Goal: Transaction & Acquisition: Purchase product/service

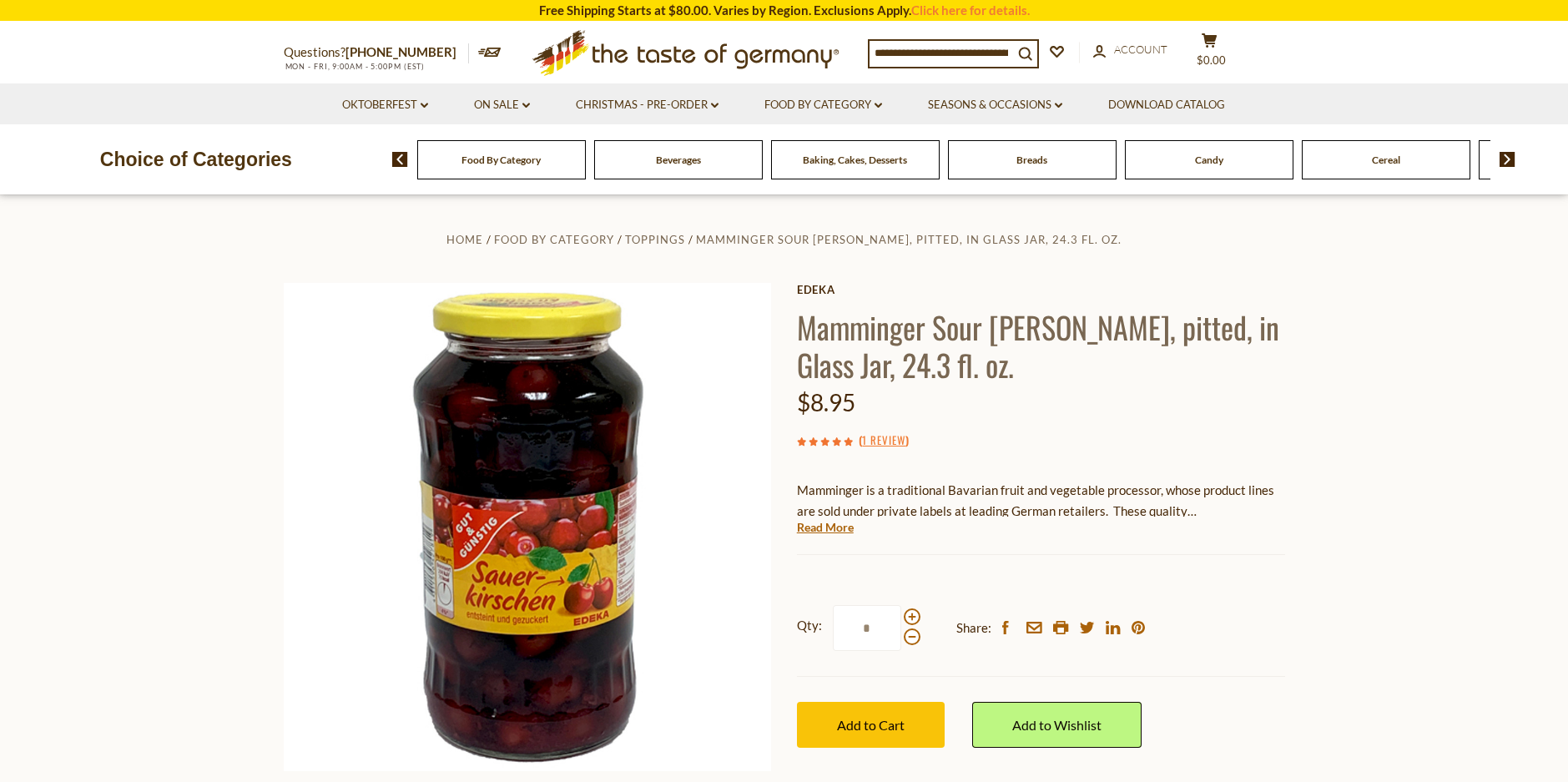
click at [1038, 160] on span "Breads" at bounding box center [1032, 159] width 31 height 13
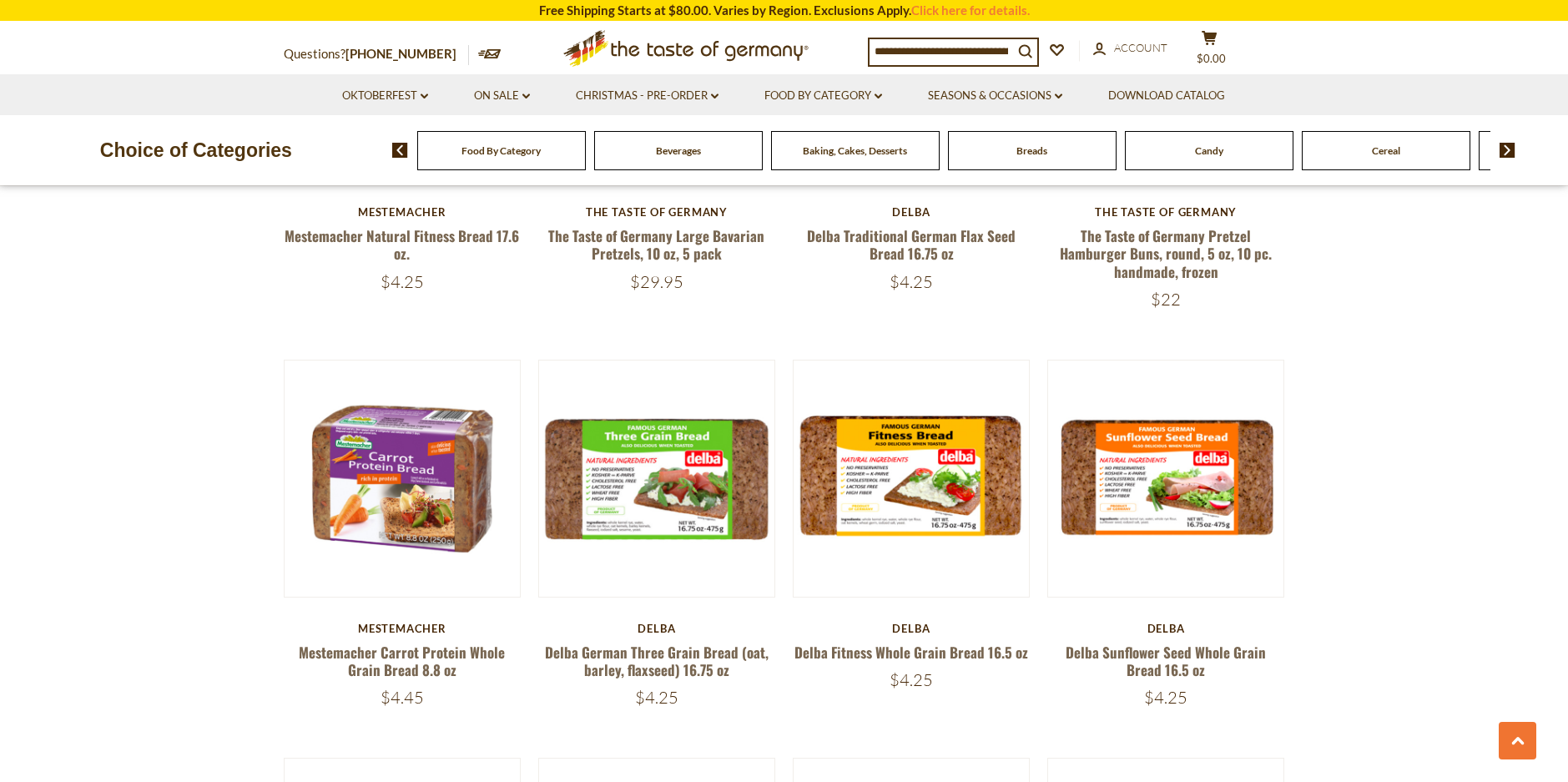
scroll to position [2424, 0]
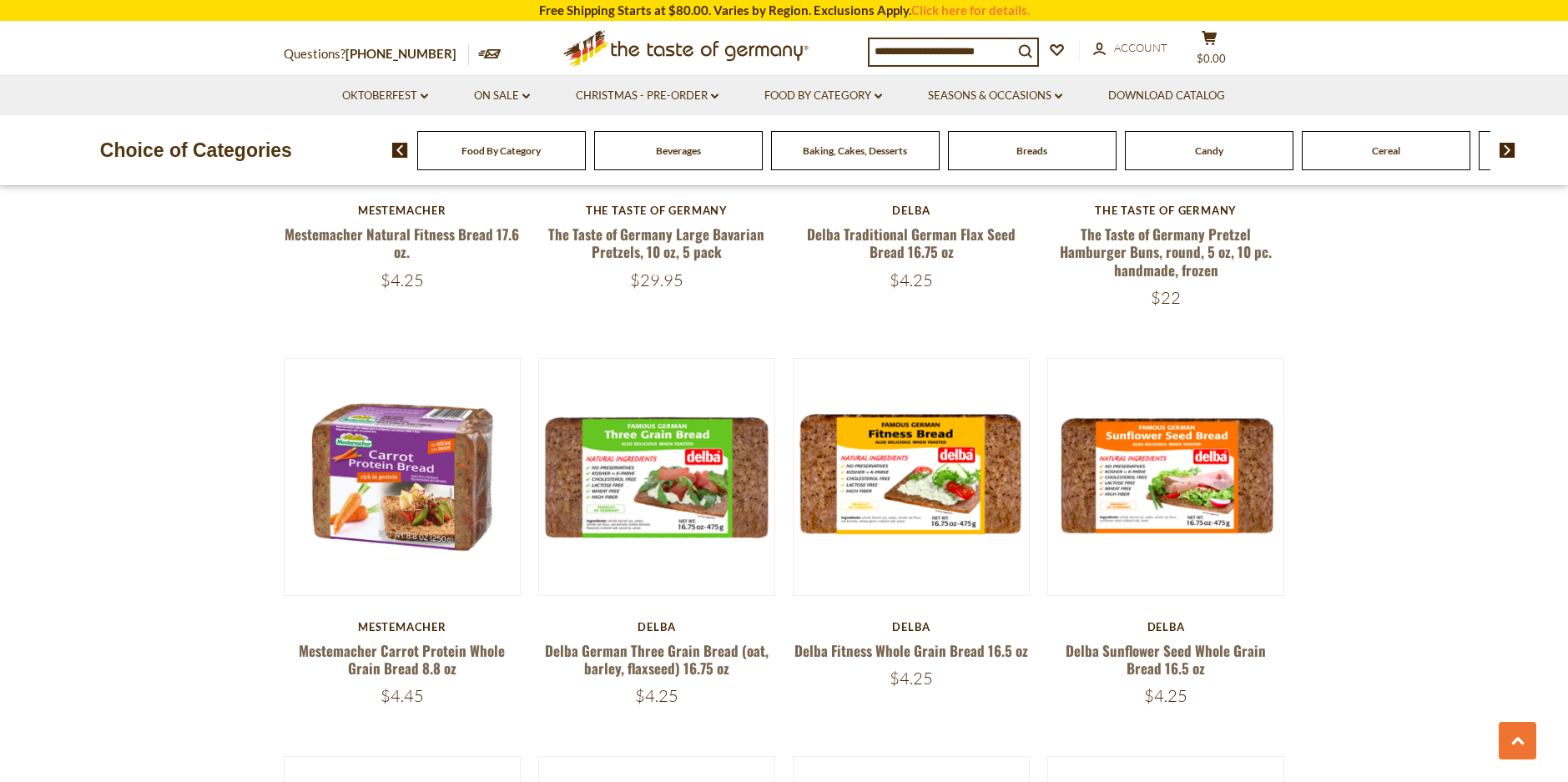
click at [1325, 477] on section "**********" at bounding box center [784, 166] width 1568 height 4007
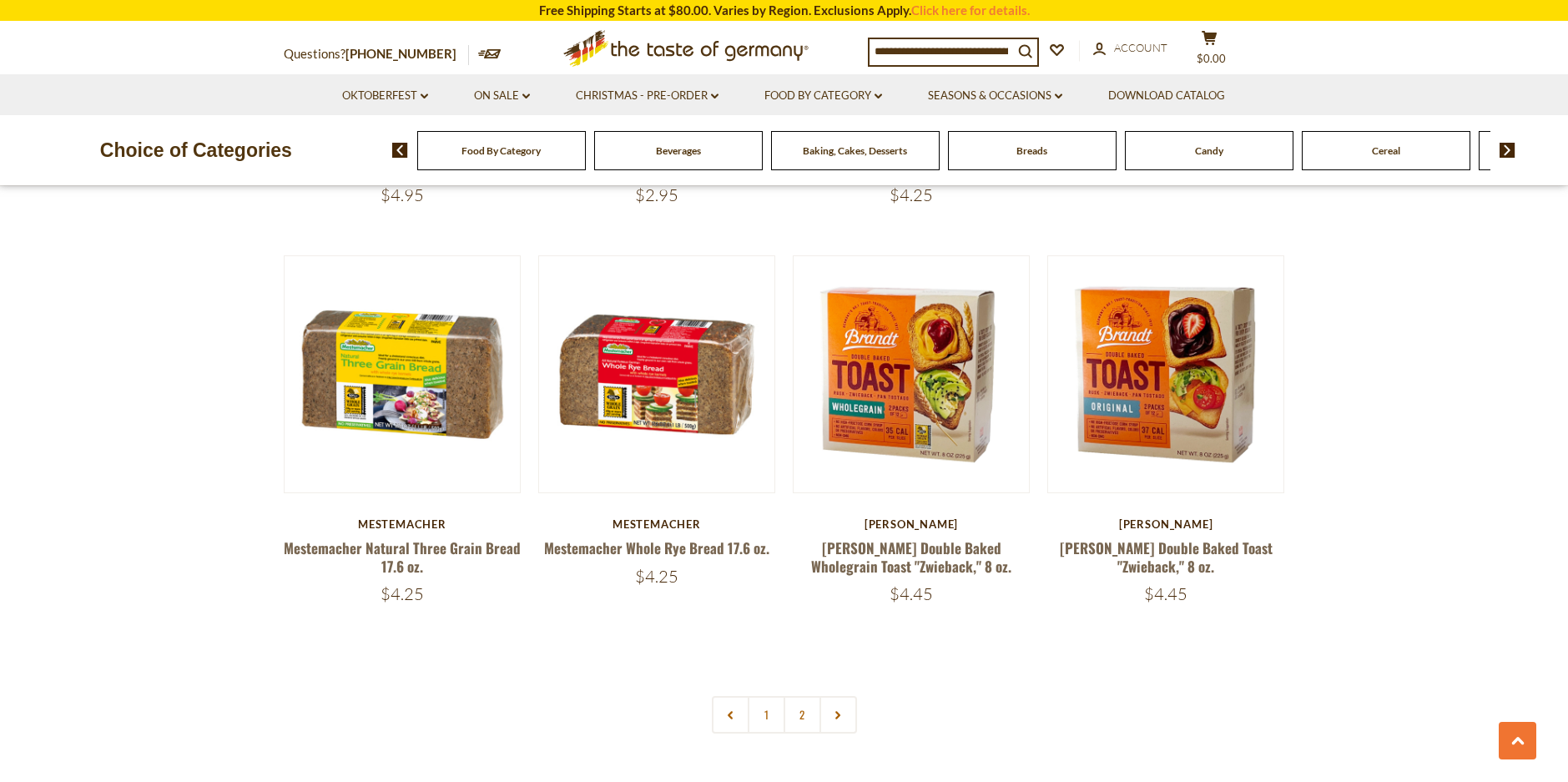
scroll to position [3751, 0]
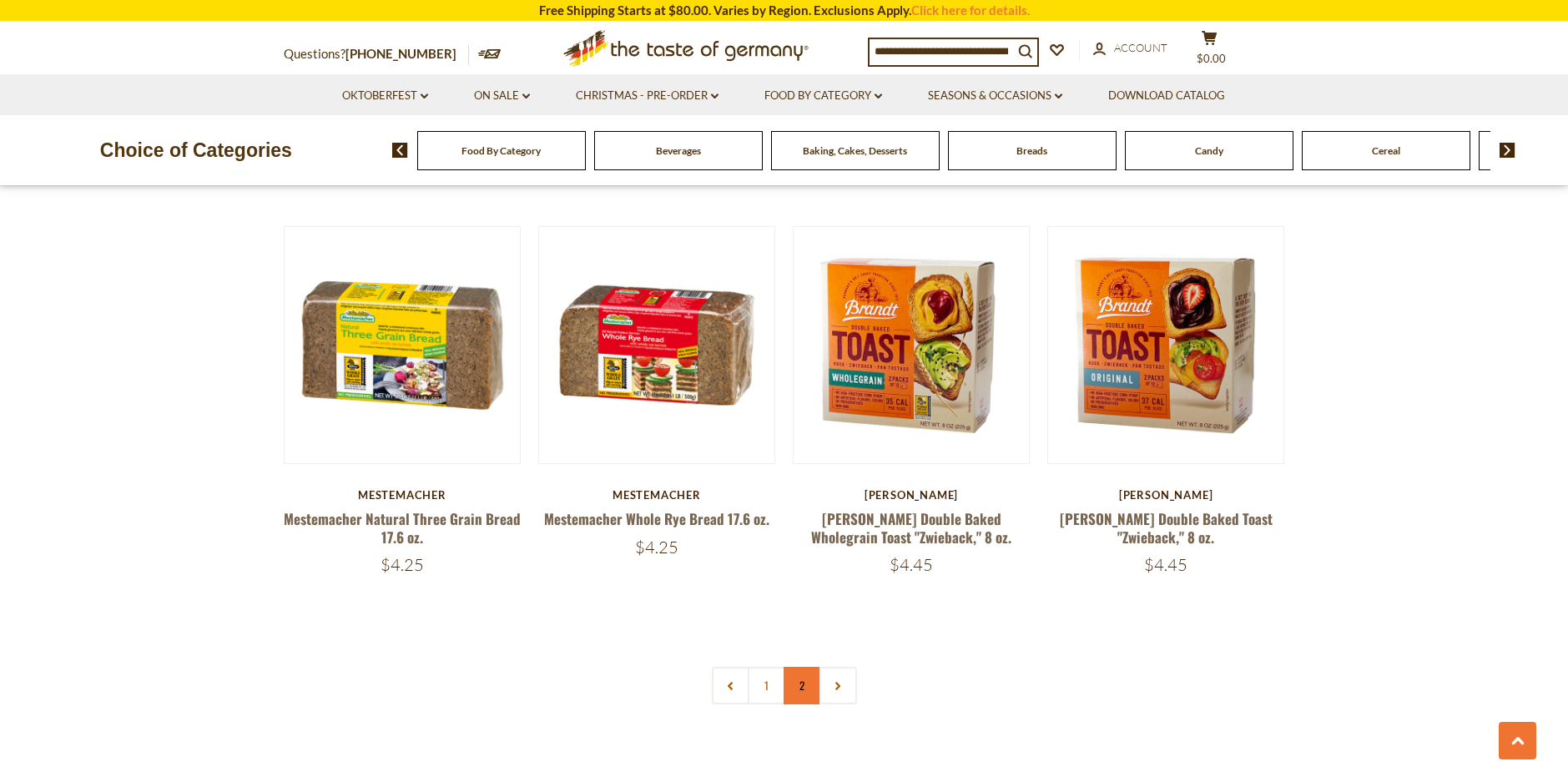
click at [799, 681] on link "2" at bounding box center [803, 685] width 38 height 38
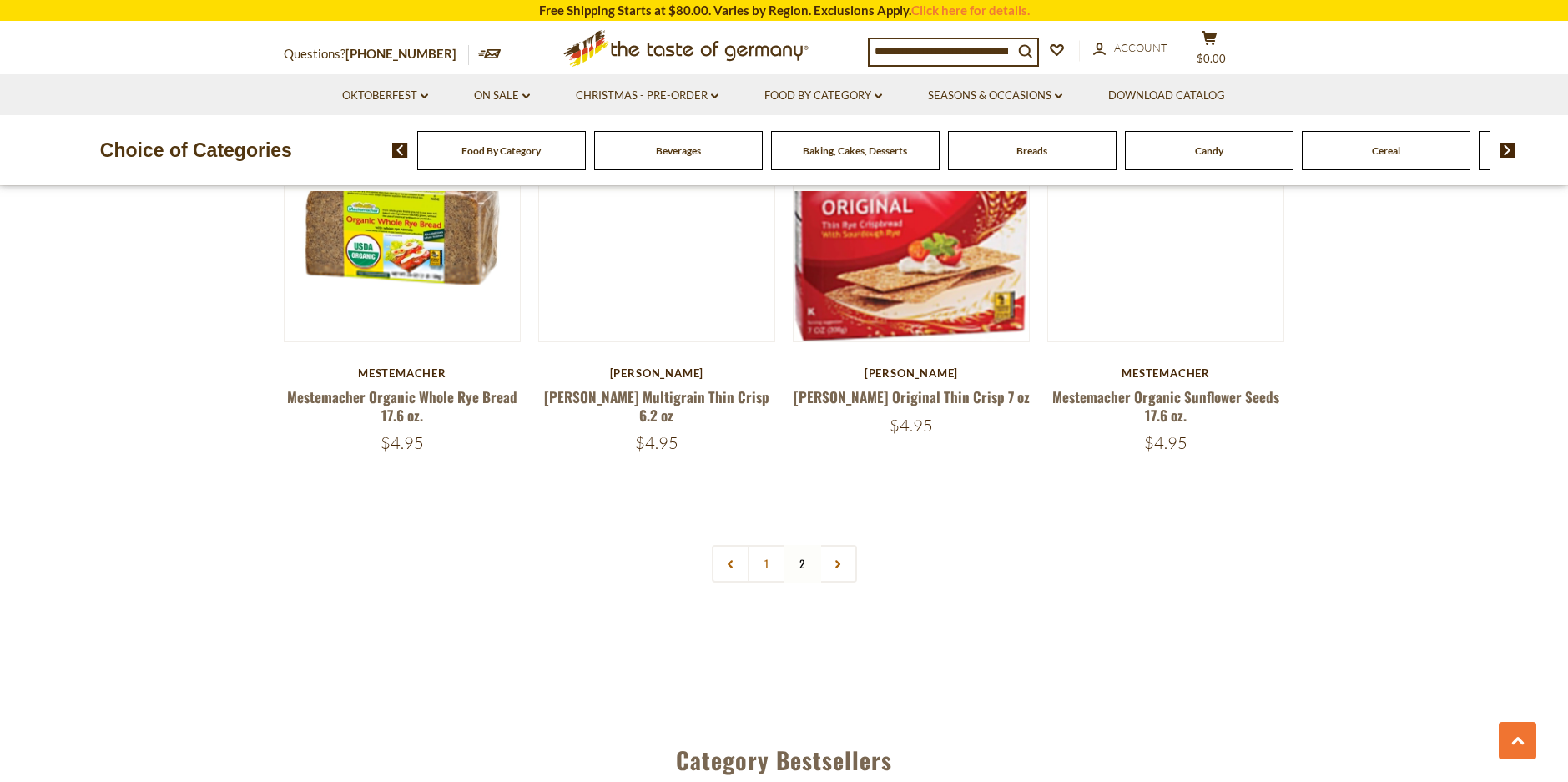
scroll to position [2283, 0]
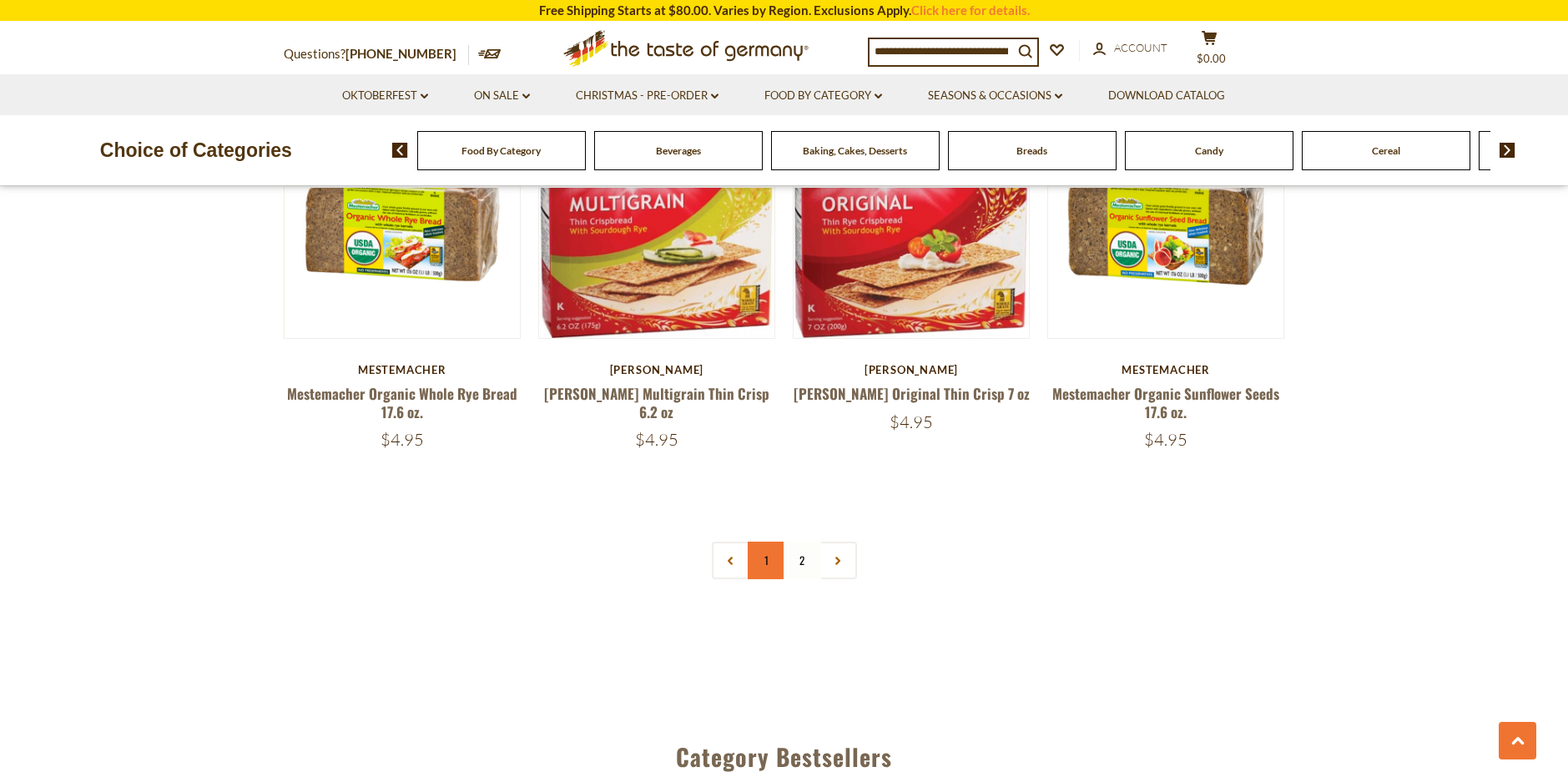
click at [768, 546] on link "1" at bounding box center [767, 560] width 38 height 38
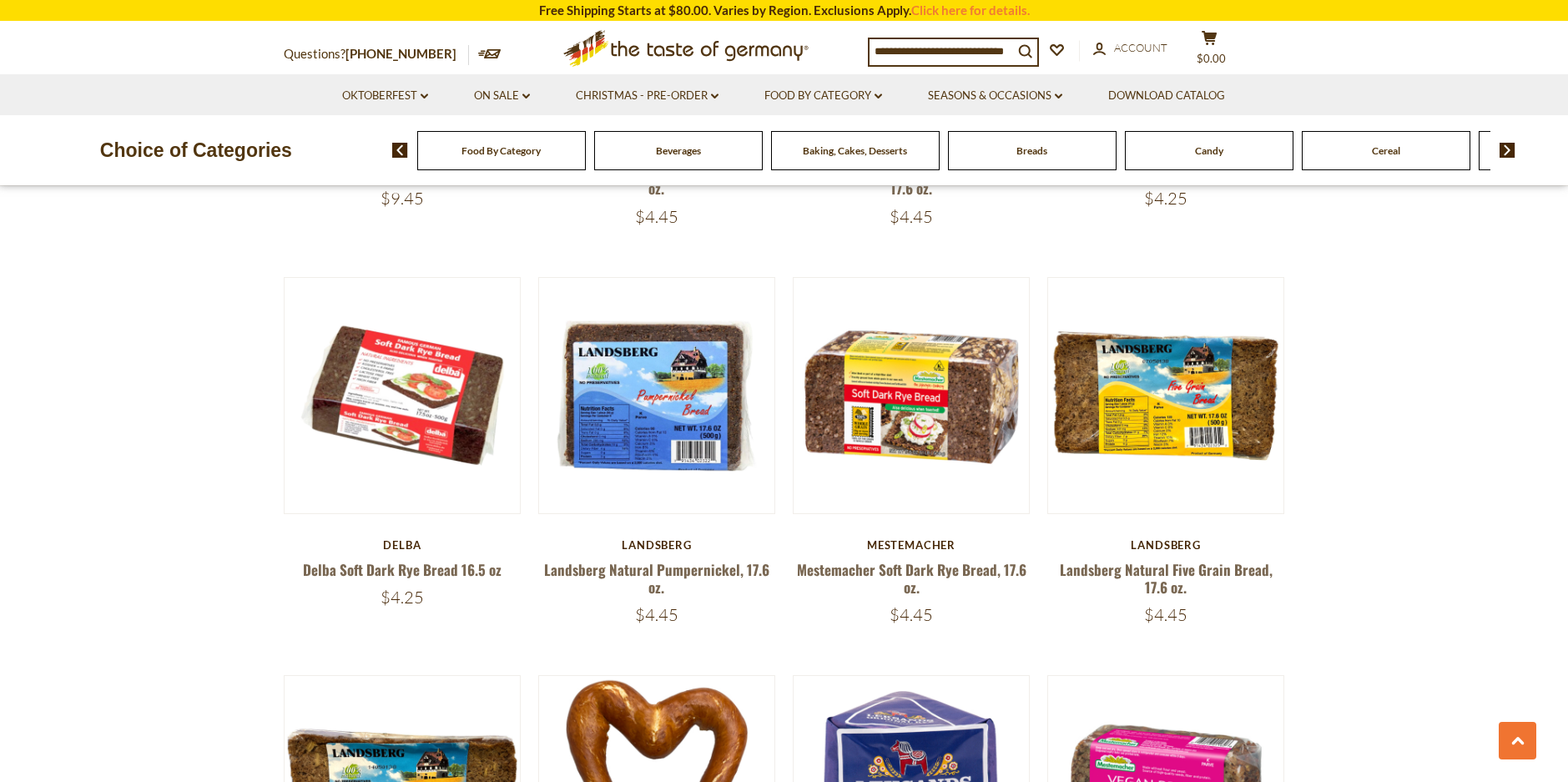
scroll to position [895, 0]
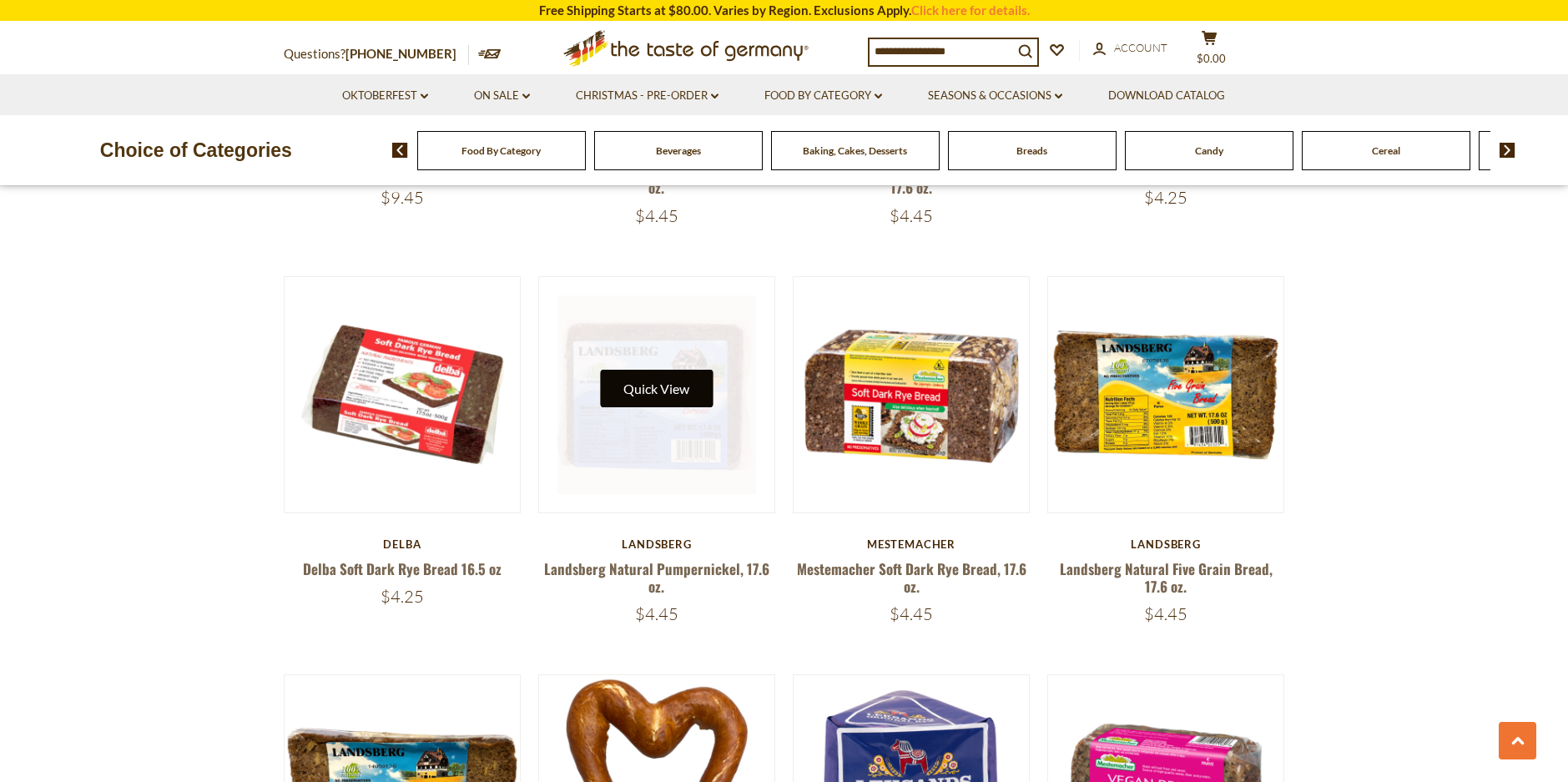
click at [666, 390] on button "Quick View" at bounding box center [656, 388] width 112 height 38
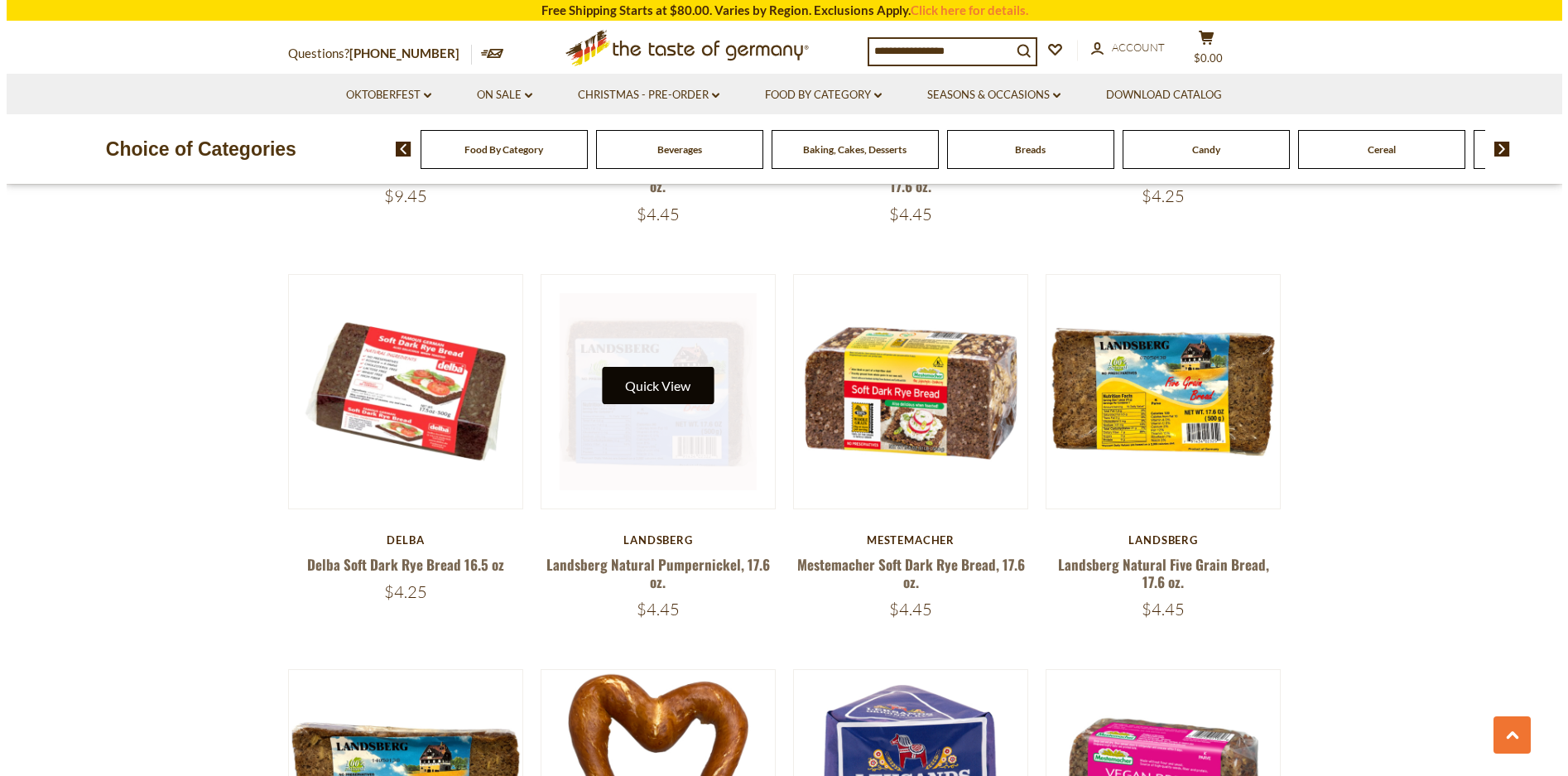
scroll to position [892, 0]
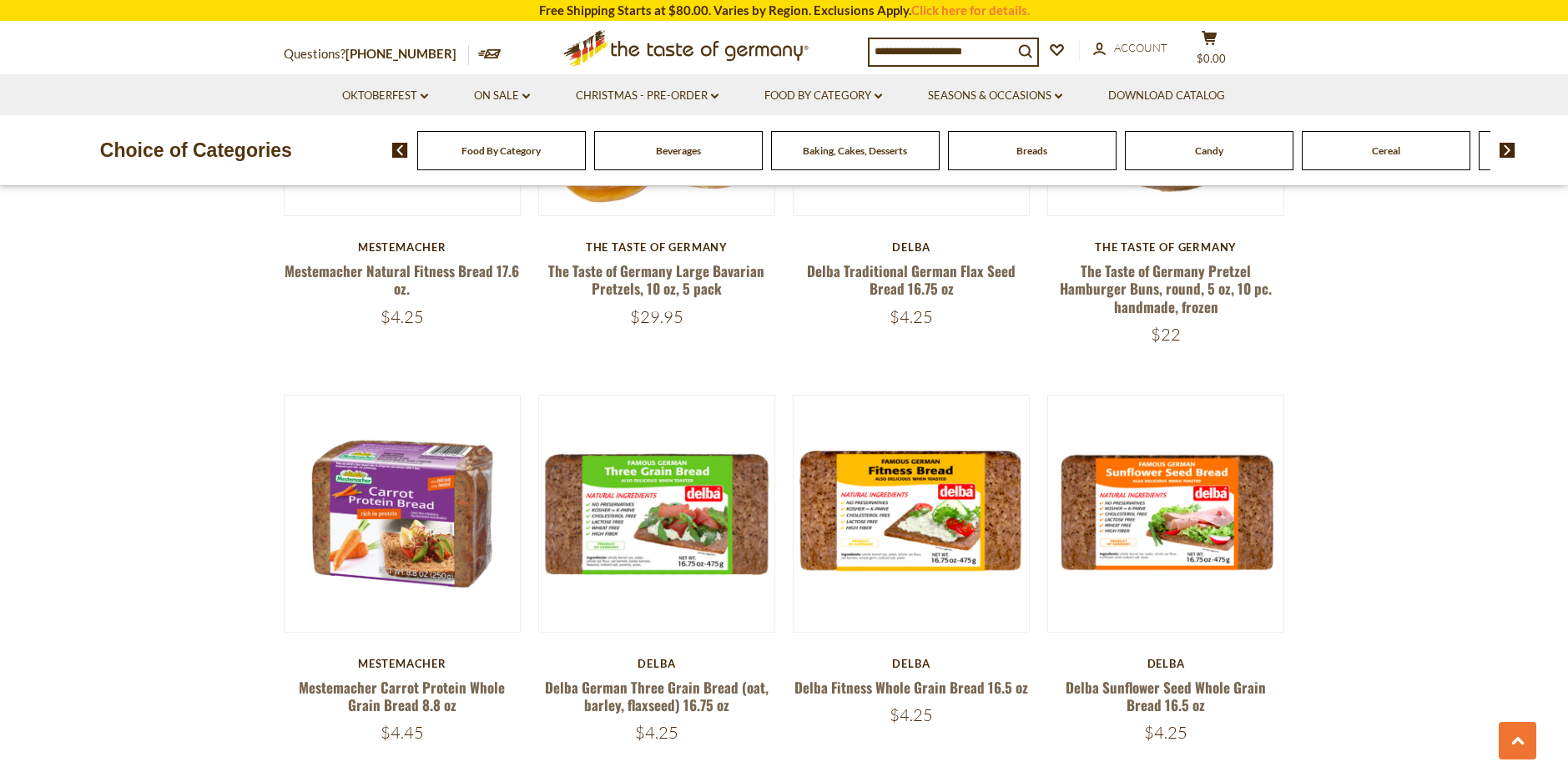
scroll to position [2389, 0]
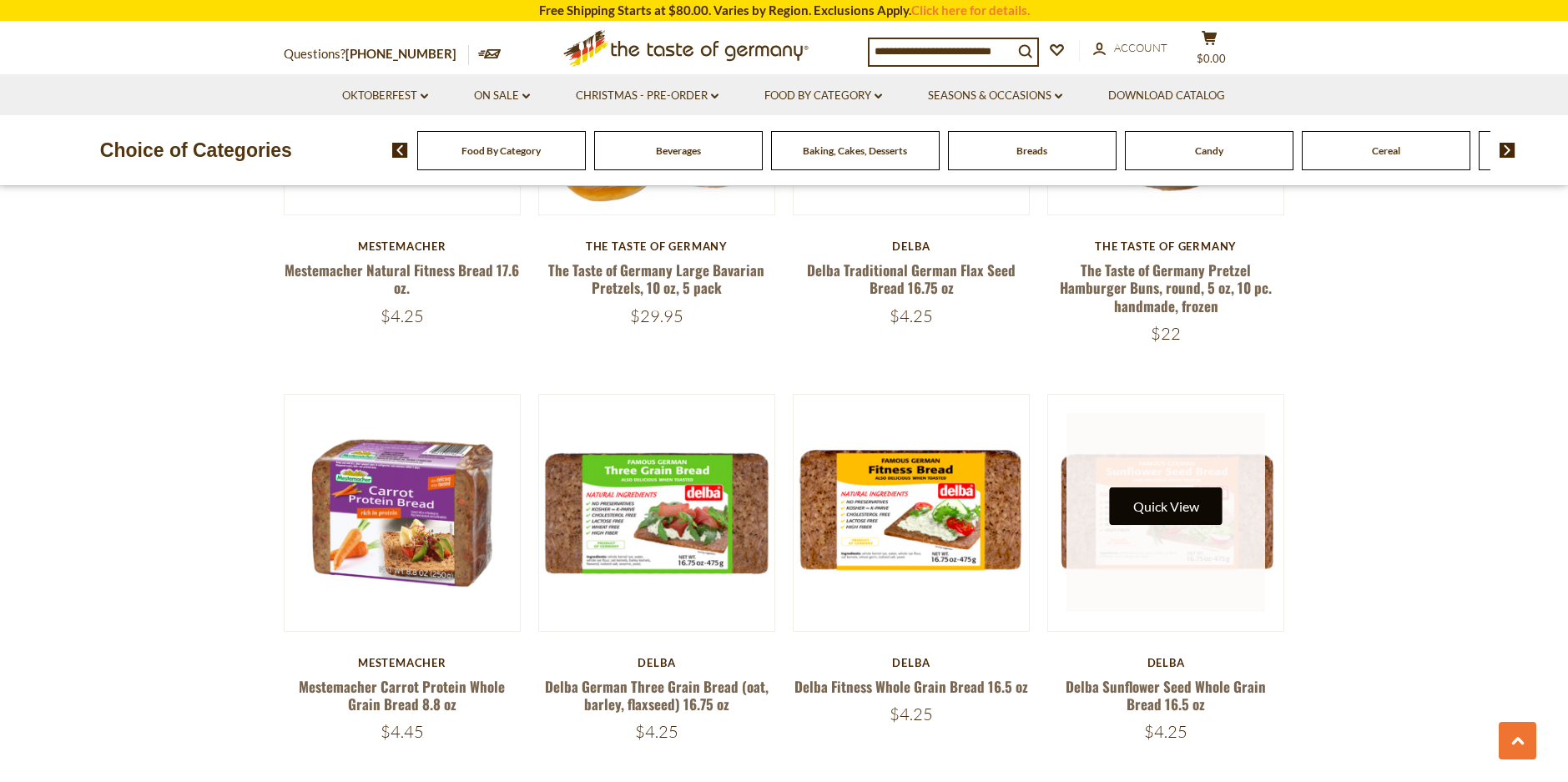
click at [1186, 506] on button "Quick View" at bounding box center [1166, 506] width 112 height 38
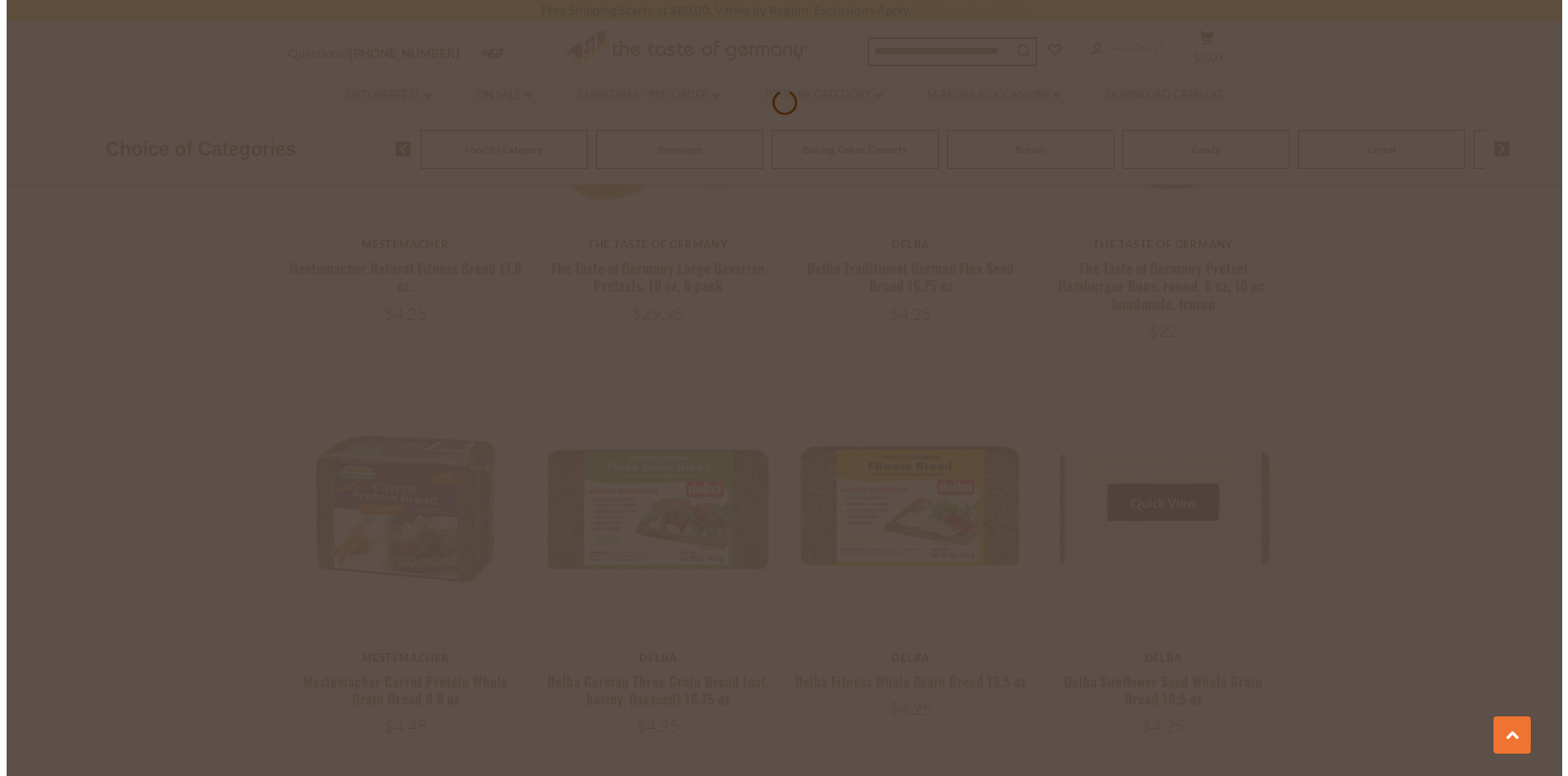
scroll to position [2373, 0]
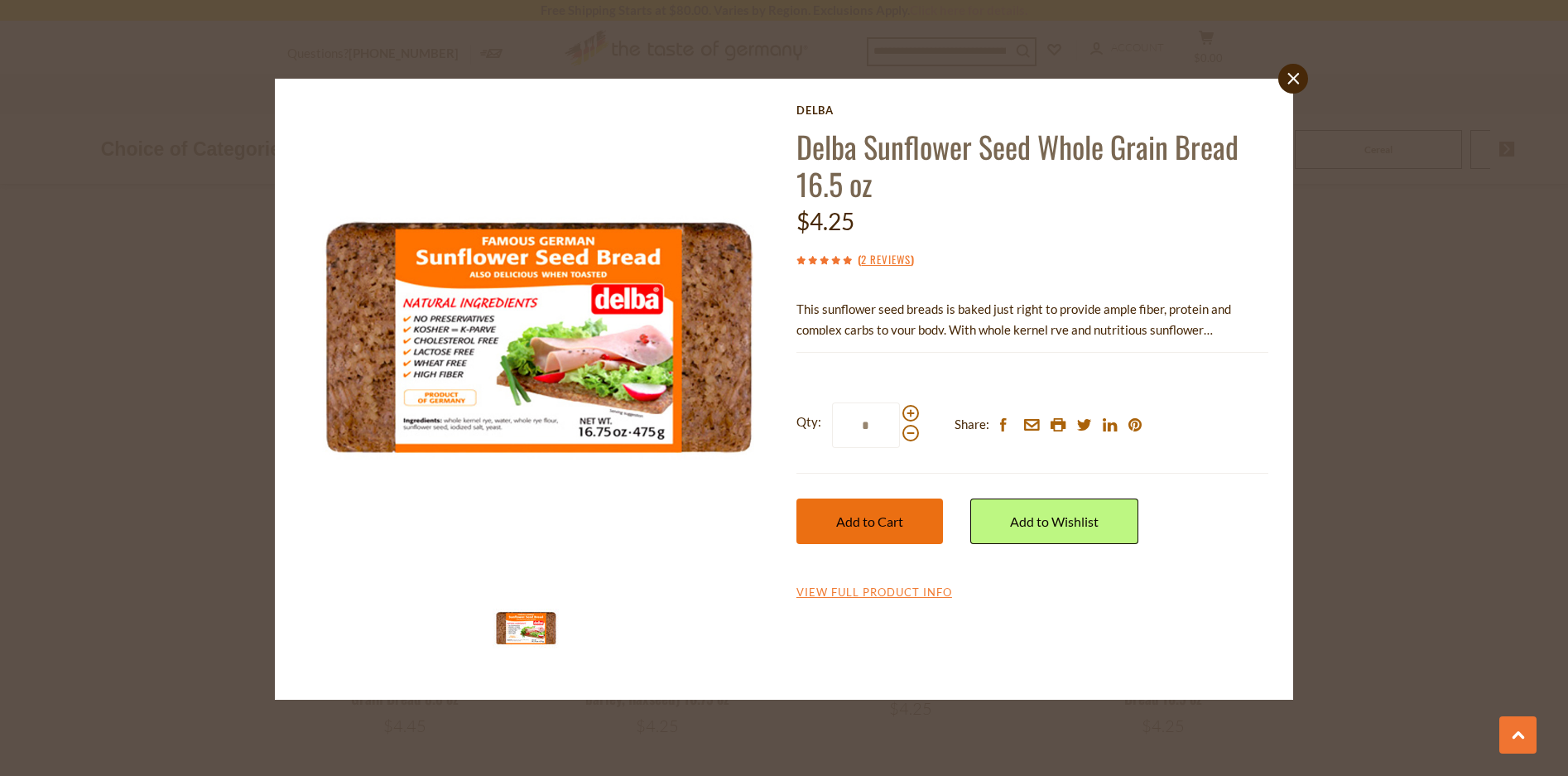
click at [860, 521] on span "Add to Cart" at bounding box center [870, 521] width 67 height 15
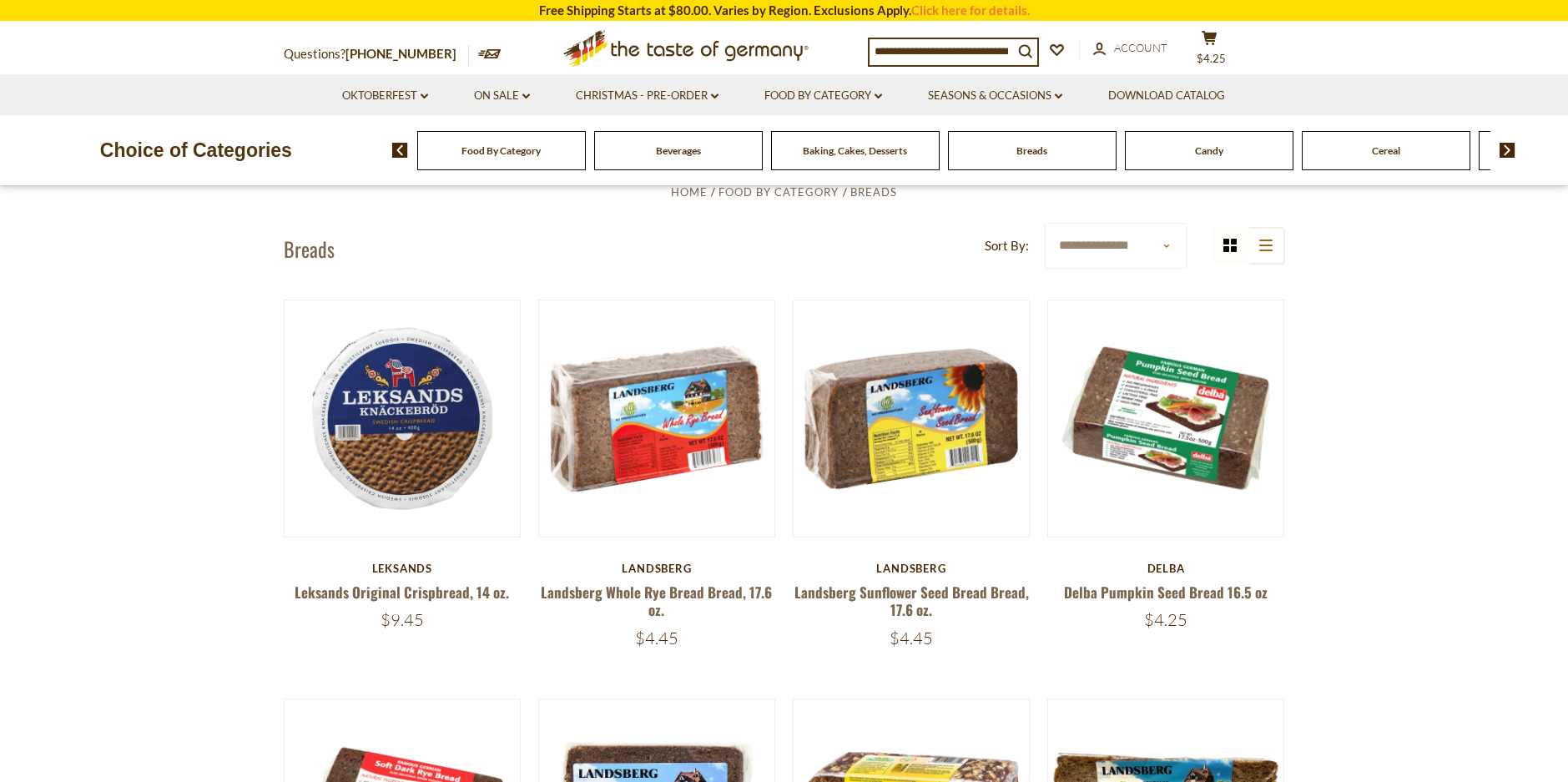
scroll to position [472, 0]
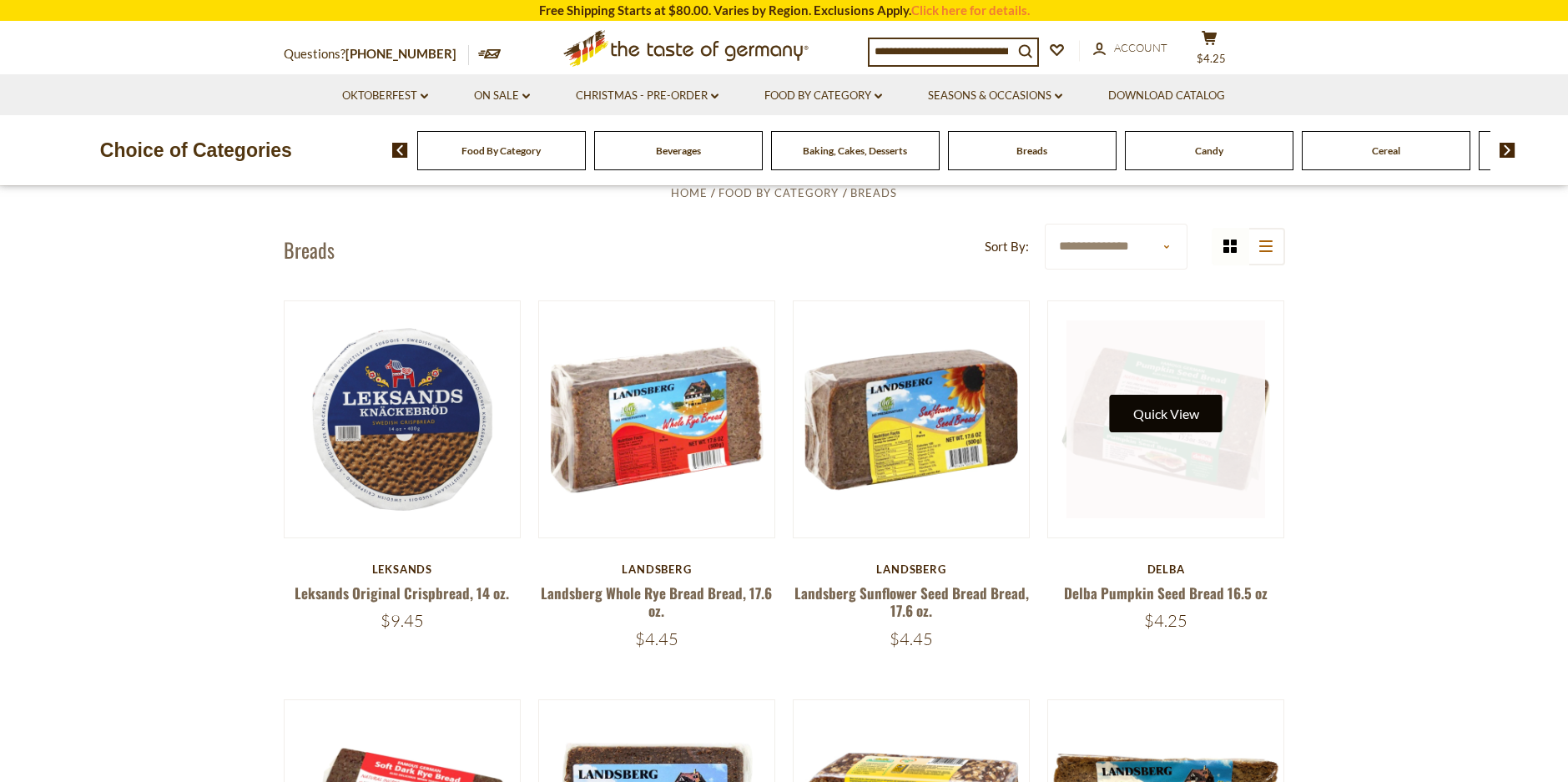
click at [1165, 411] on button "Quick View" at bounding box center [1166, 413] width 112 height 38
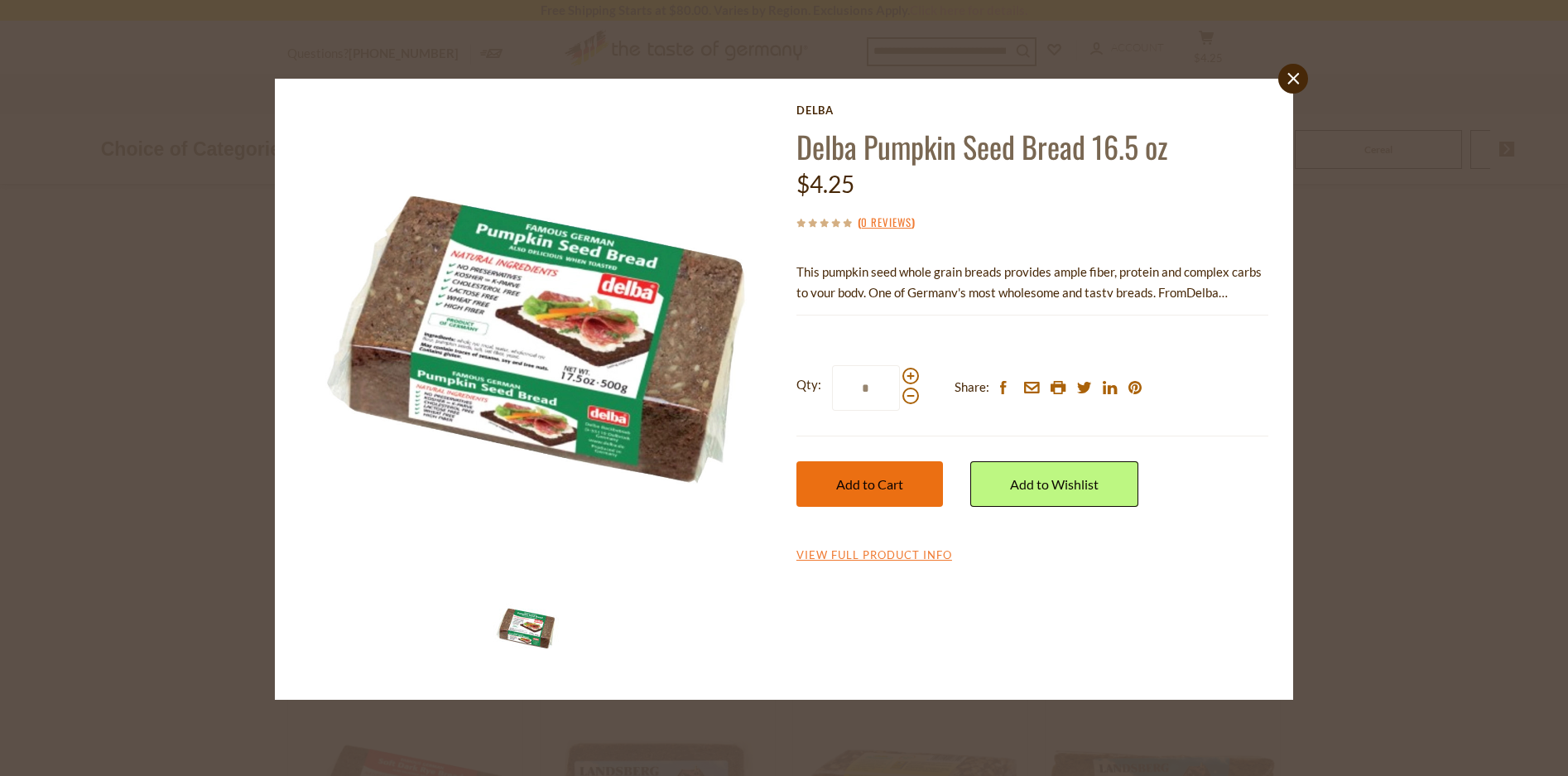
click at [858, 485] on span "Add to Cart" at bounding box center [870, 483] width 67 height 15
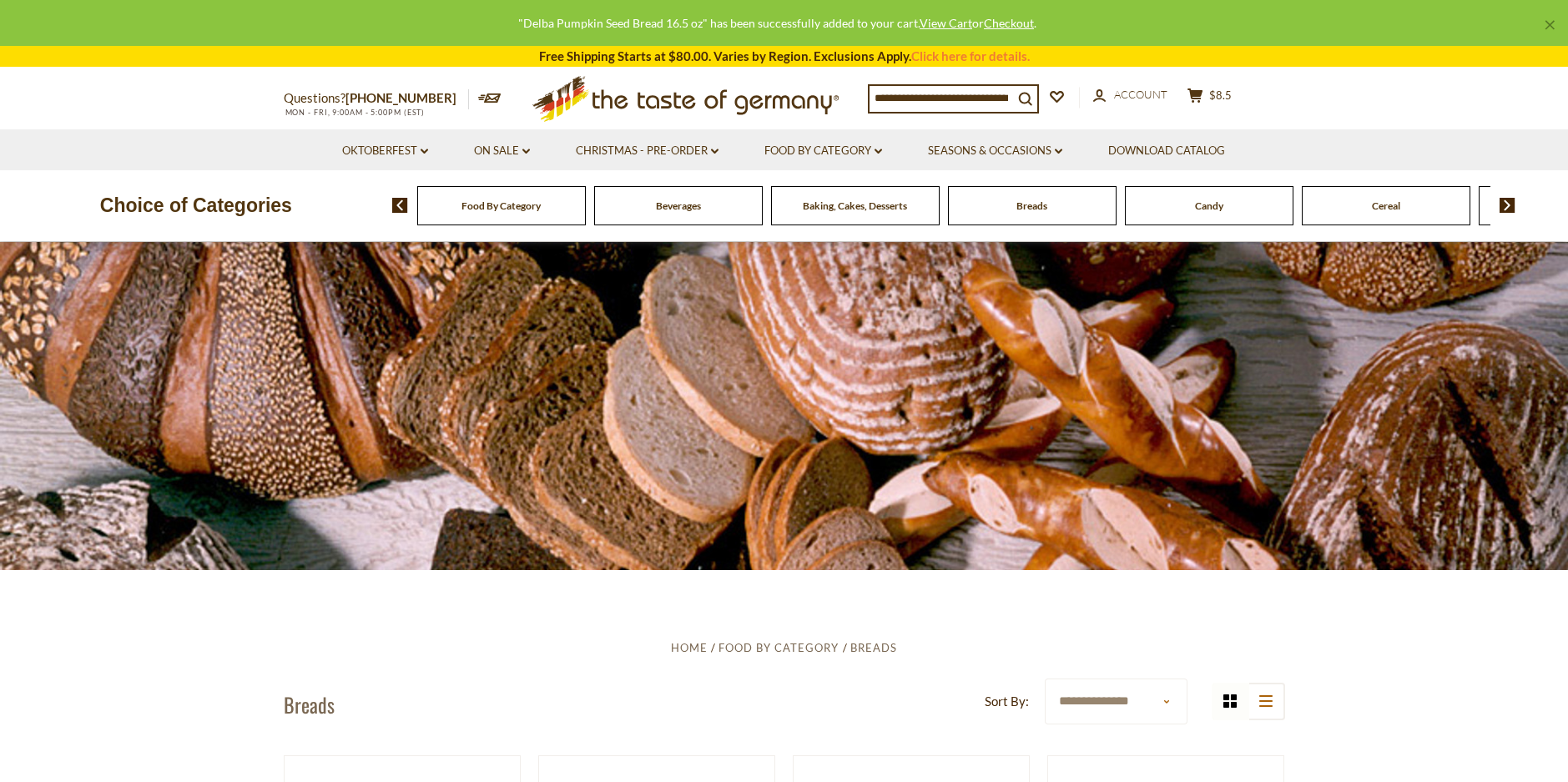
scroll to position [0, 0]
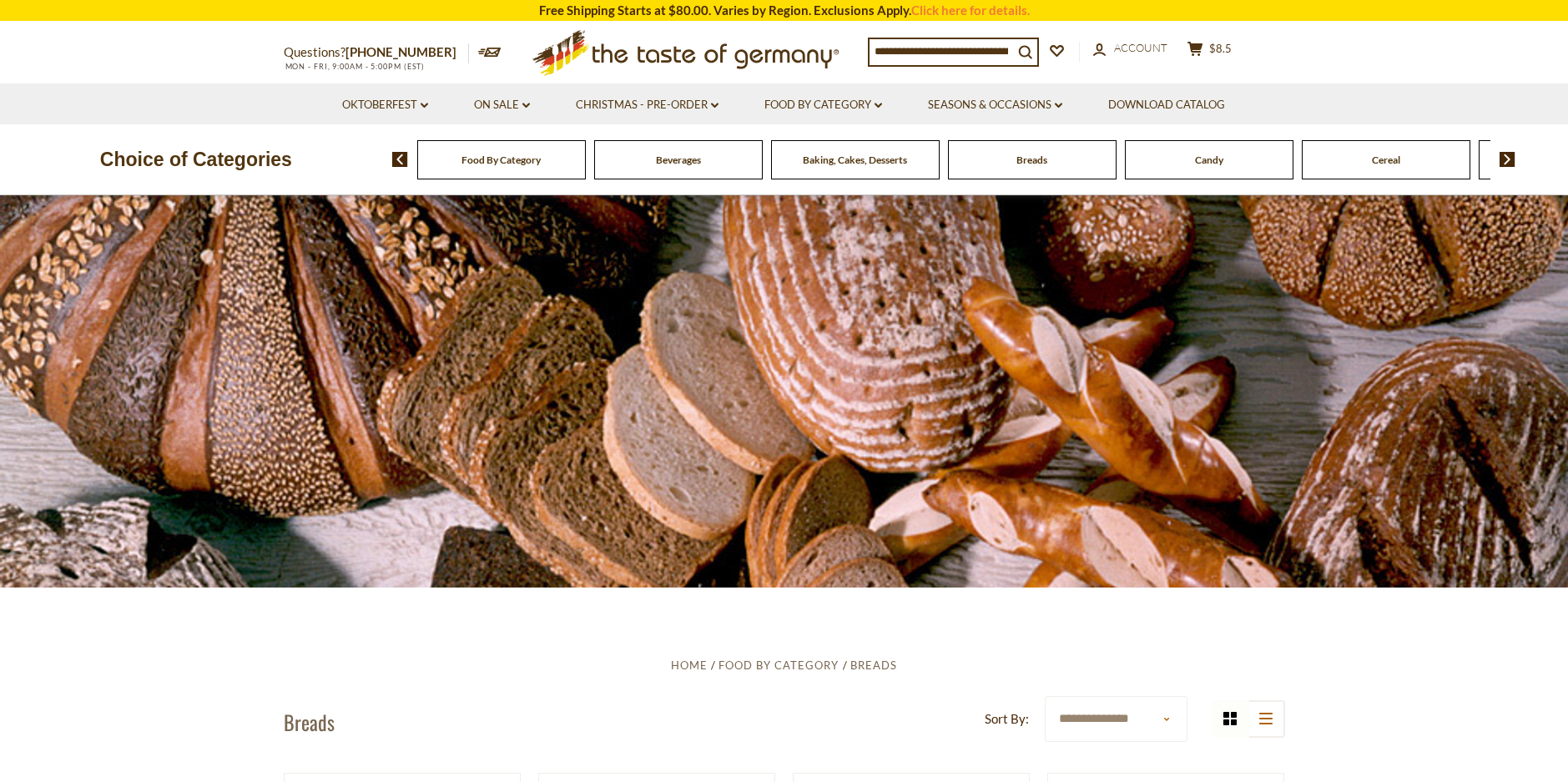
click at [1215, 159] on span "Candy" at bounding box center [1209, 159] width 28 height 13
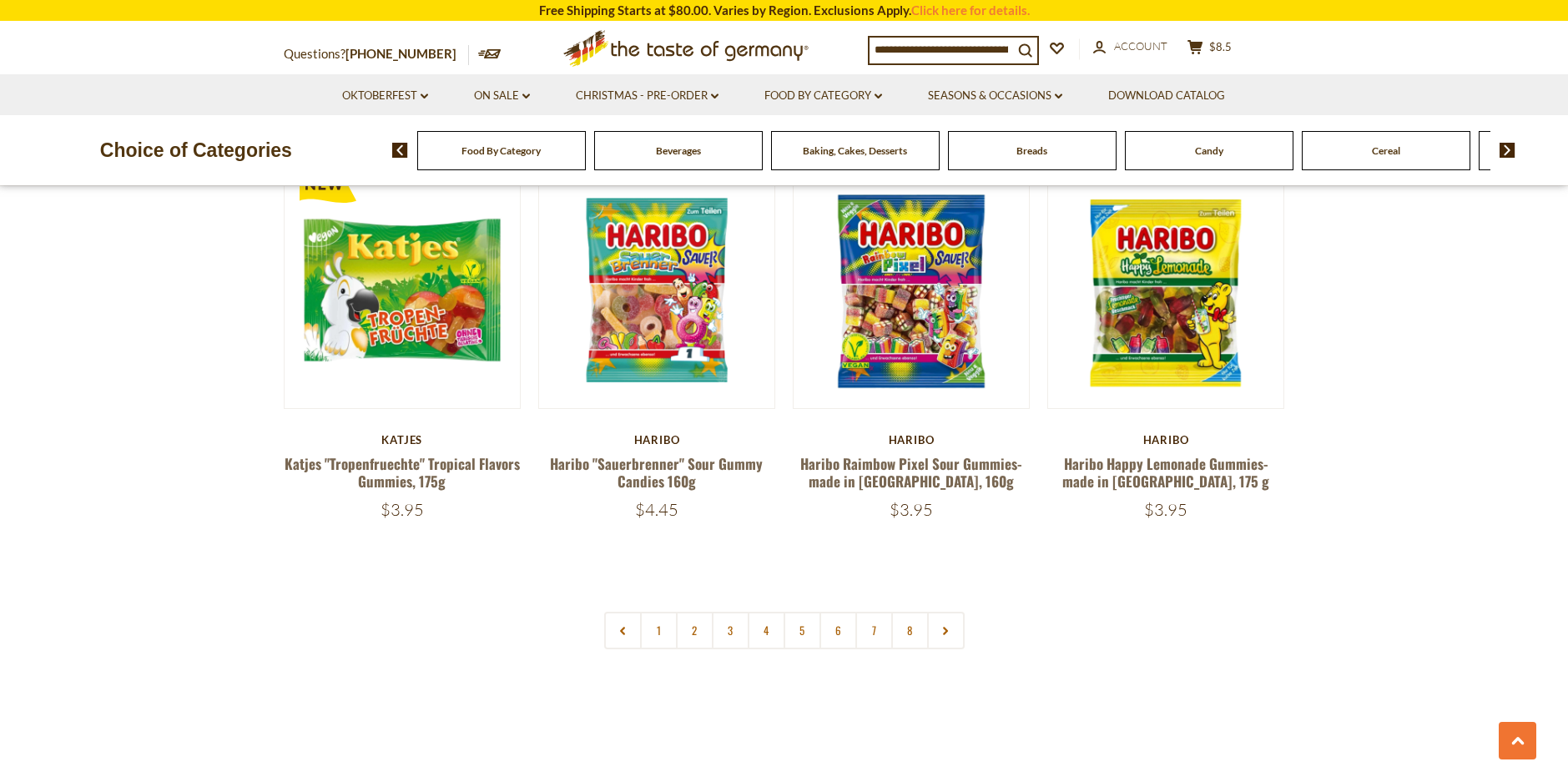
scroll to position [3957, 0]
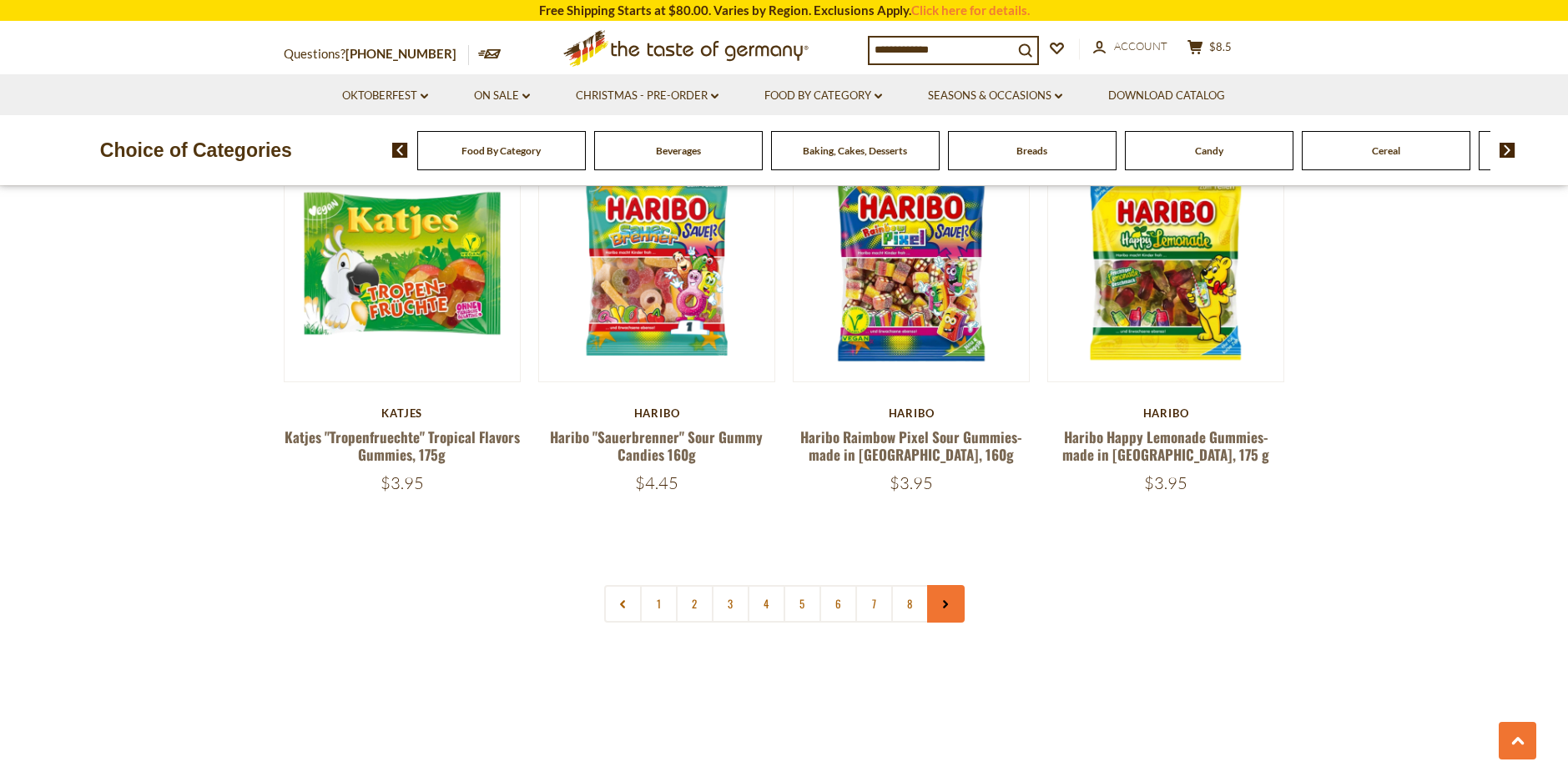
click at [945, 600] on use at bounding box center [945, 605] width 5 height 9
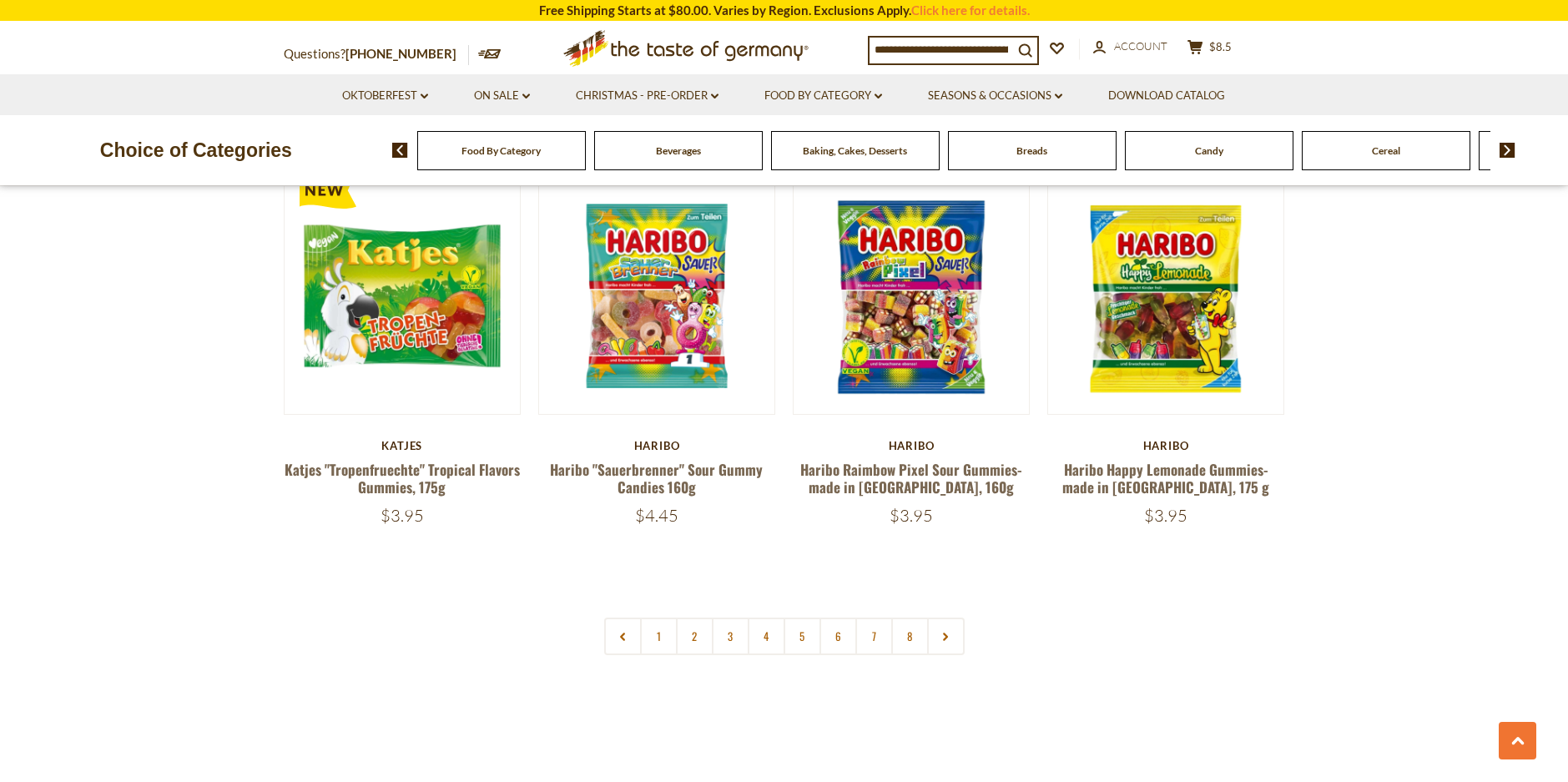
scroll to position [3925, 0]
click at [694, 617] on link "2" at bounding box center [695, 635] width 38 height 38
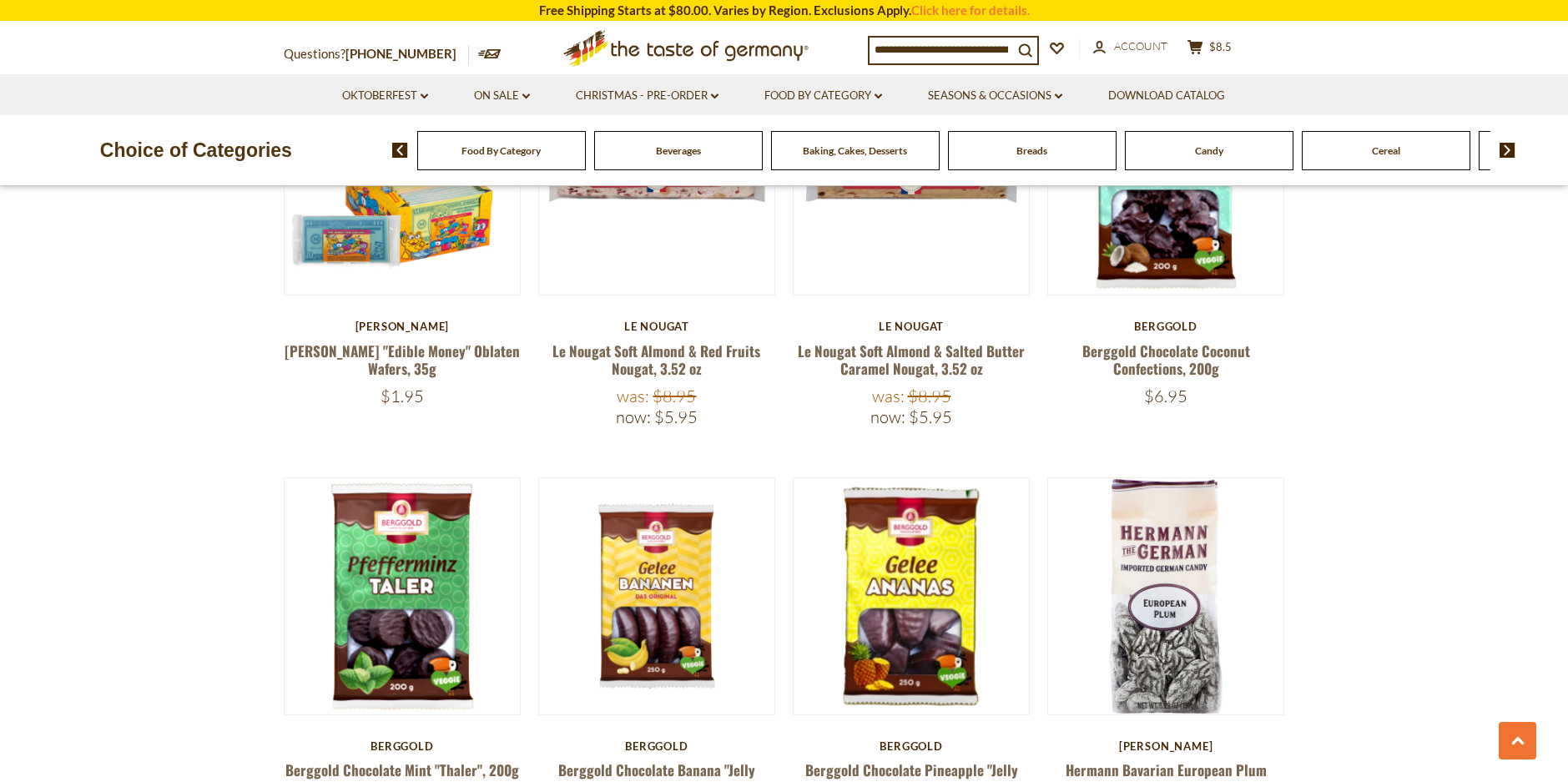
scroll to position [1114, 0]
click at [913, 355] on link "Le Nougat Soft Almond & Salted Butter Caramel Nougat, 3.52 oz" at bounding box center [911, 358] width 227 height 39
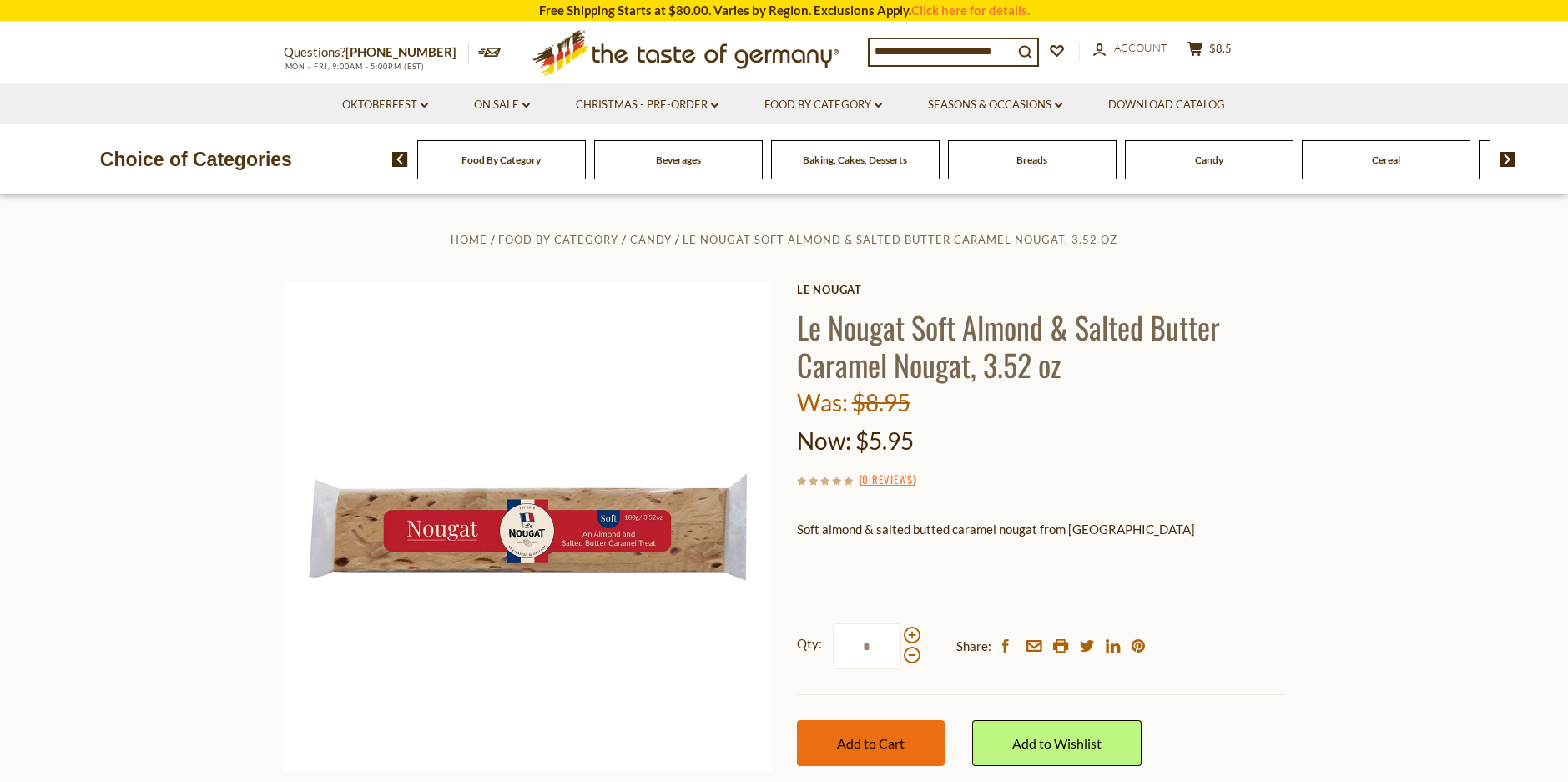
click at [874, 735] on span "Add to Cart" at bounding box center [871, 743] width 68 height 15
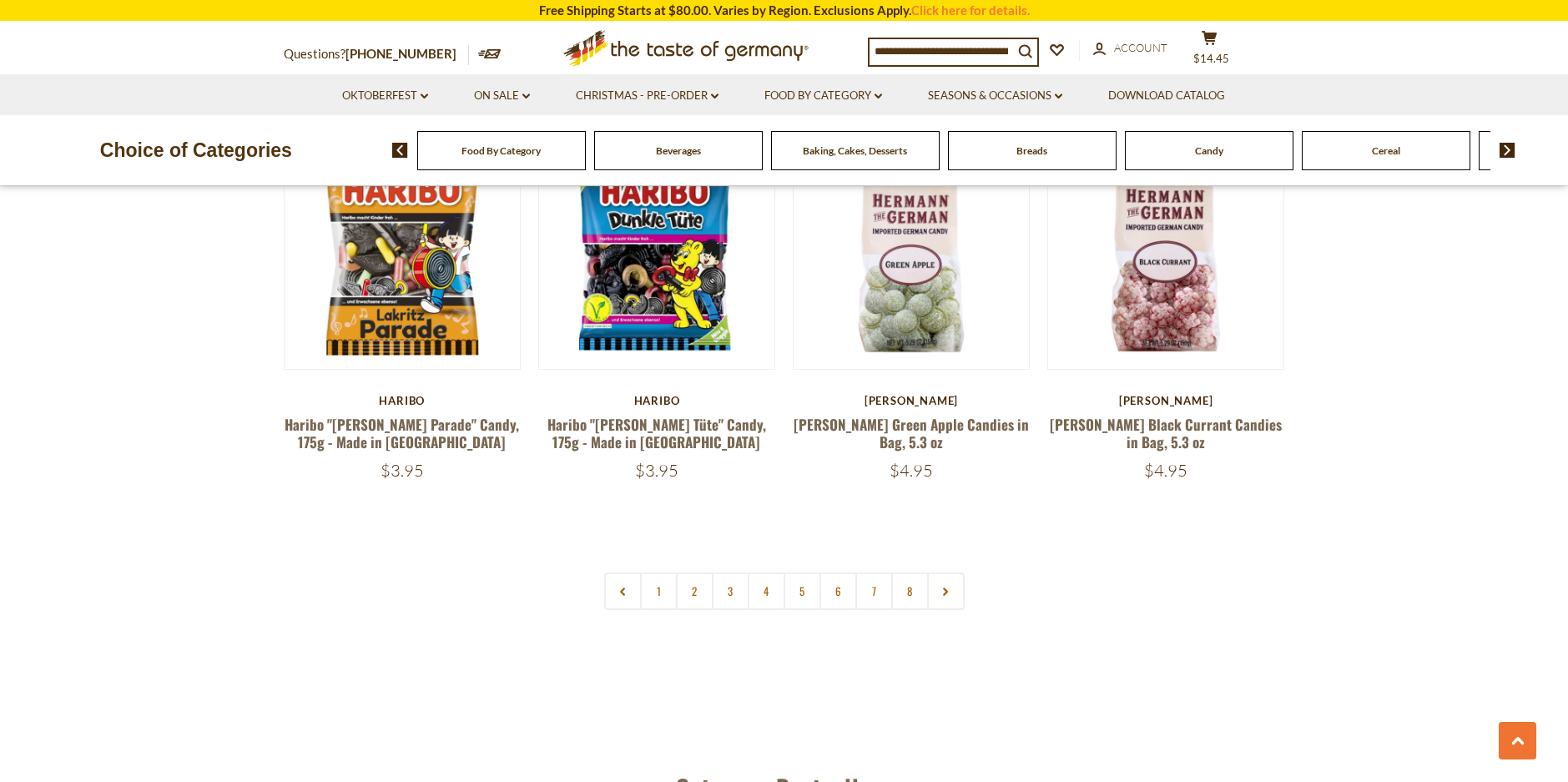
scroll to position [3924, 0]
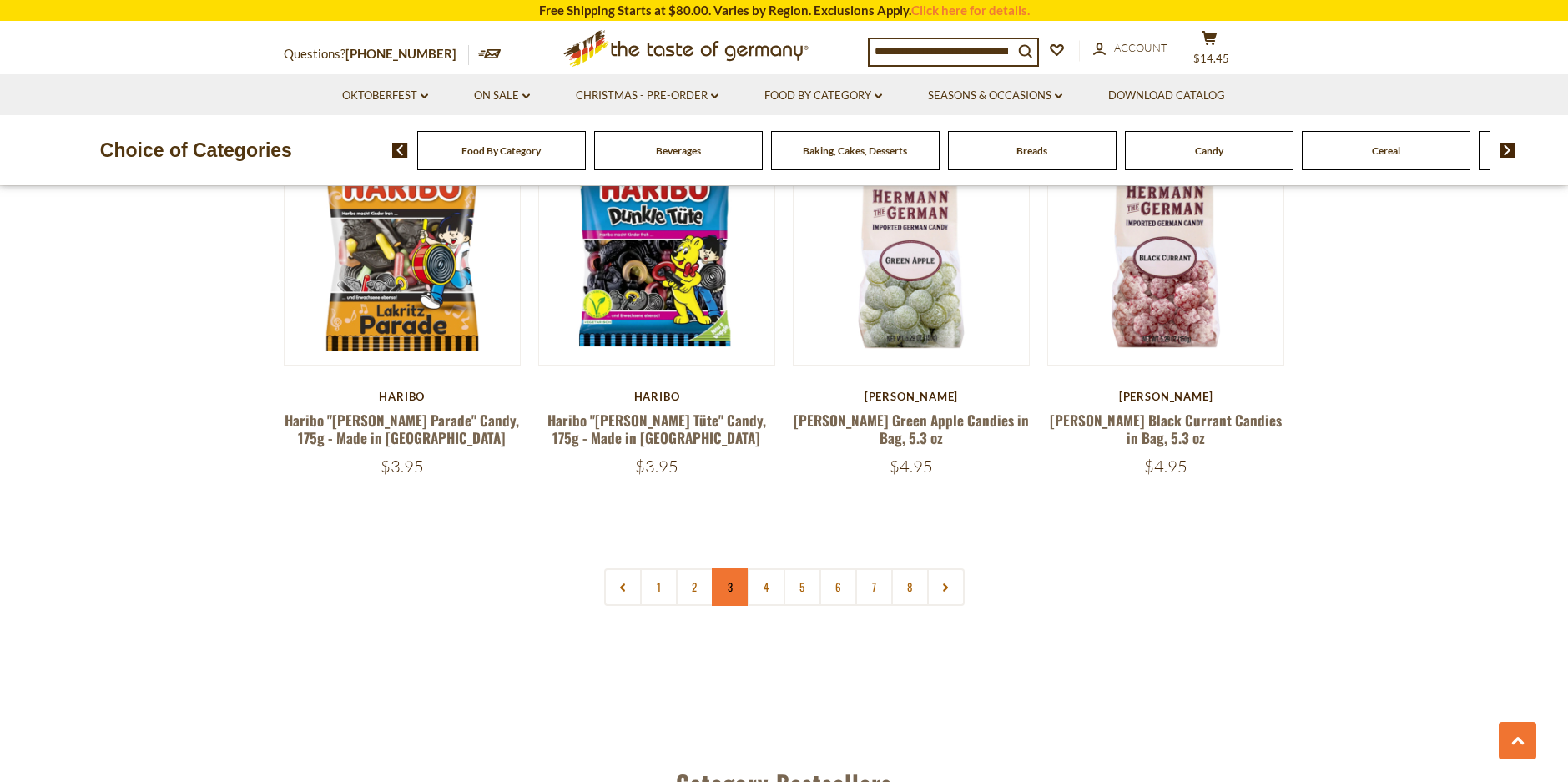
click at [734, 568] on link "3" at bounding box center [731, 587] width 38 height 38
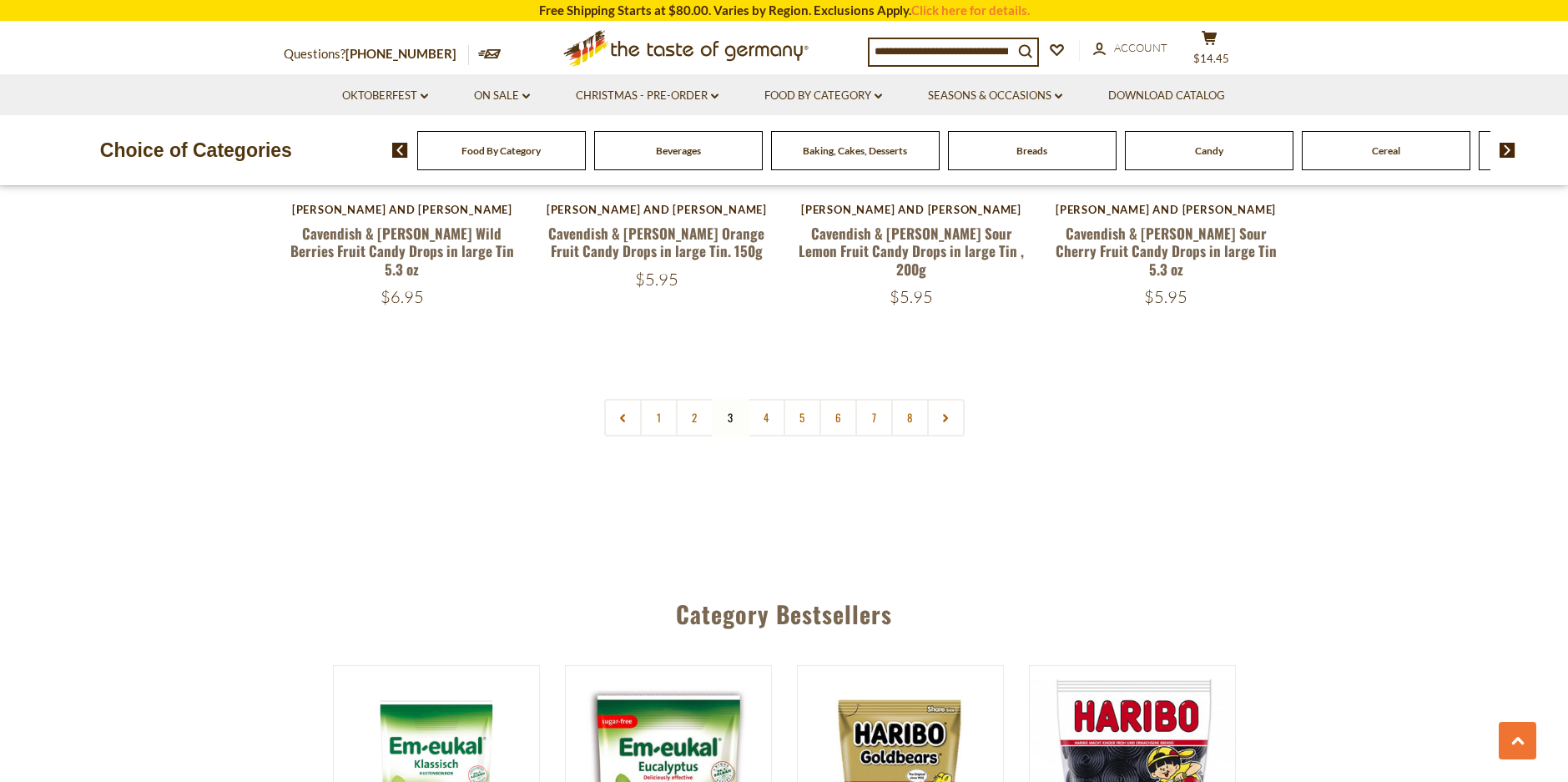
scroll to position [4090, 0]
click at [767, 398] on link "4" at bounding box center [767, 417] width 38 height 38
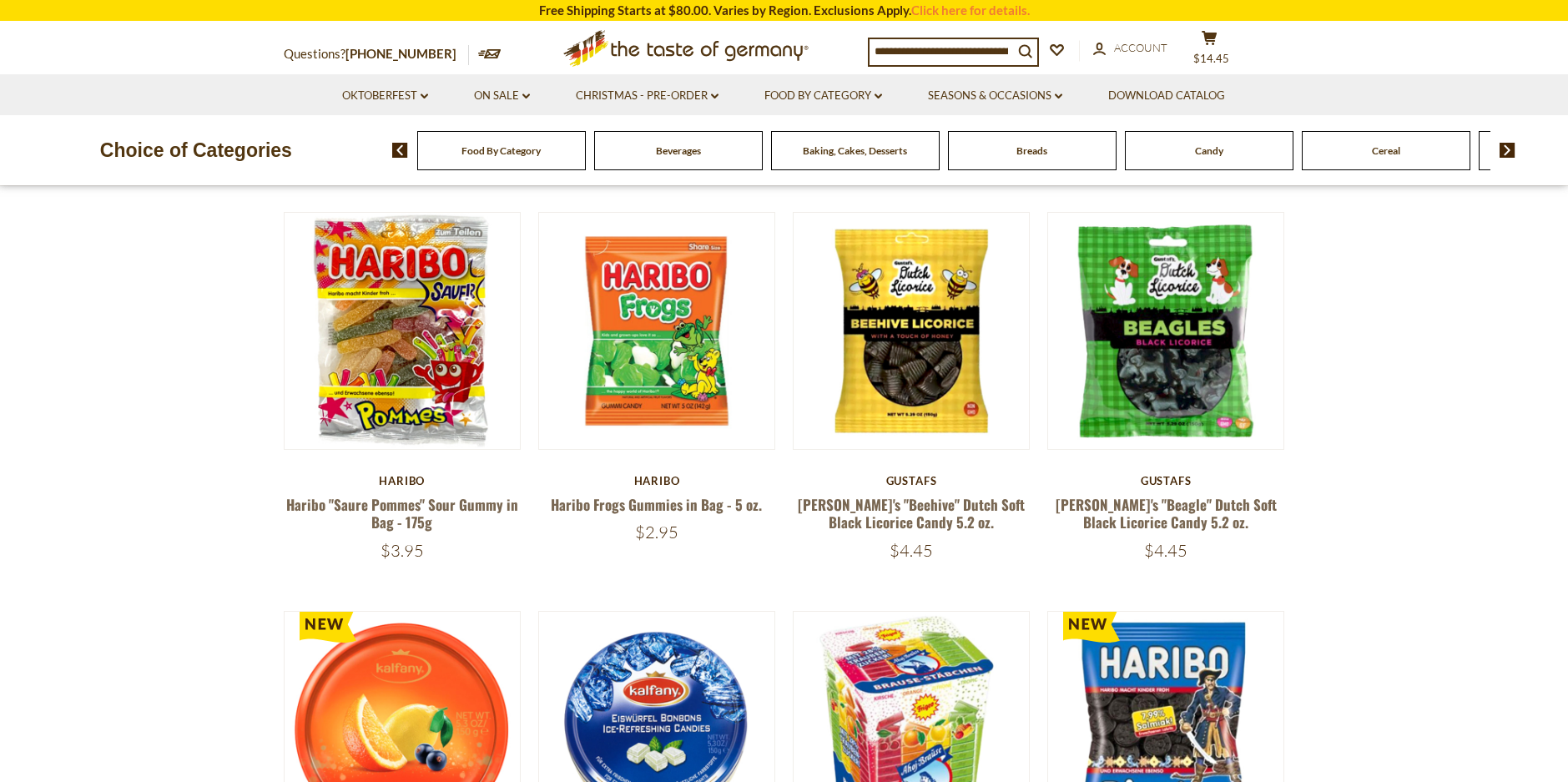
scroll to position [570, 0]
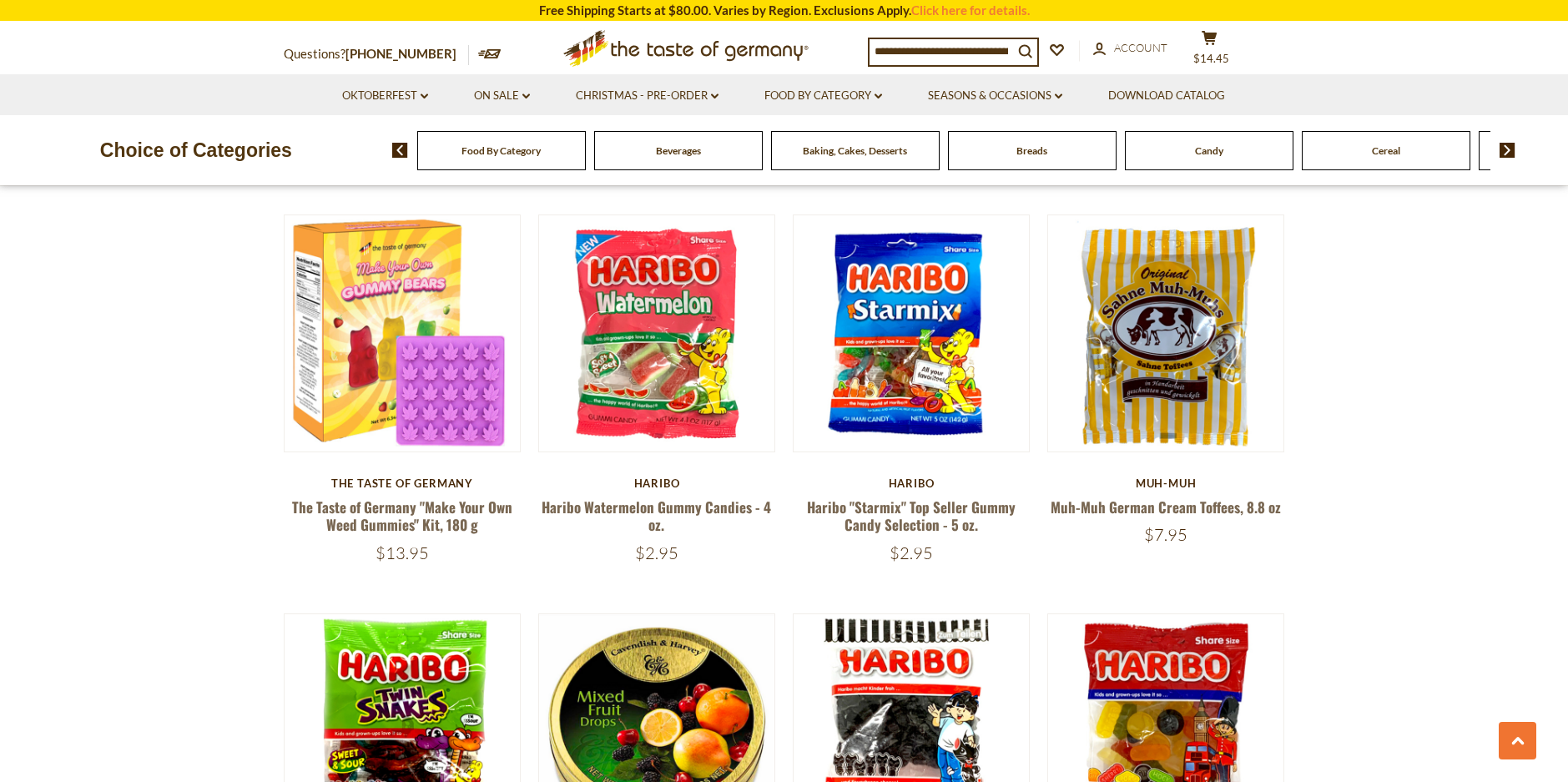
scroll to position [2584, 0]
click at [1512, 484] on section "**********" at bounding box center [784, 24] width 1568 height 4042
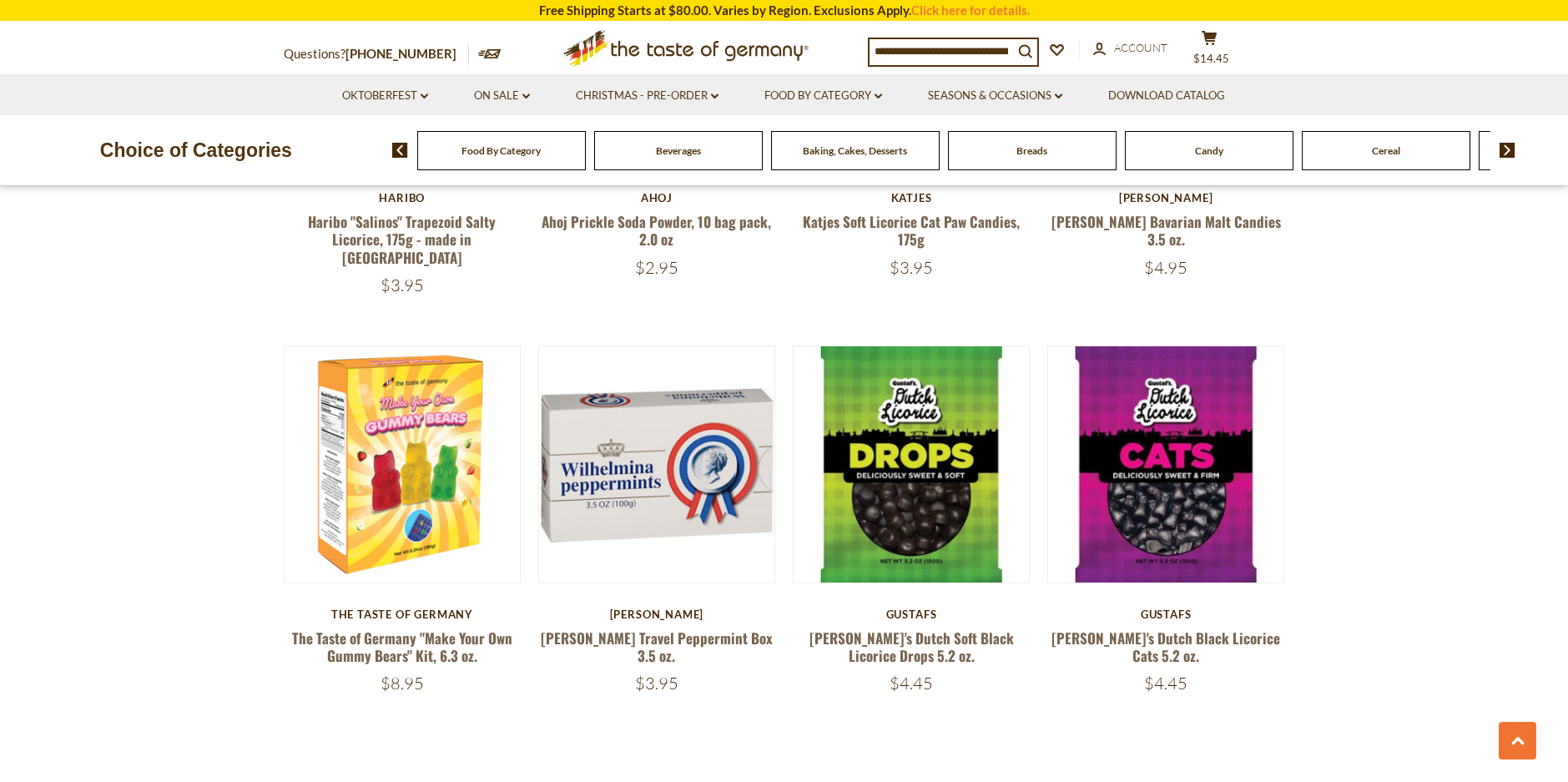
scroll to position [3668, 0]
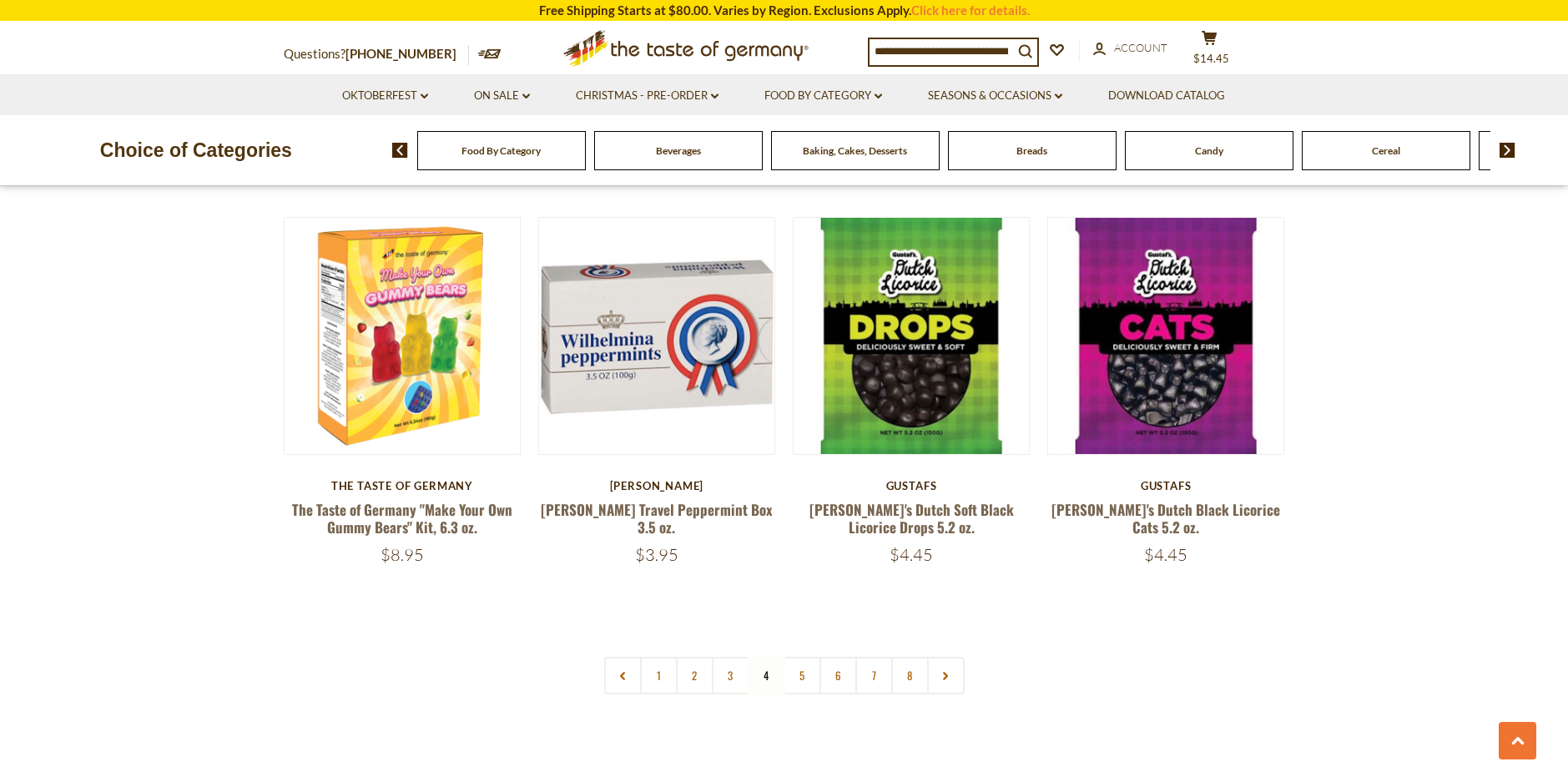
scroll to position [3825, 0]
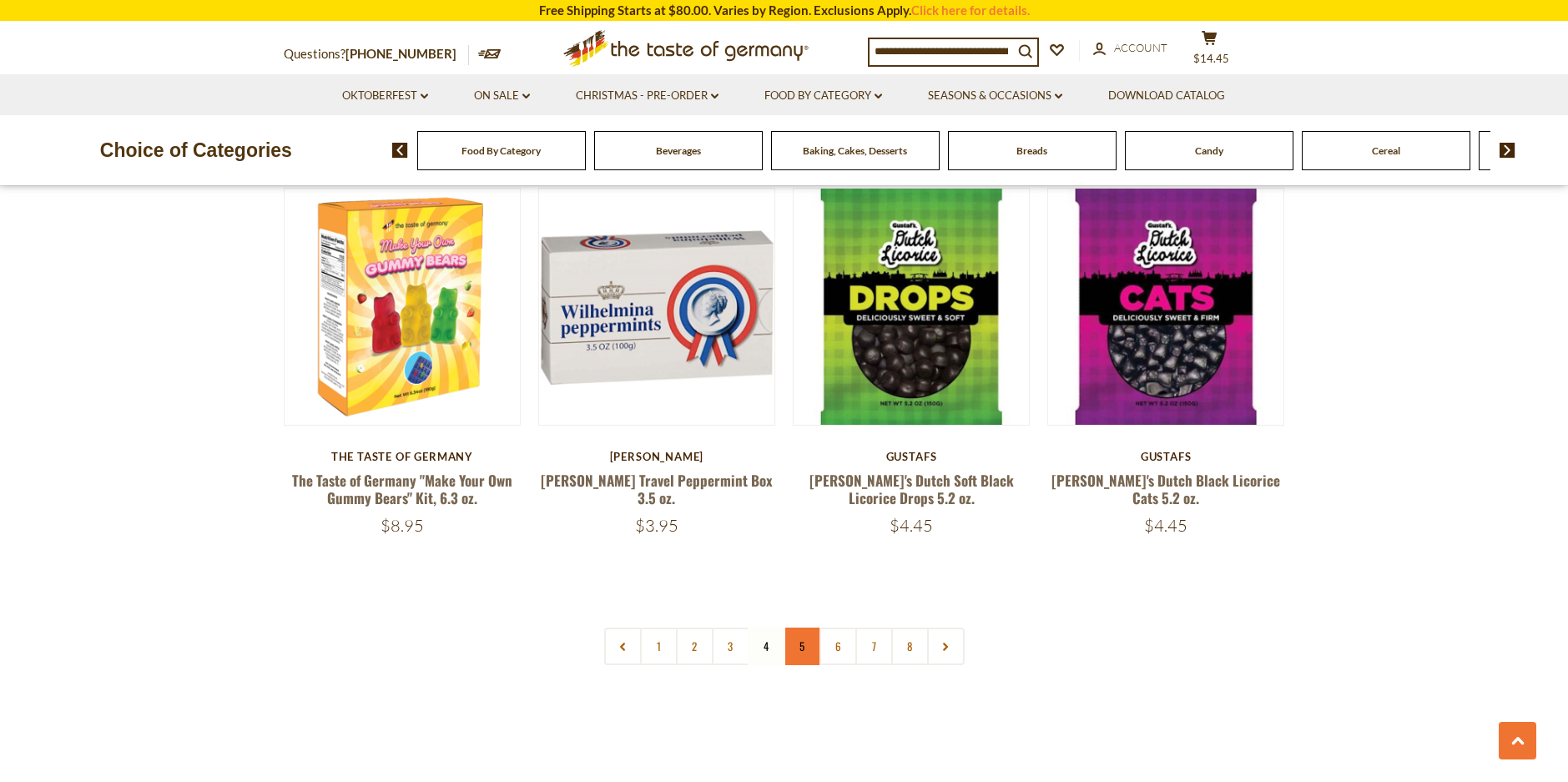
click at [803, 629] on link "5" at bounding box center [803, 647] width 38 height 38
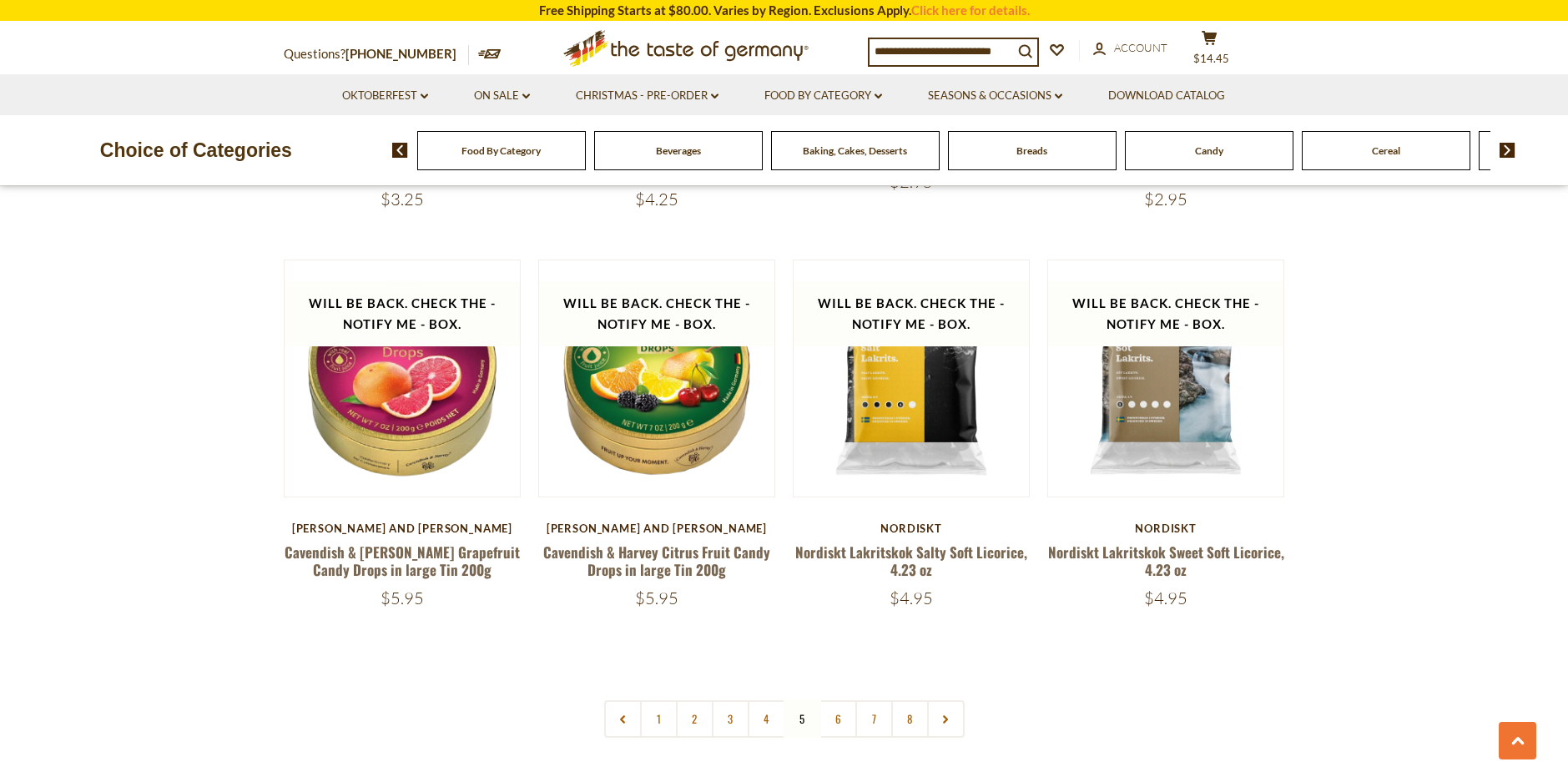
scroll to position [3773, 0]
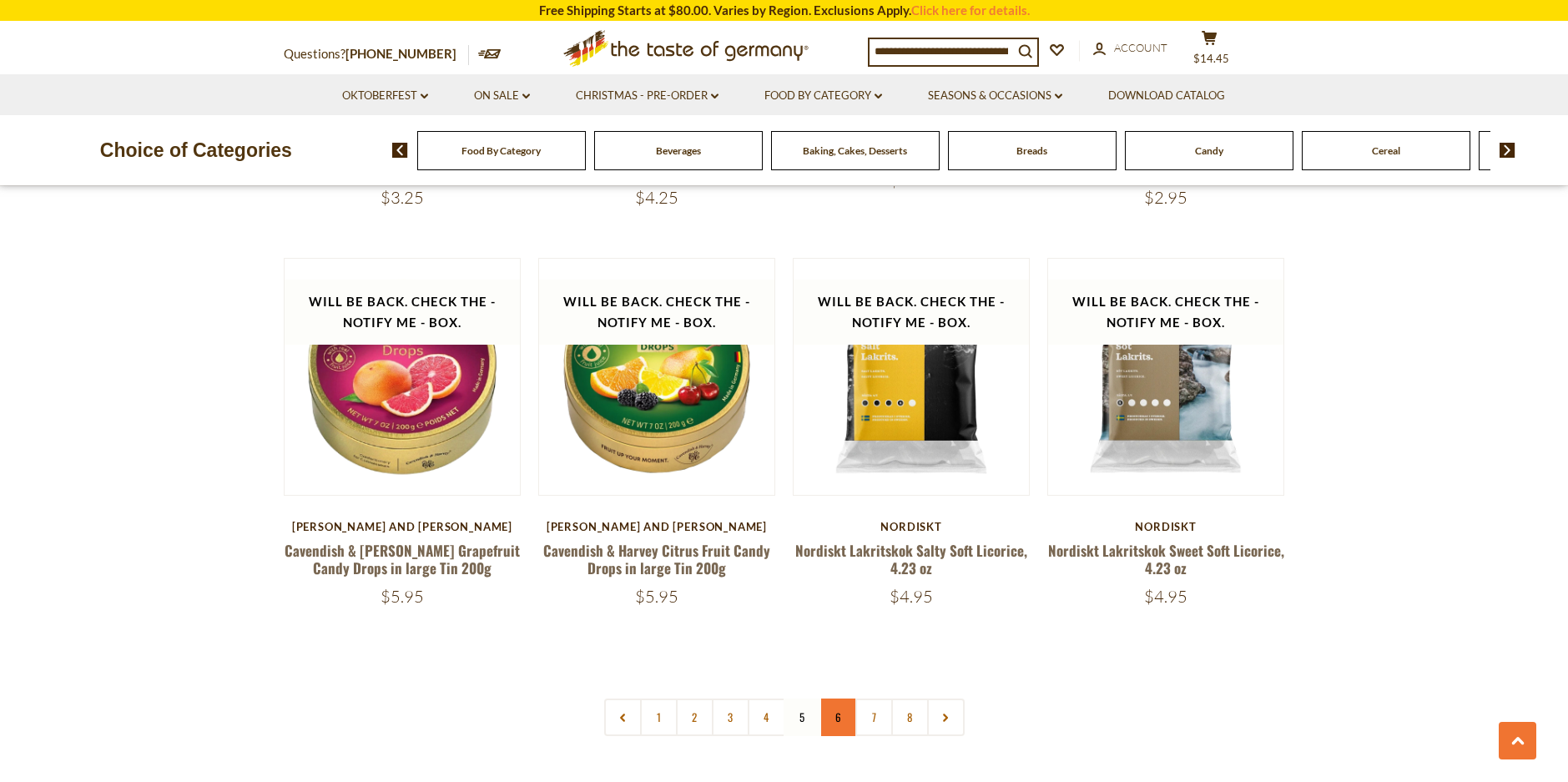
click at [840, 698] on link "6" at bounding box center [838, 717] width 38 height 38
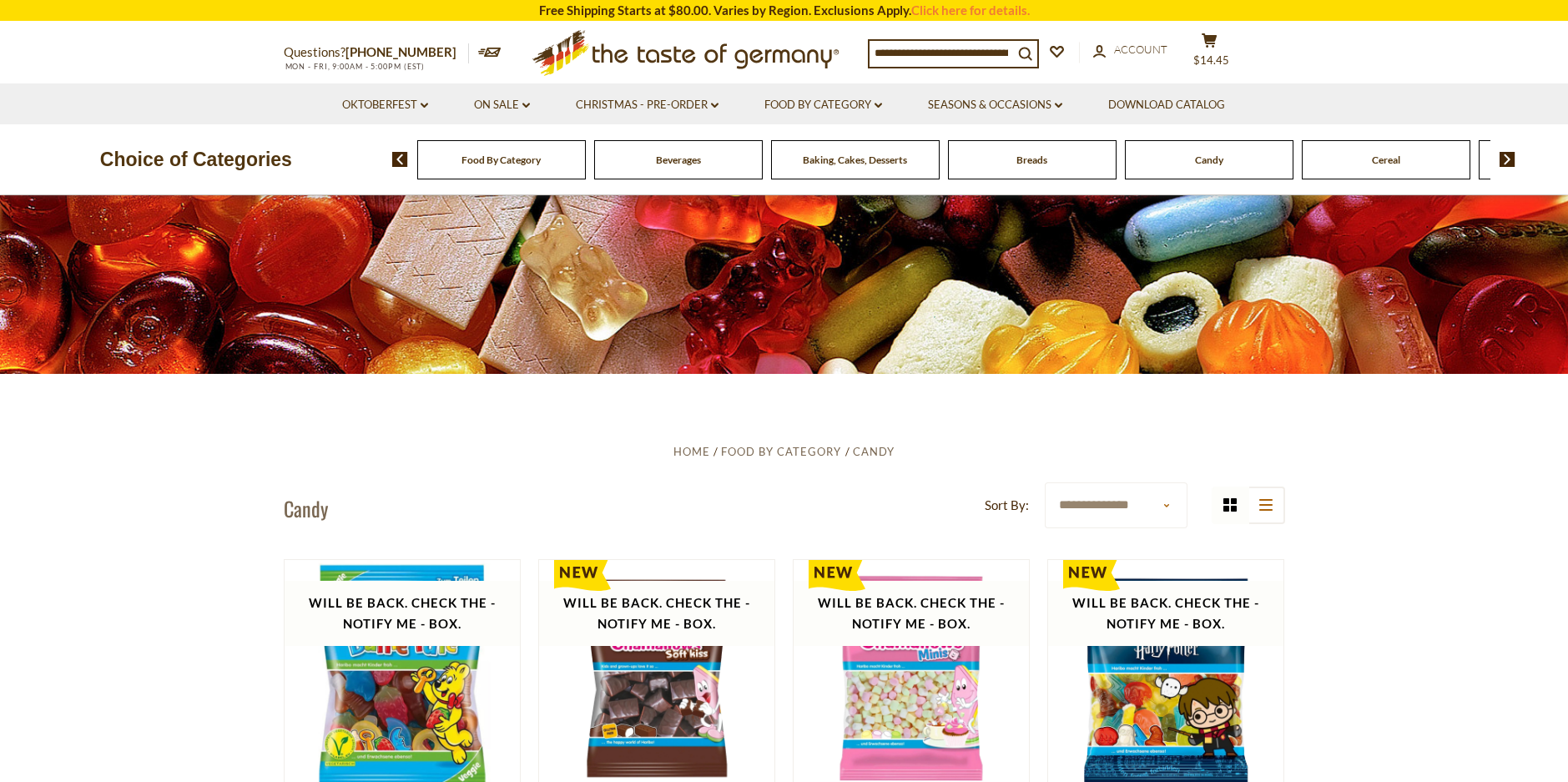
scroll to position [0, 0]
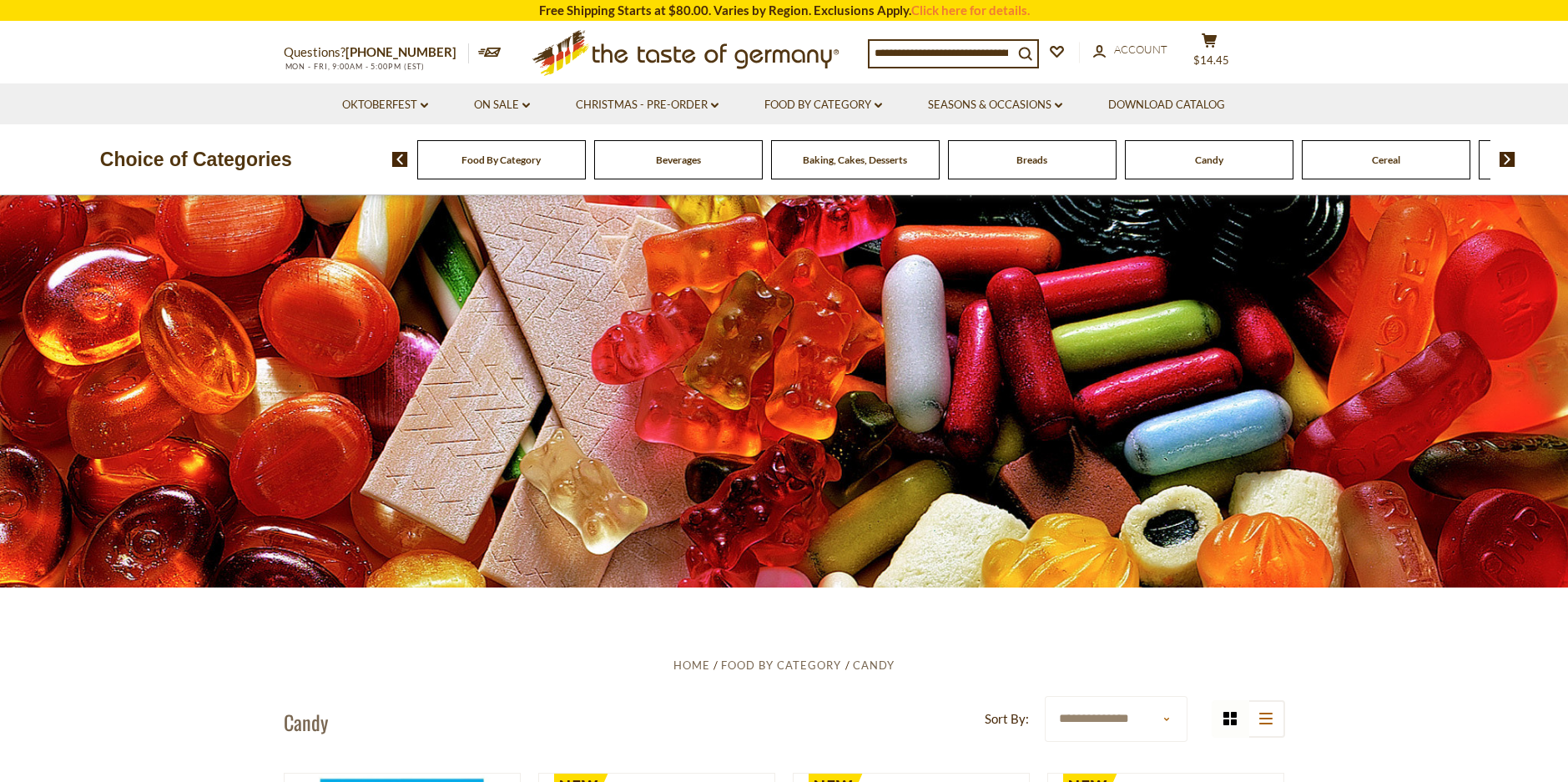
click at [1500, 163] on img at bounding box center [1507, 159] width 15 height 15
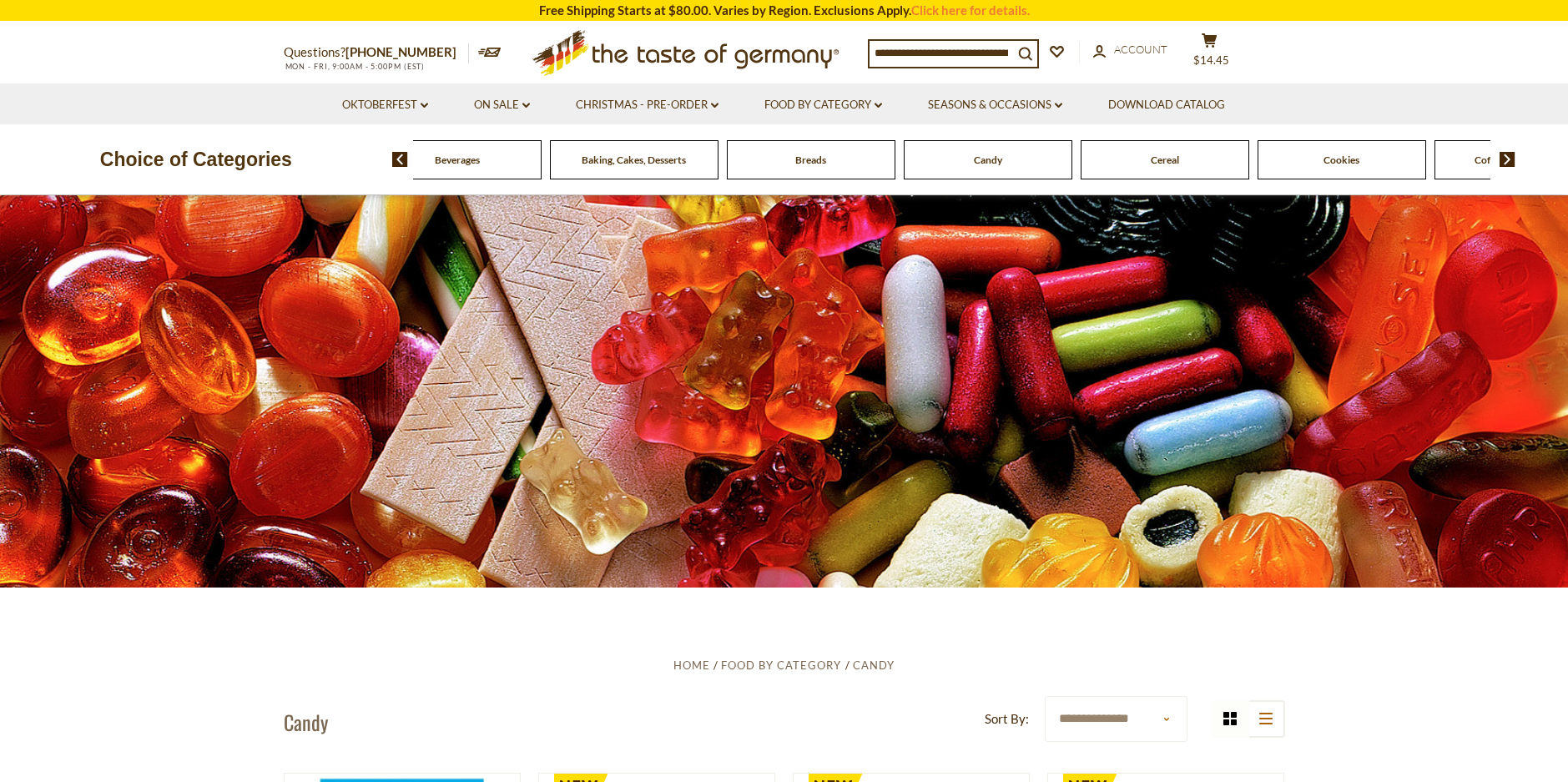
click at [365, 165] on div "Cookies" at bounding box center [280, 159] width 169 height 39
click at [1351, 166] on span "Cookies" at bounding box center [1342, 159] width 36 height 13
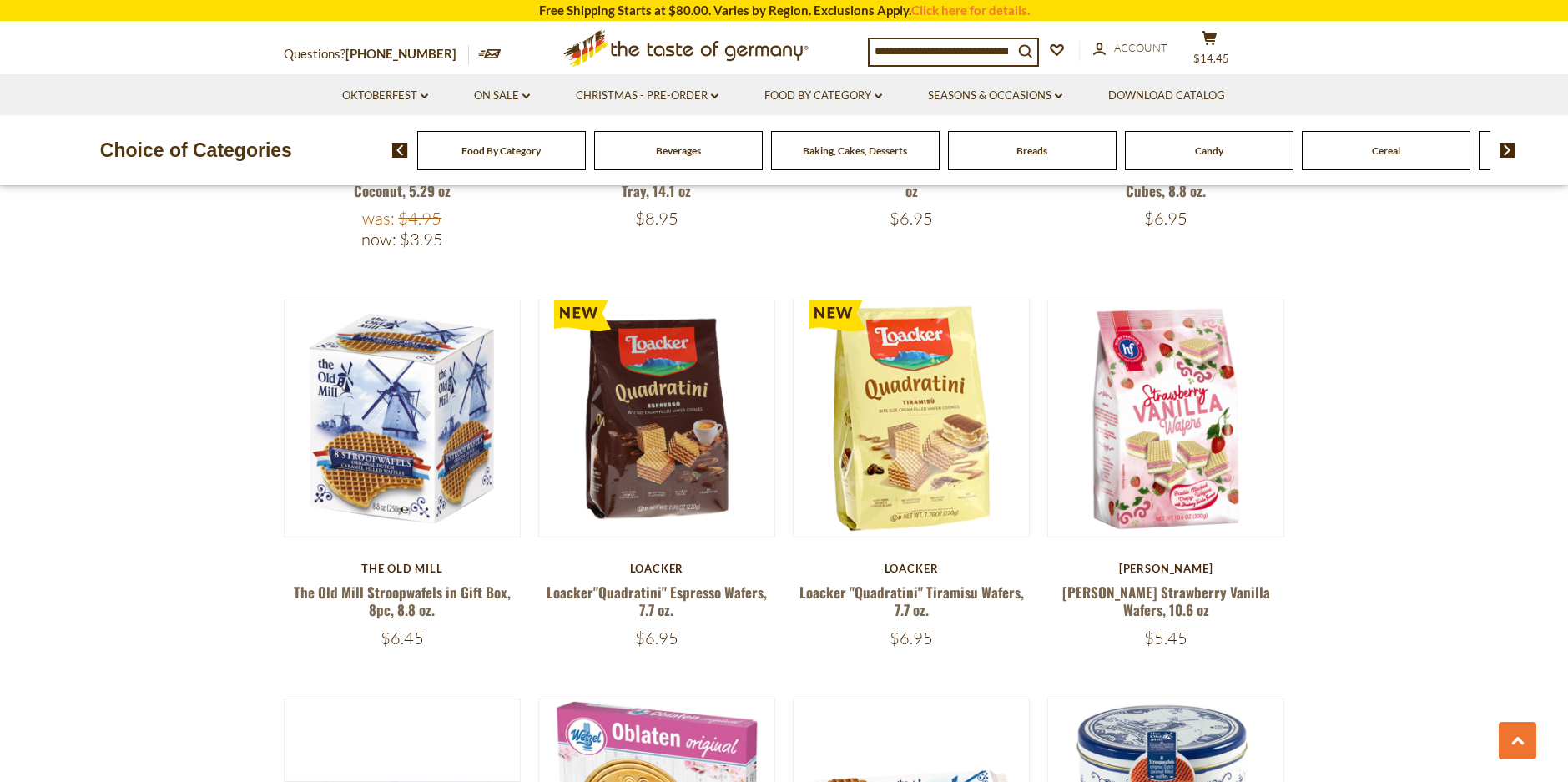
scroll to position [1291, 0]
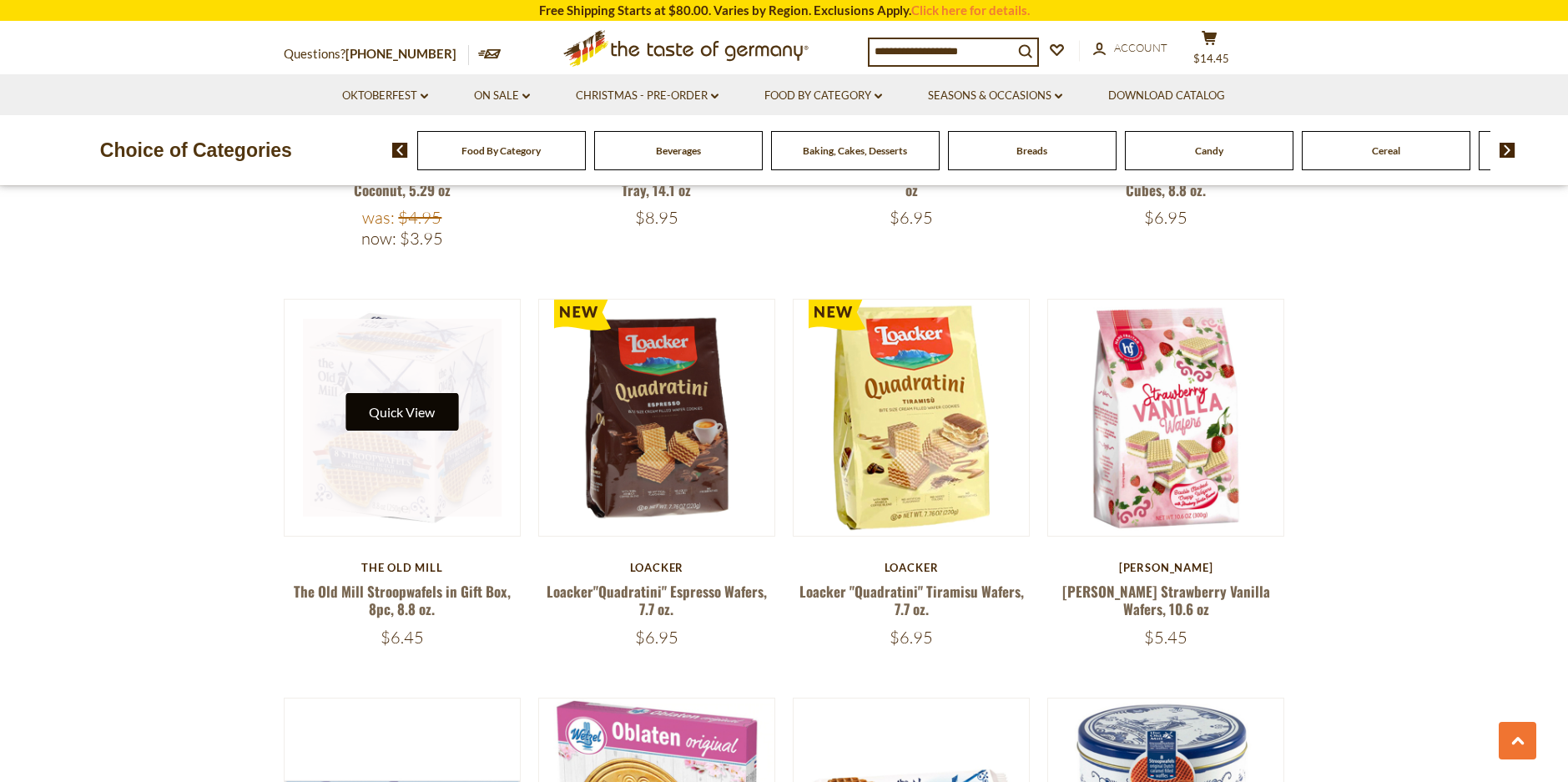
click at [387, 413] on button "Quick View" at bounding box center [401, 412] width 112 height 38
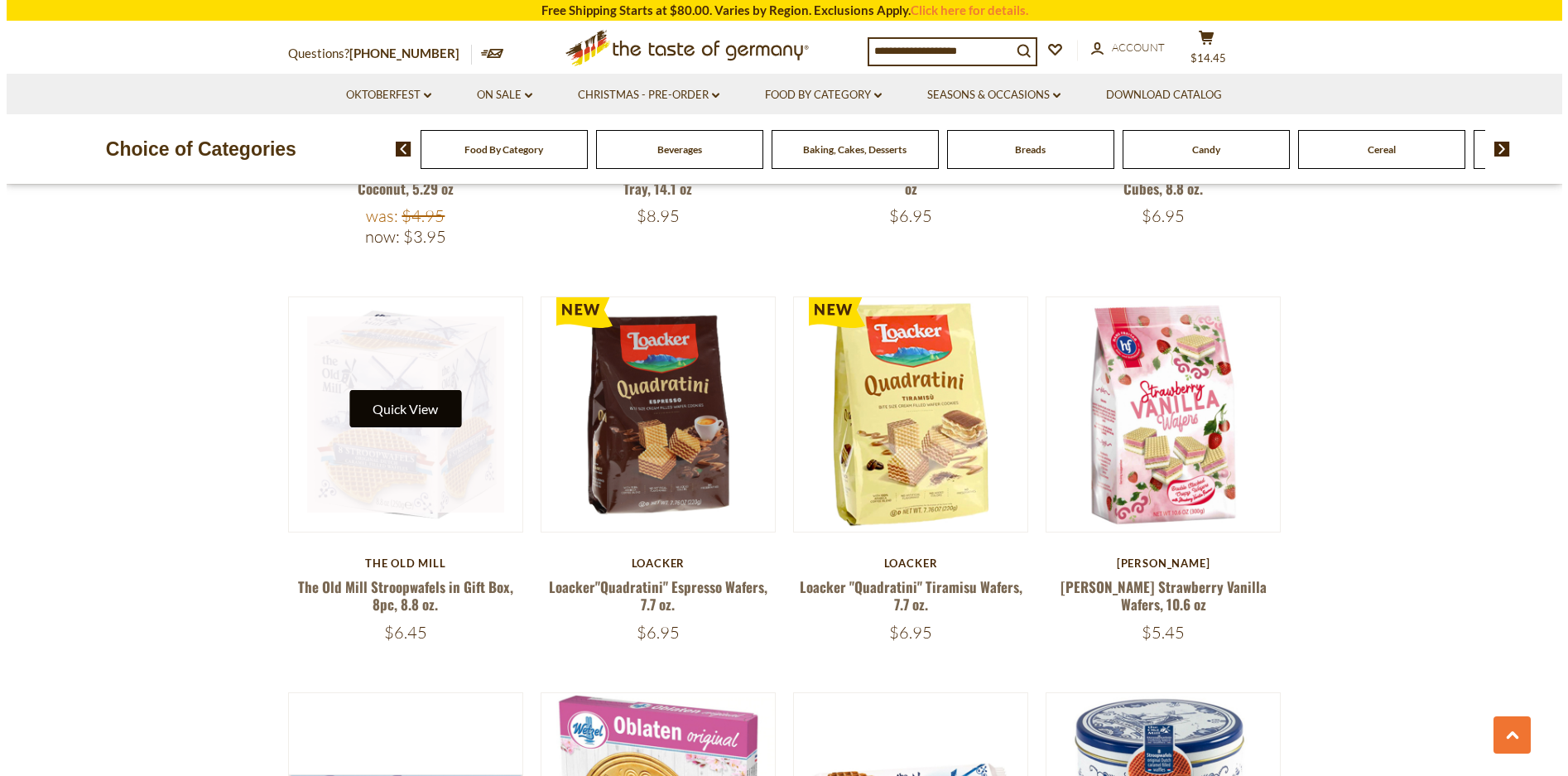
scroll to position [1284, 0]
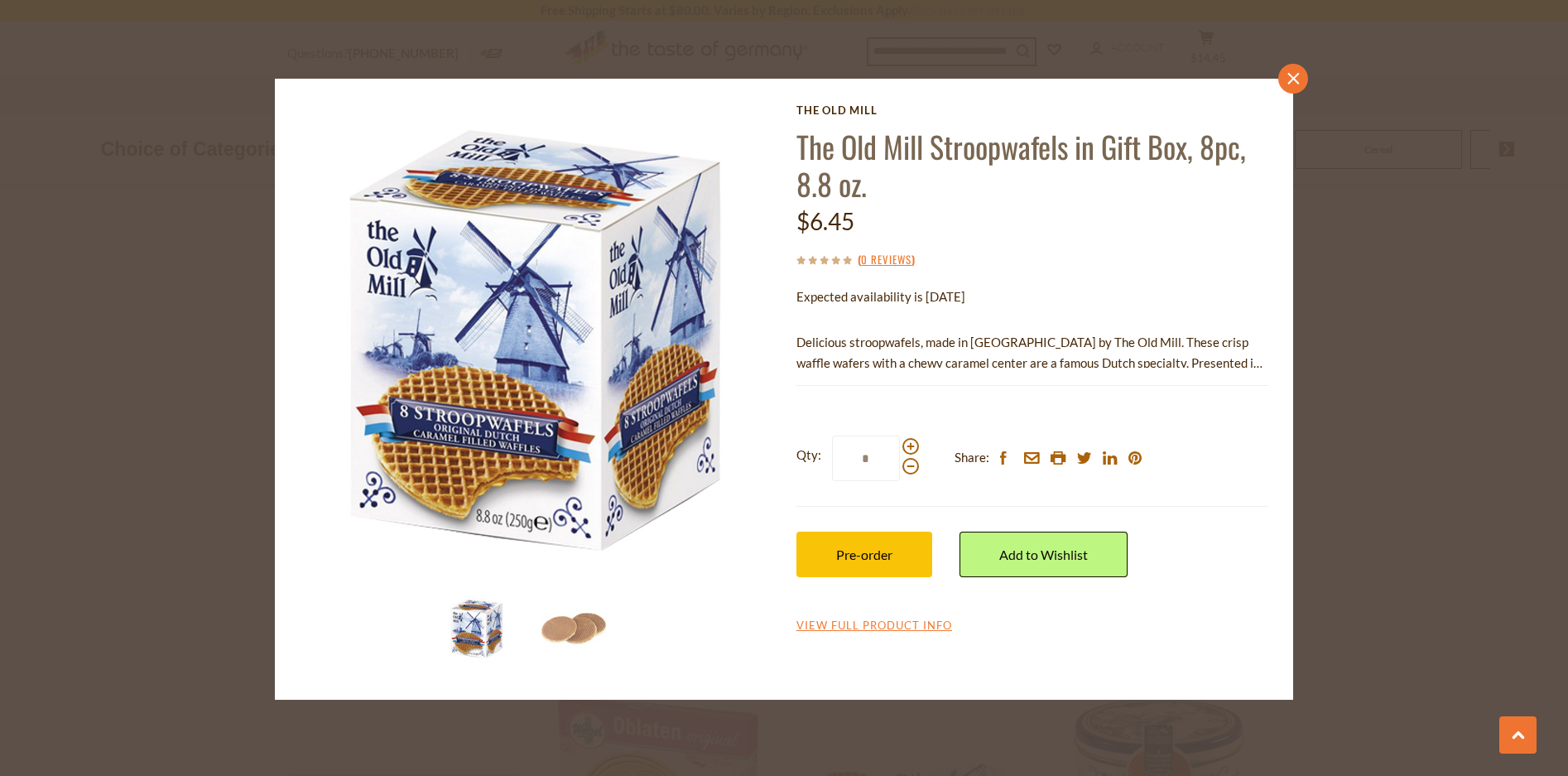
click at [1290, 80] on icon "close" at bounding box center [1293, 78] width 13 height 13
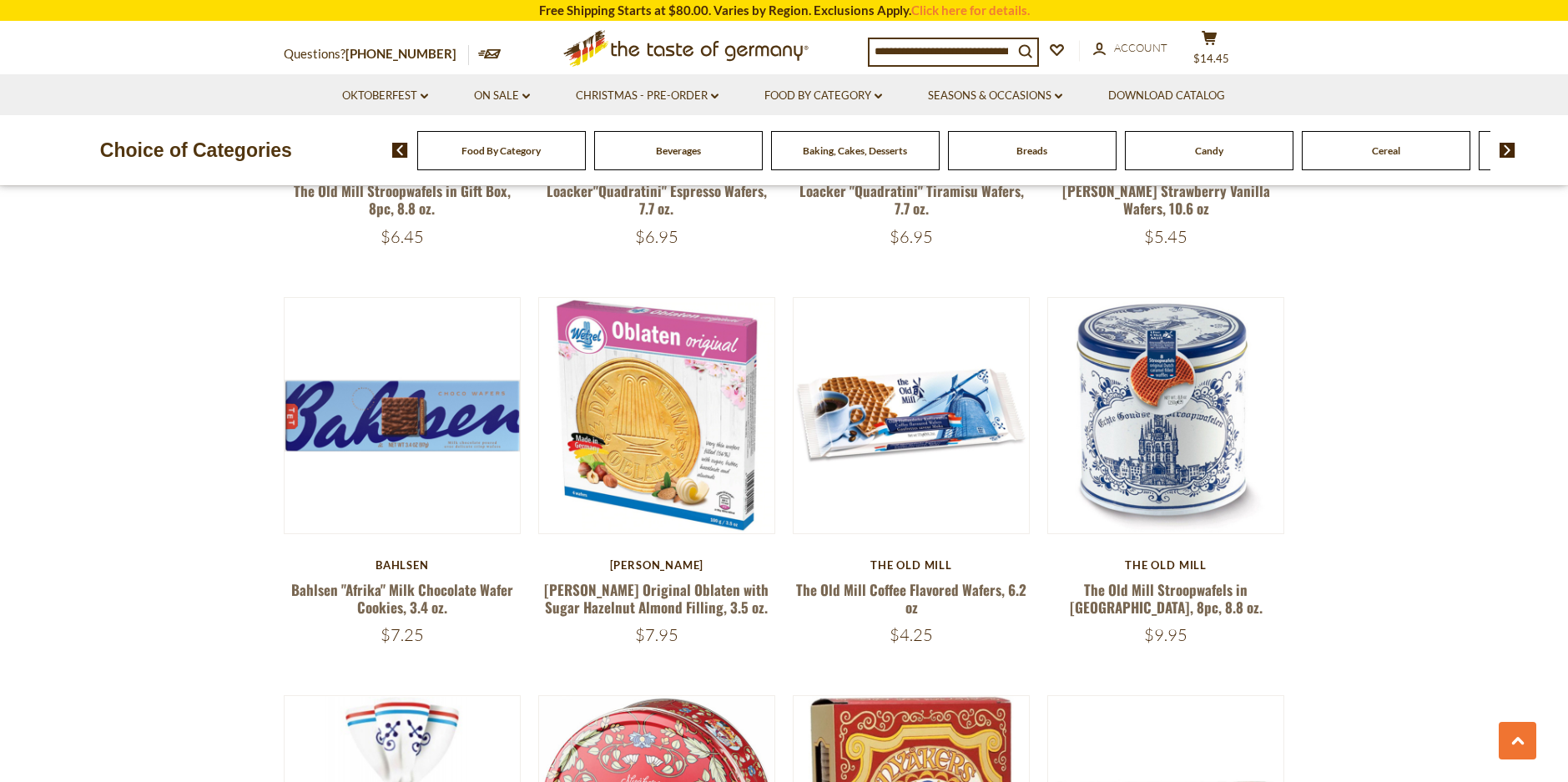
scroll to position [1693, 0]
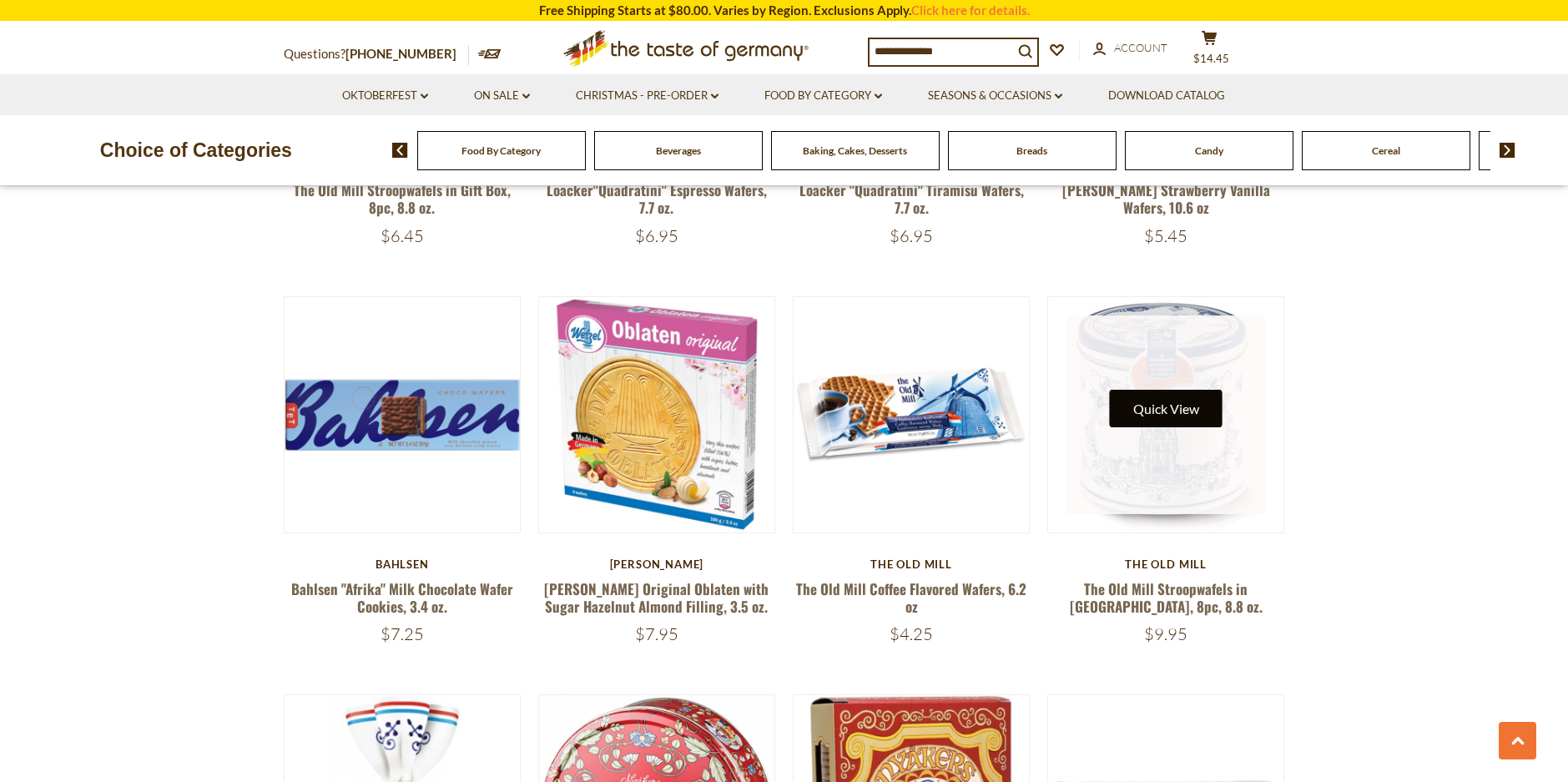
click at [1160, 412] on button "Quick View" at bounding box center [1166, 408] width 112 height 38
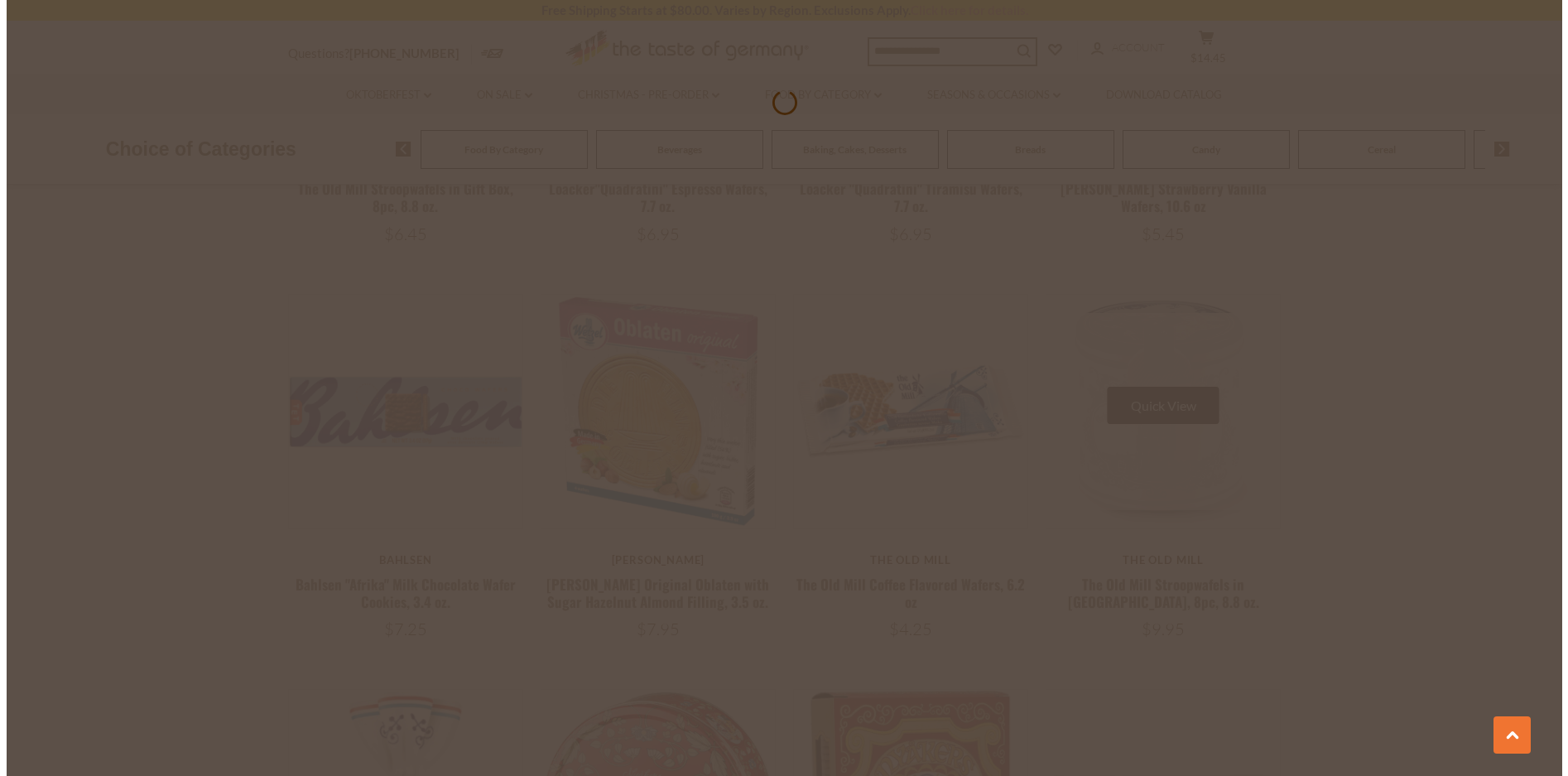
scroll to position [1683, 0]
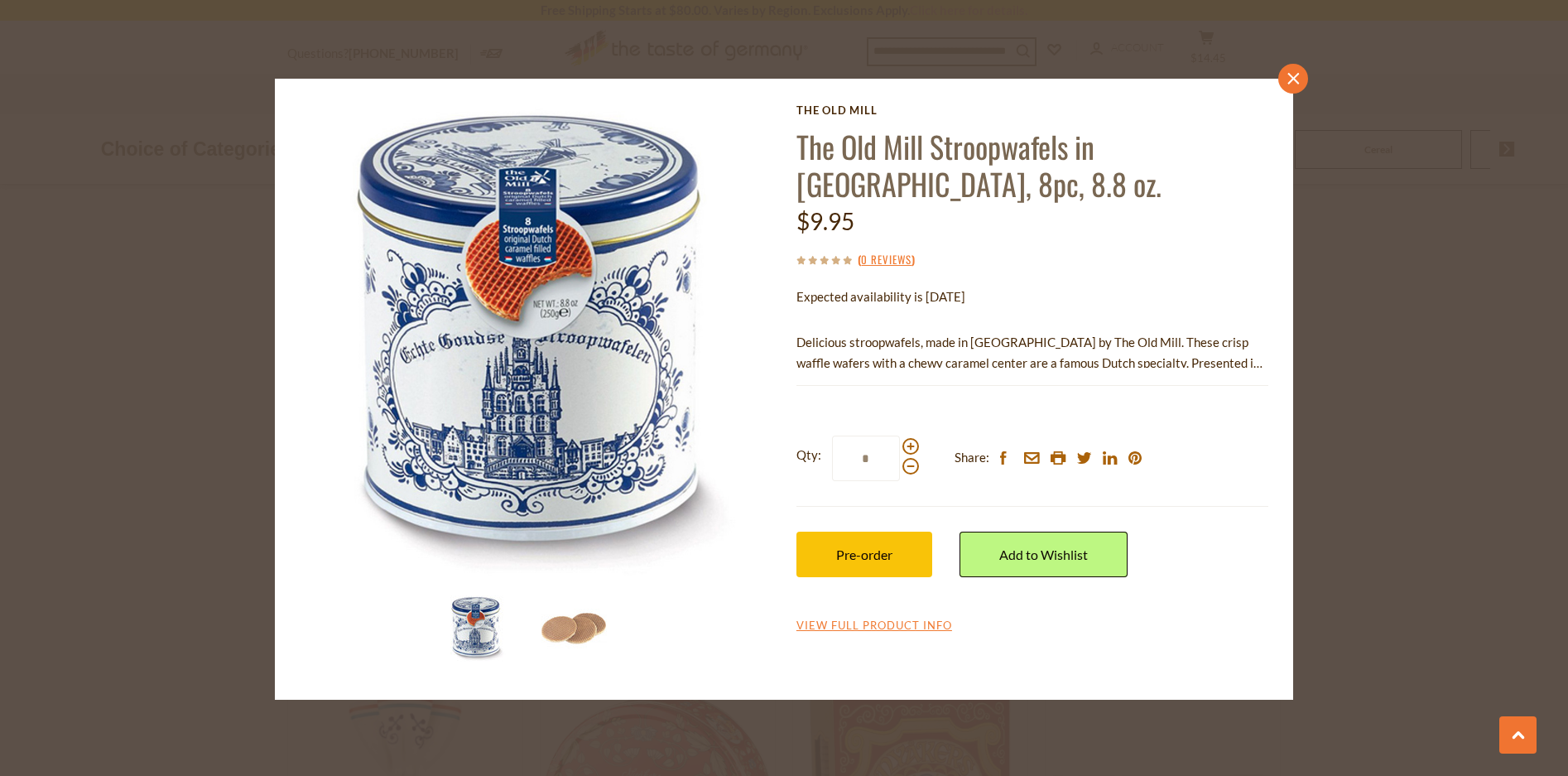
click at [1288, 77] on icon "close" at bounding box center [1293, 78] width 13 height 13
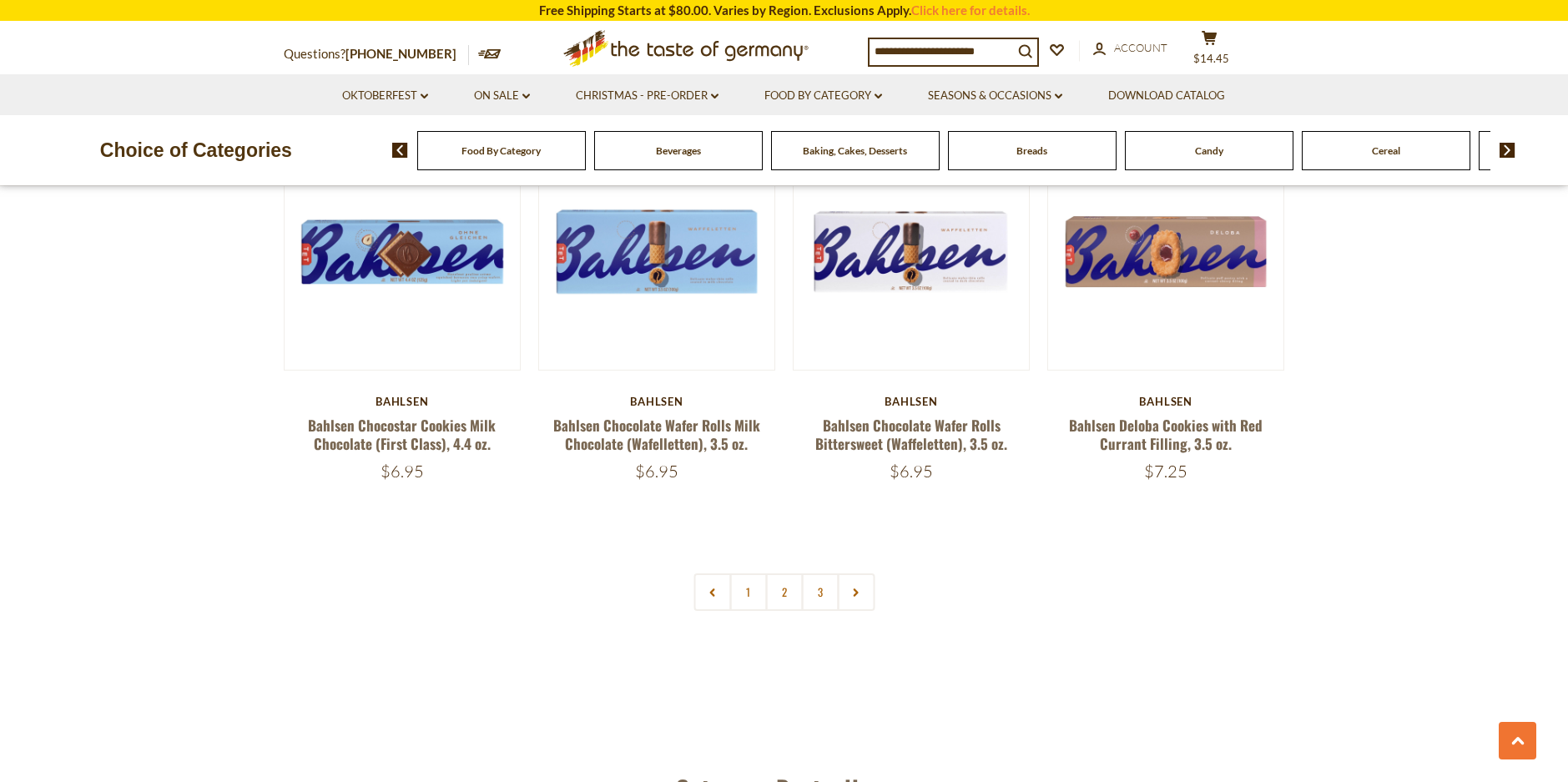
scroll to position [3874, 0]
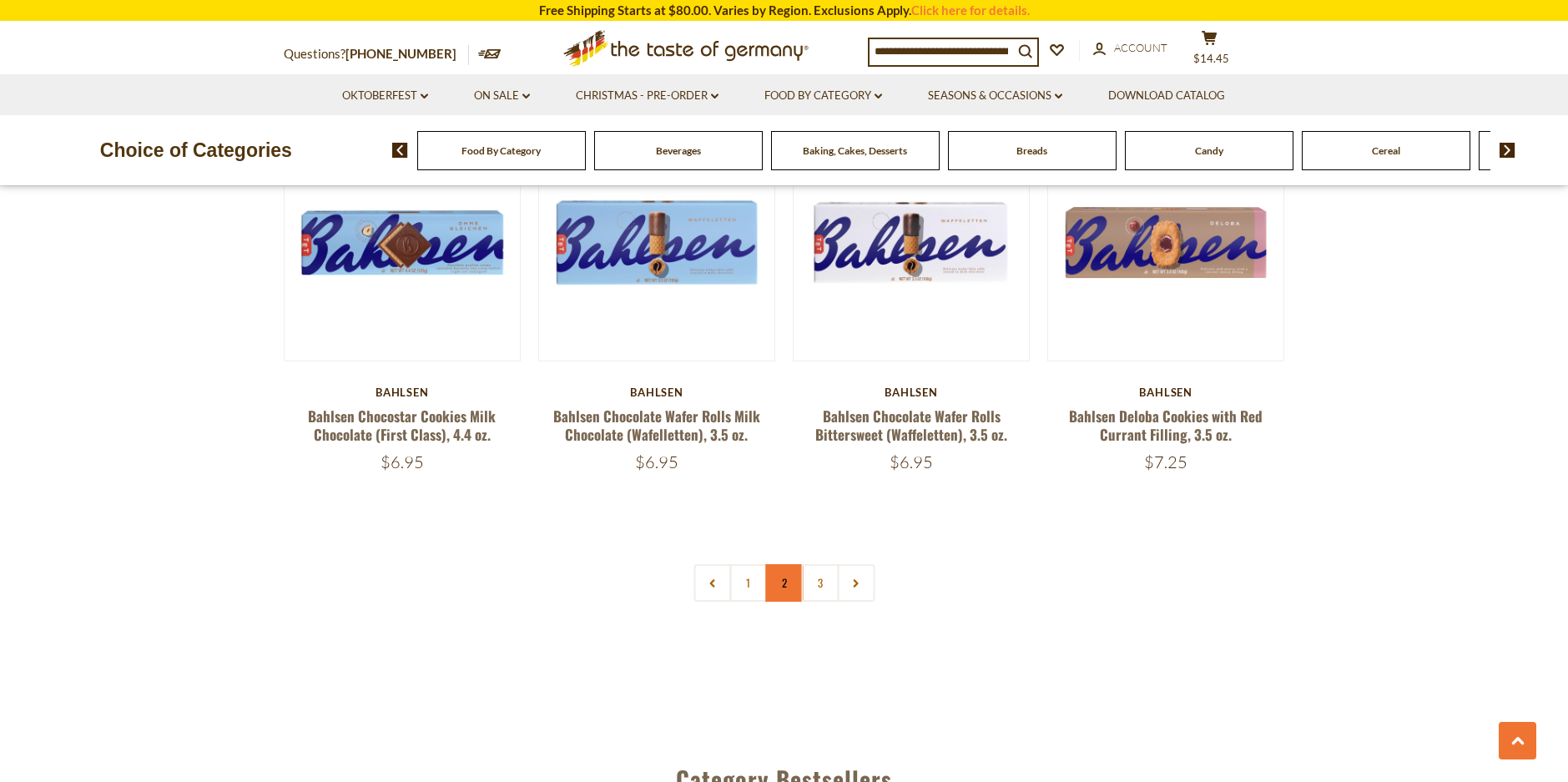
click at [784, 583] on link "2" at bounding box center [784, 583] width 38 height 38
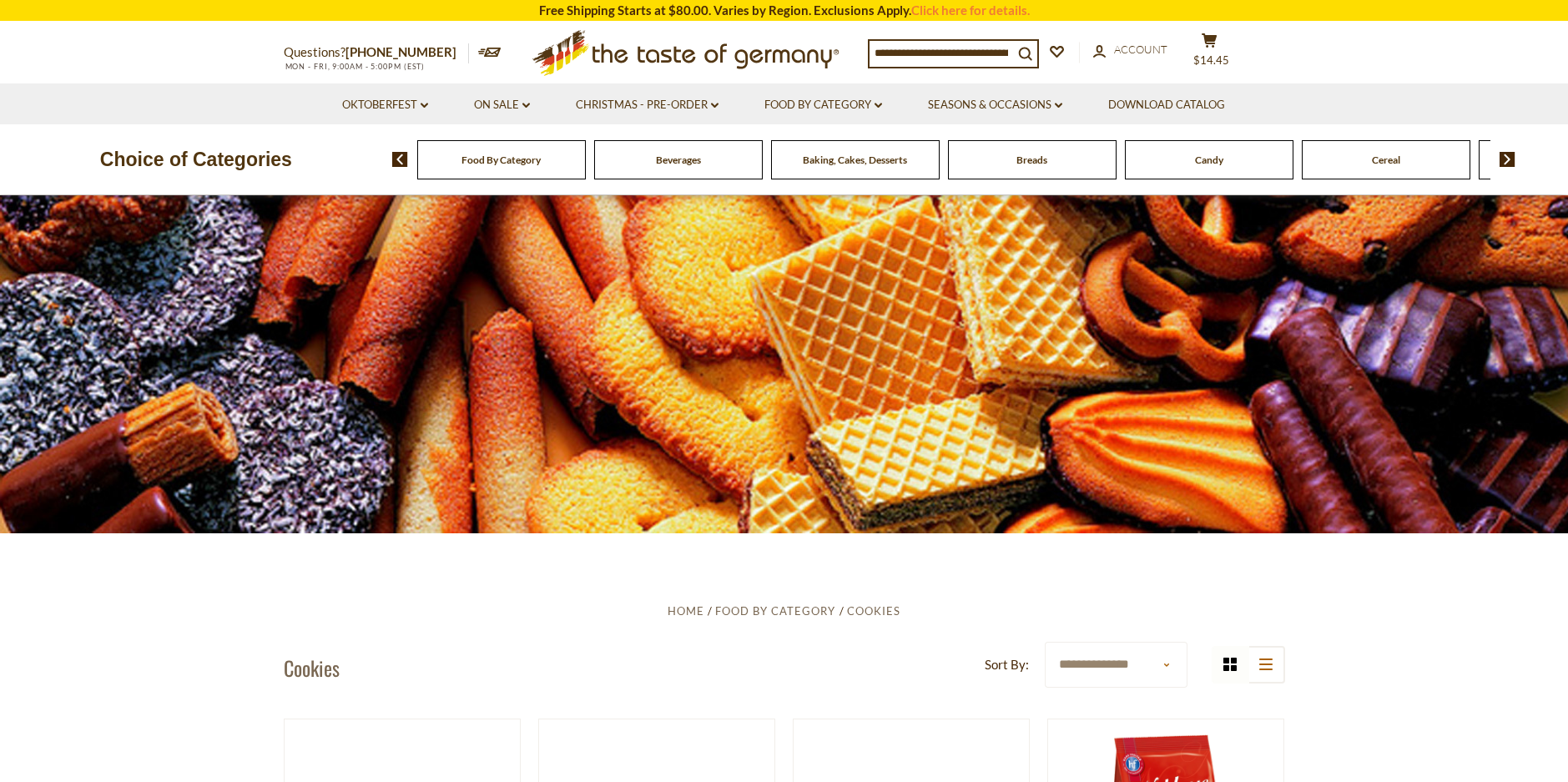
scroll to position [53, 0]
click at [500, 165] on span "Food By Category" at bounding box center [501, 159] width 79 height 13
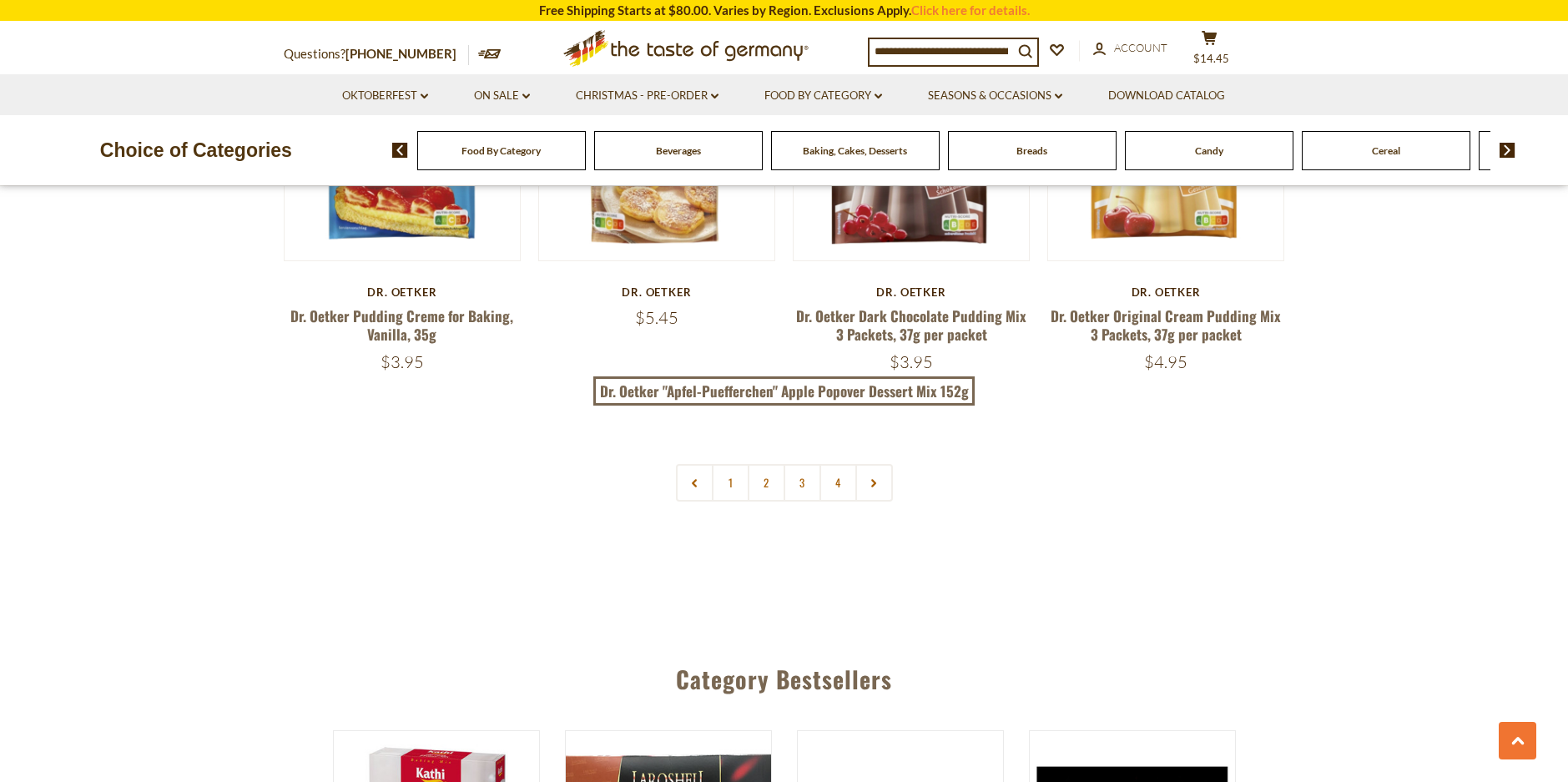
scroll to position [3616, 0]
click at [764, 463] on link "2" at bounding box center [767, 482] width 38 height 38
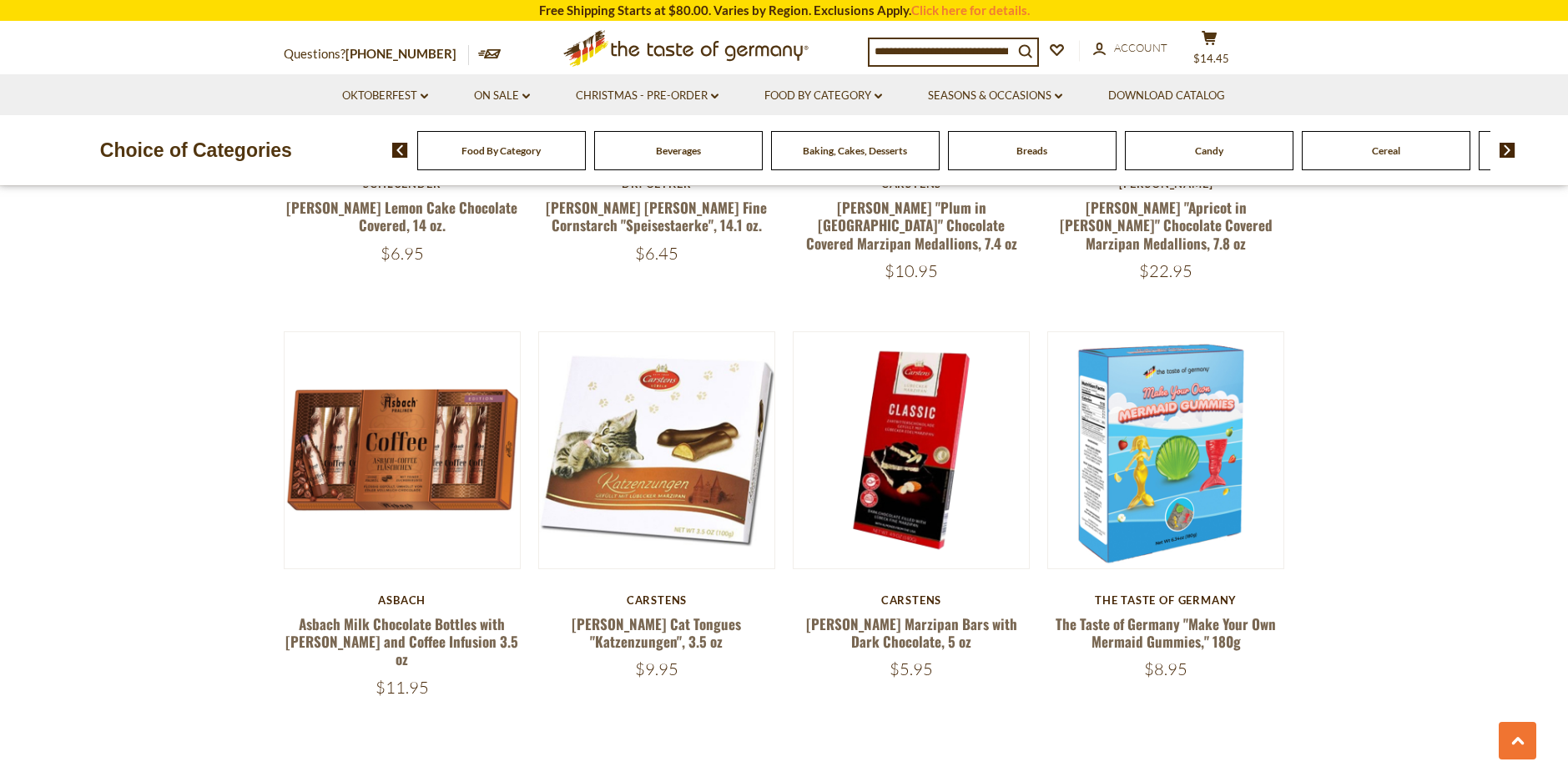
scroll to position [3346, 0]
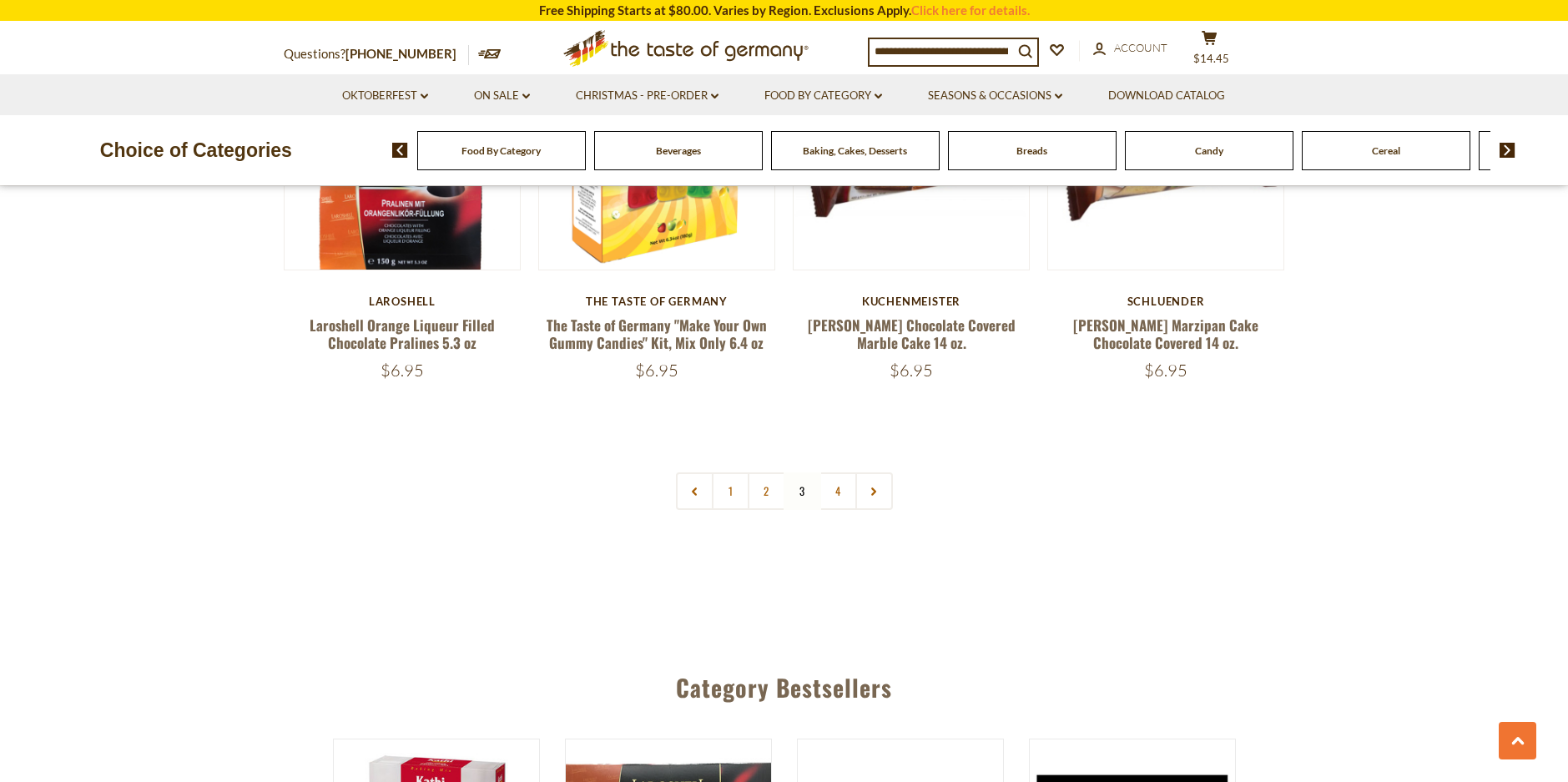
scroll to position [3571, 0]
click at [836, 476] on link "4" at bounding box center [838, 490] width 38 height 38
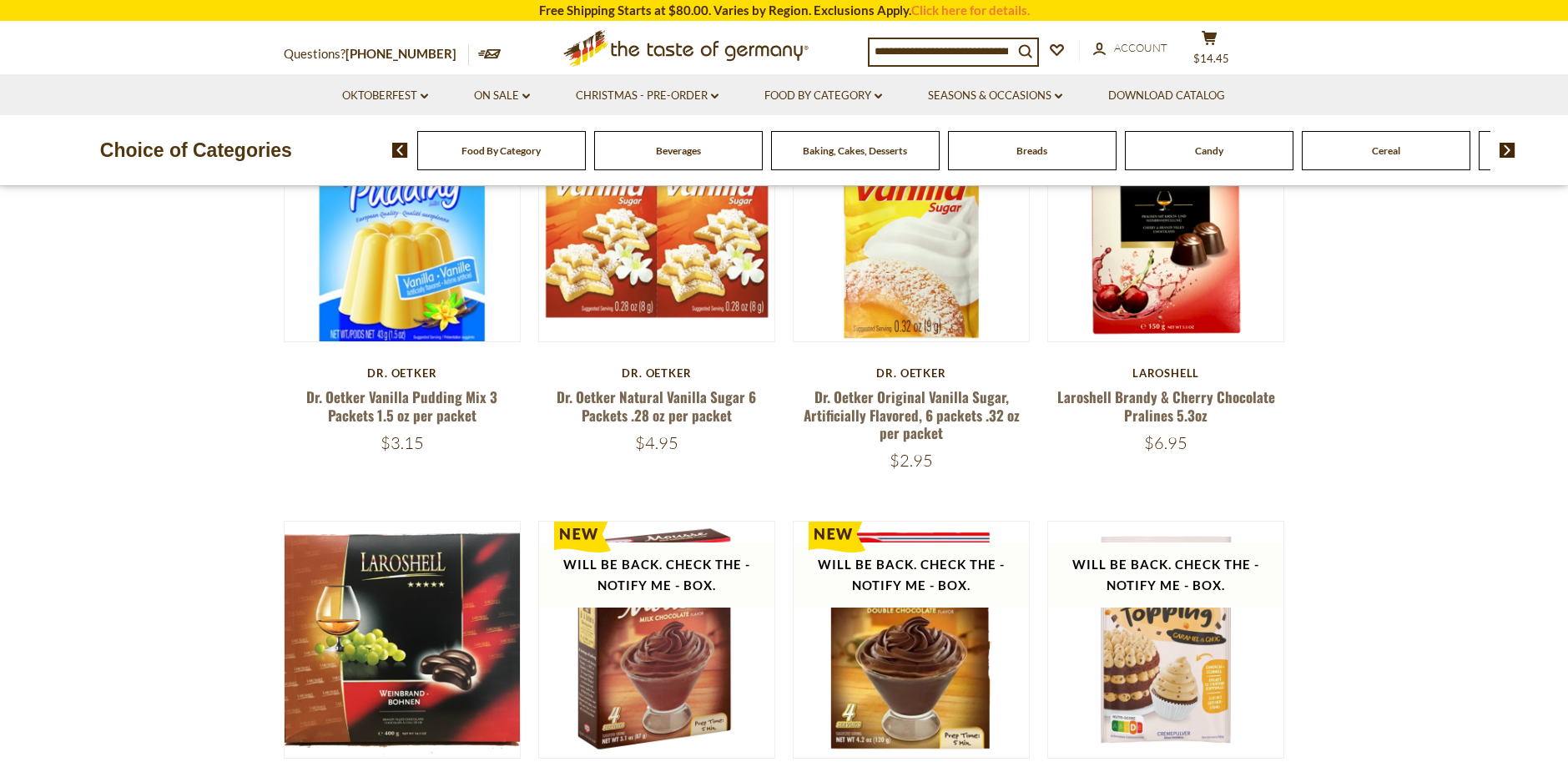
scroll to position [0, 0]
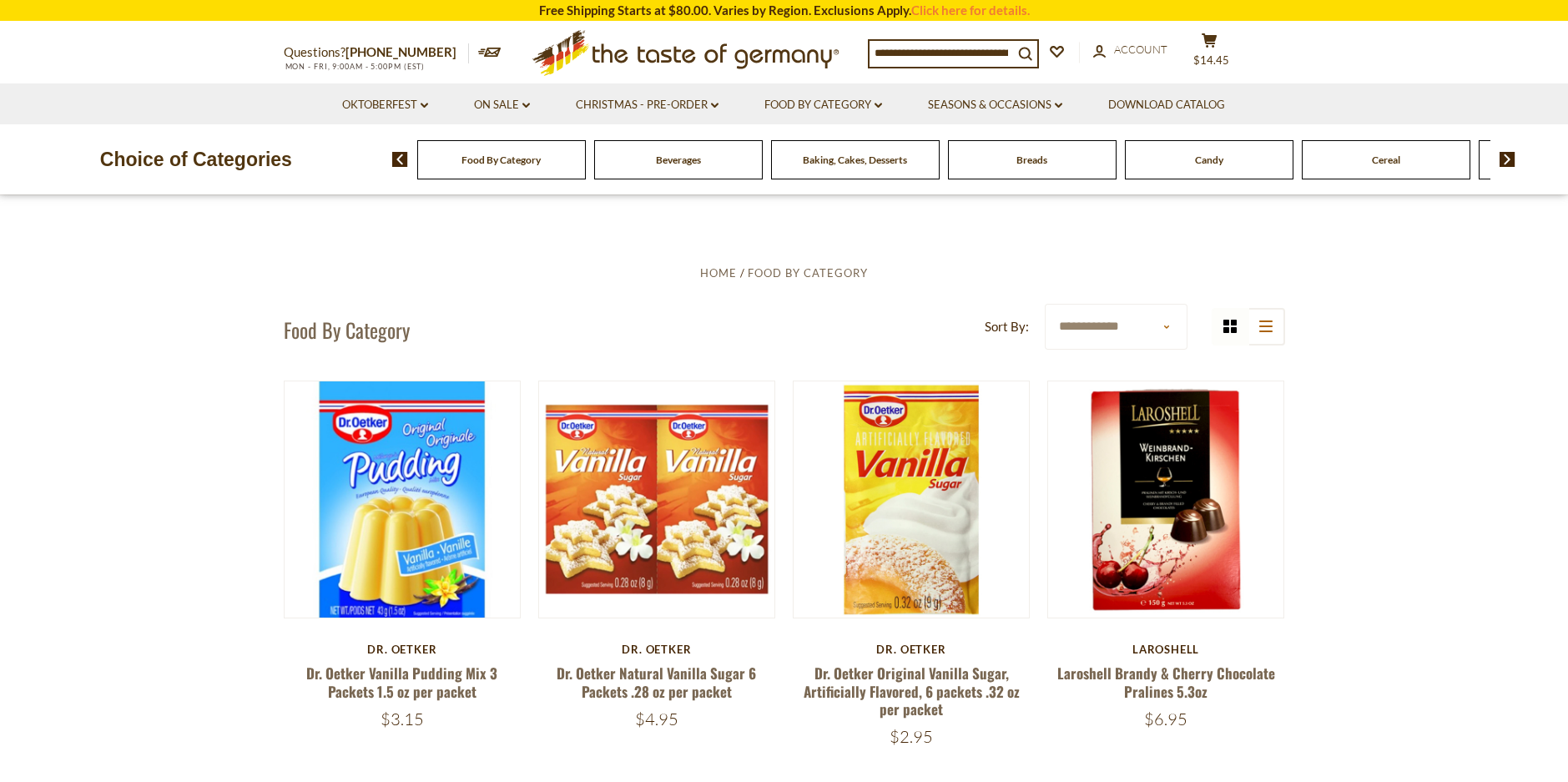
click at [1505, 163] on img at bounding box center [1507, 159] width 15 height 15
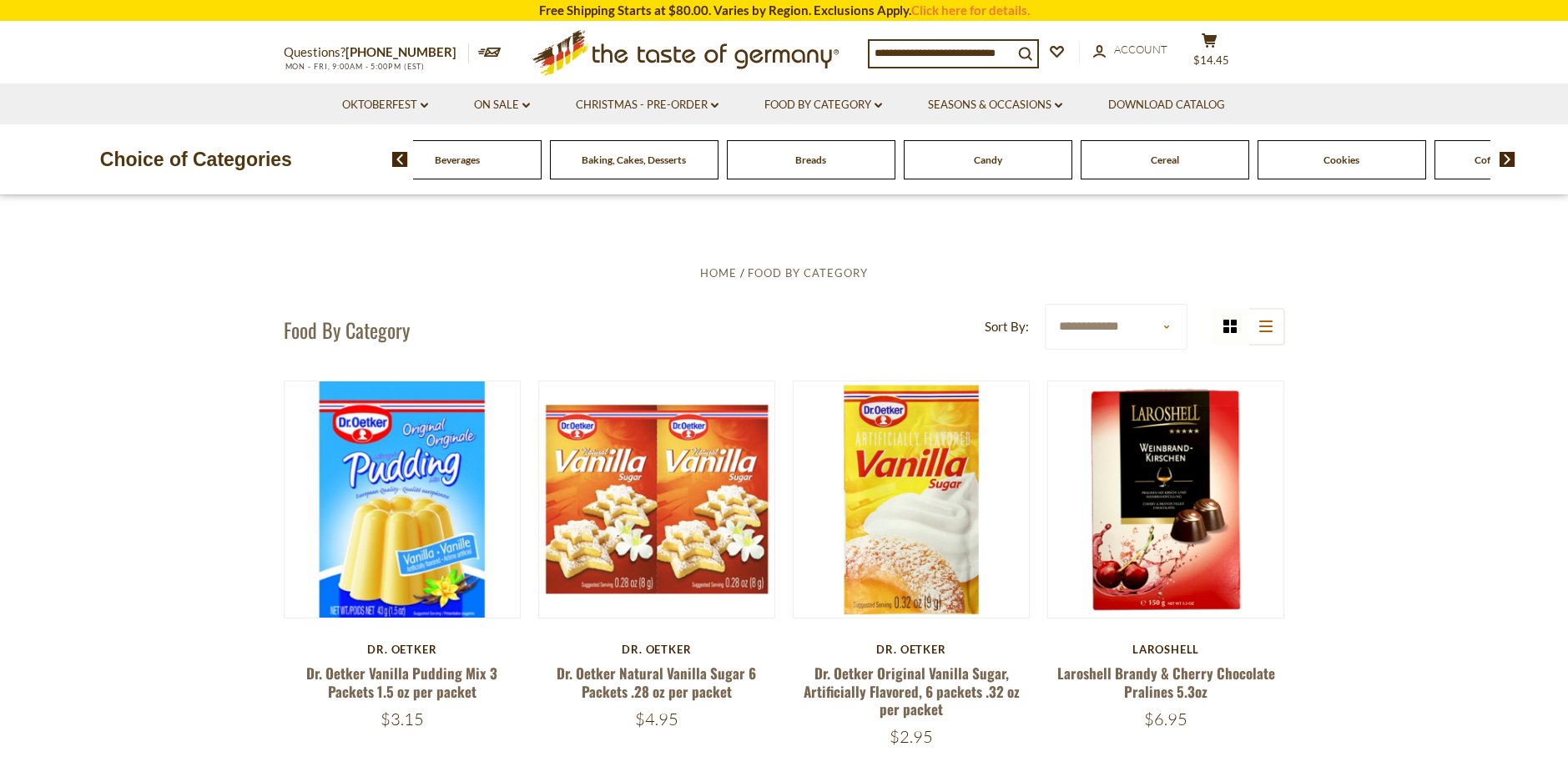
click at [1505, 163] on img at bounding box center [1507, 159] width 15 height 15
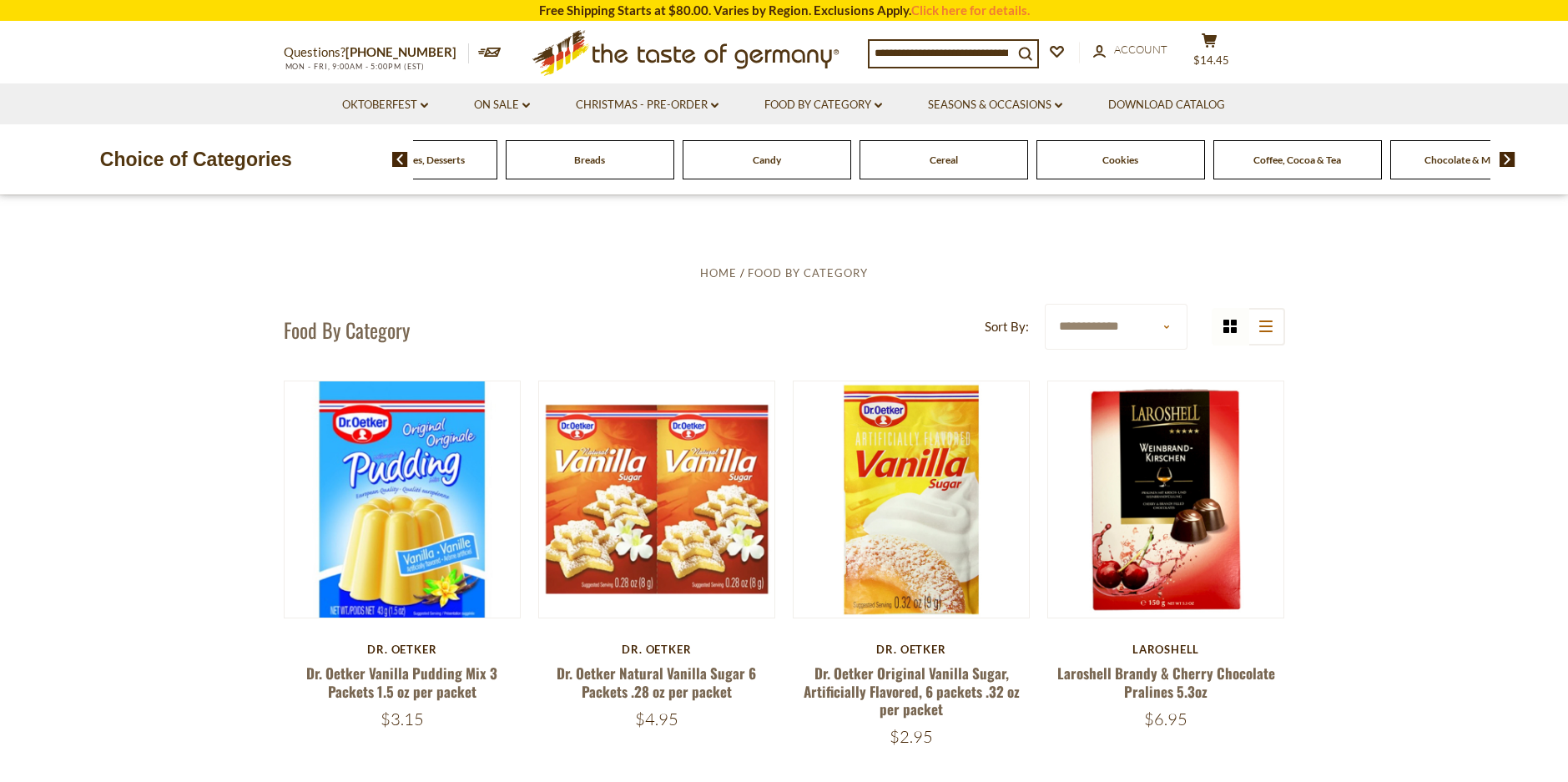
click at [1505, 163] on img at bounding box center [1507, 159] width 15 height 15
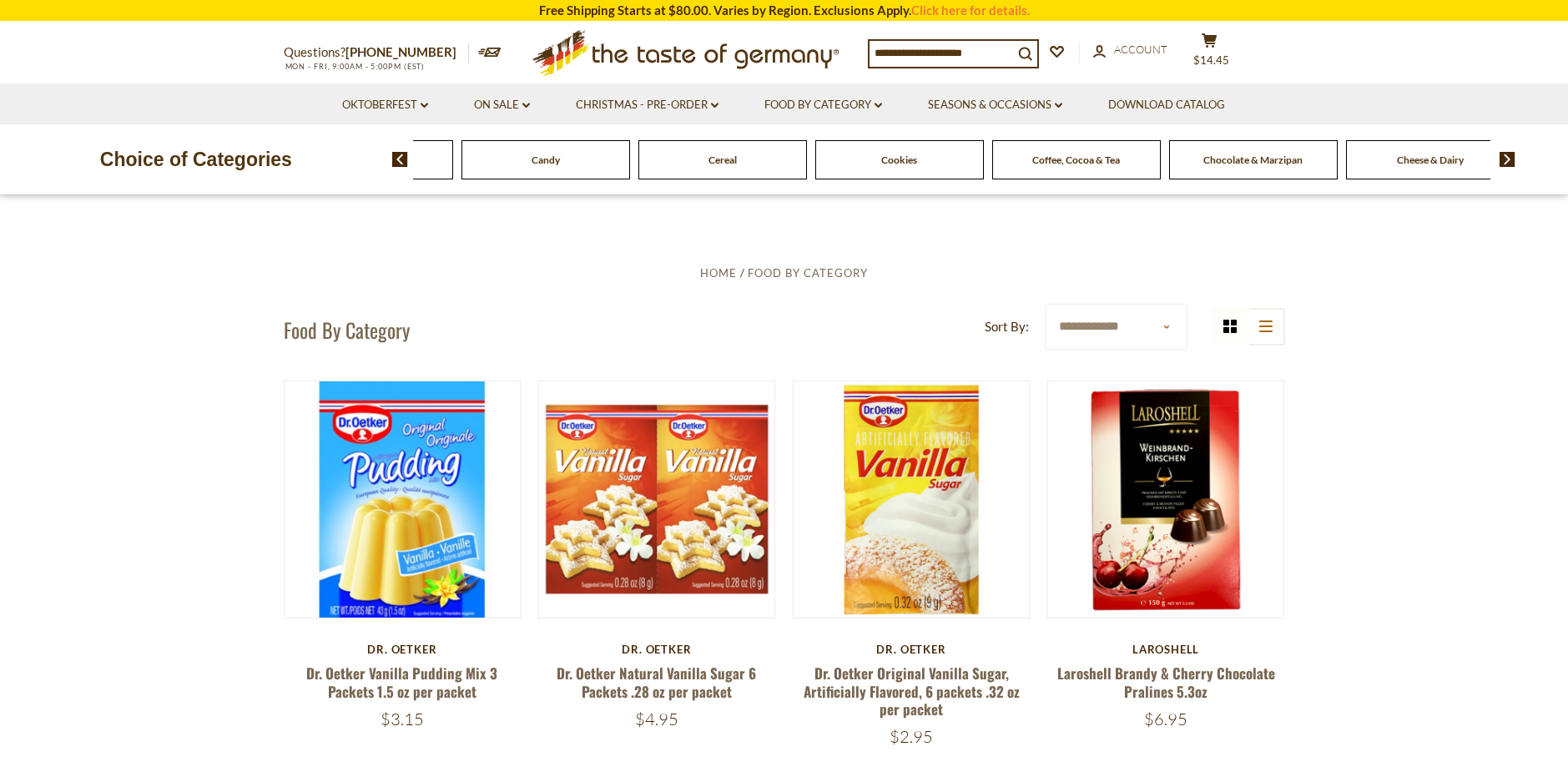
click at [1505, 163] on img at bounding box center [1507, 159] width 15 height 15
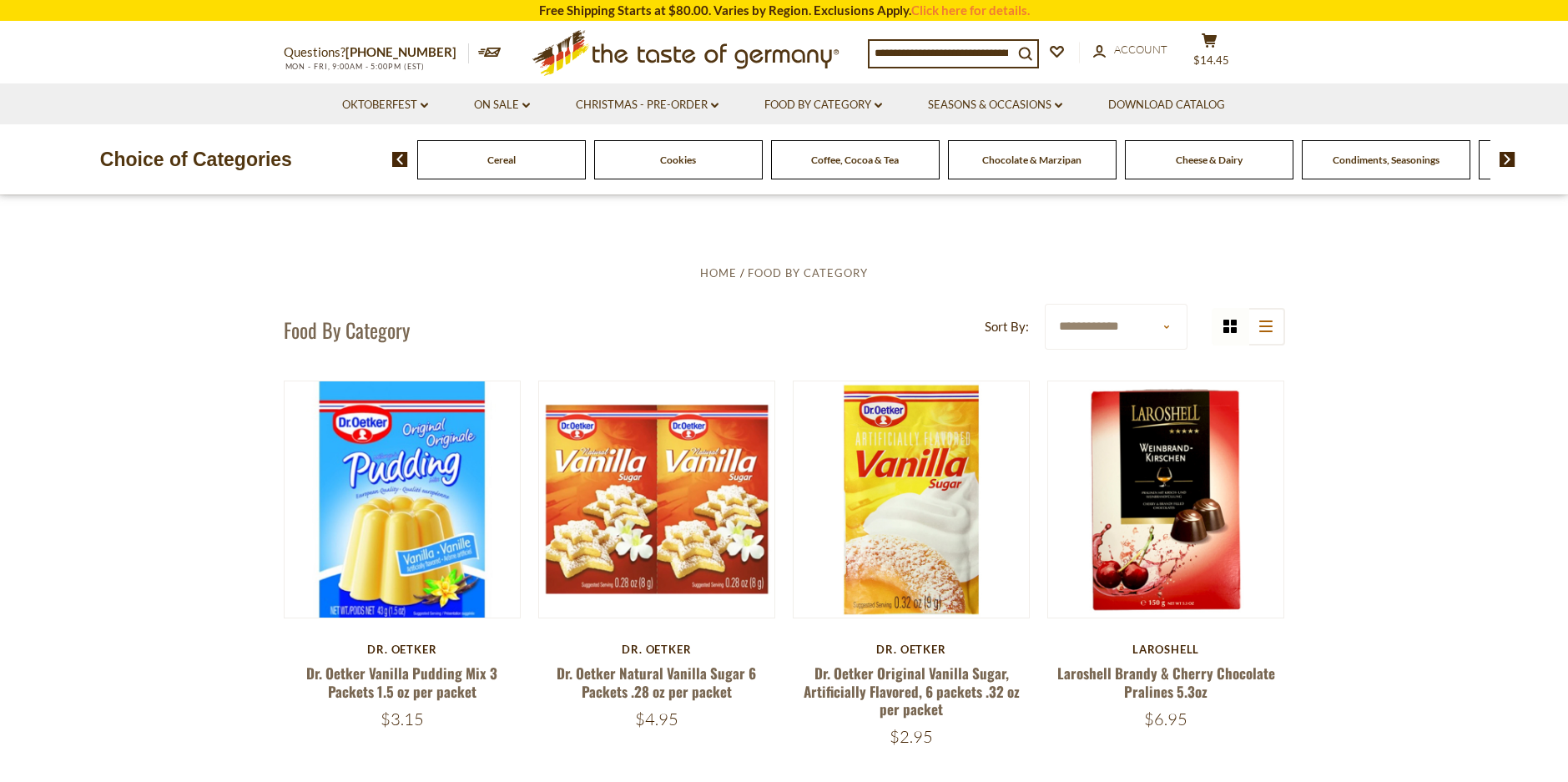
click at [1196, 165] on span "Cheese & Dairy" at bounding box center [1209, 159] width 67 height 13
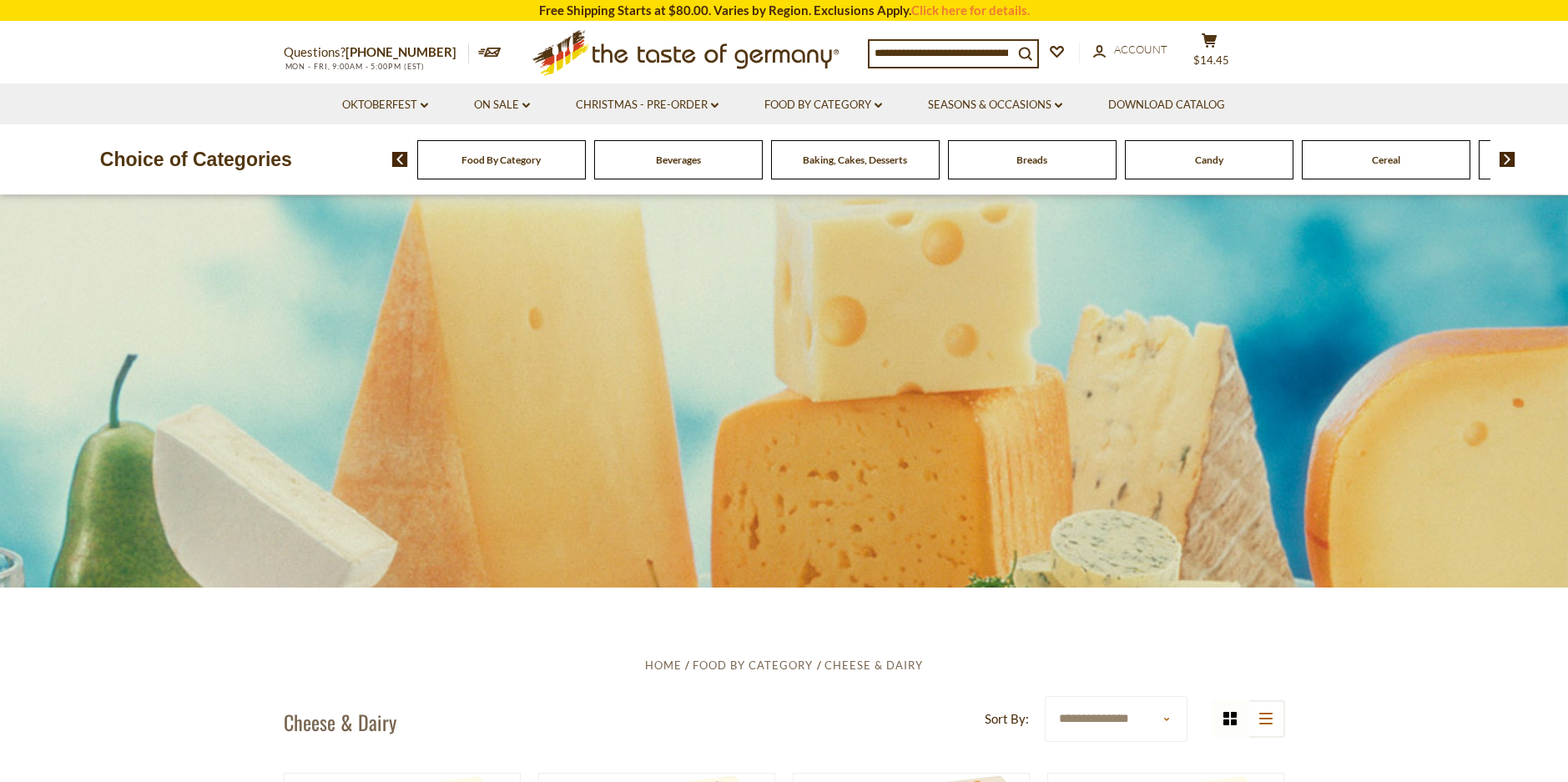
click at [1506, 155] on img at bounding box center [1507, 159] width 15 height 15
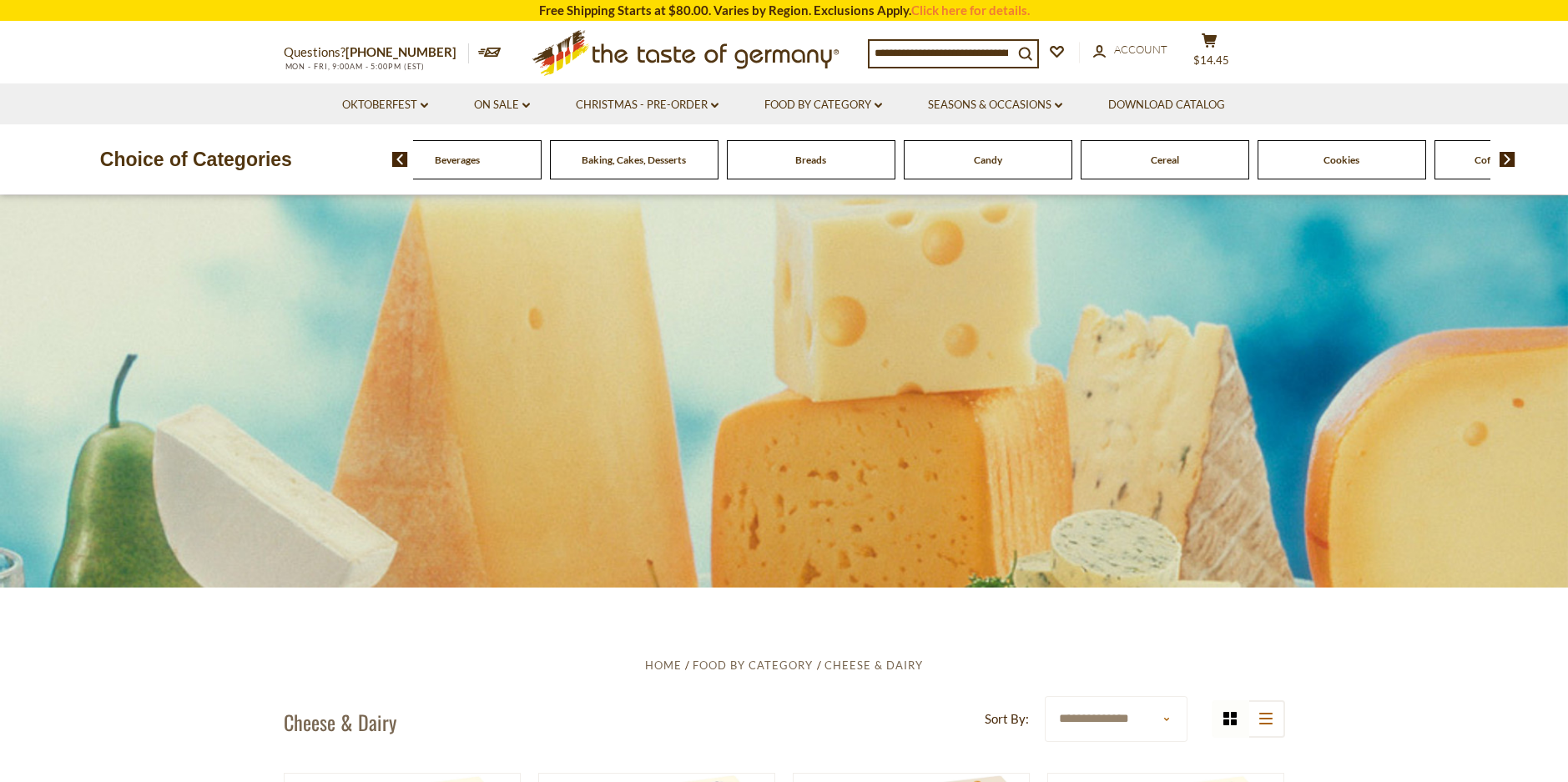
click at [1506, 155] on img at bounding box center [1507, 159] width 15 height 15
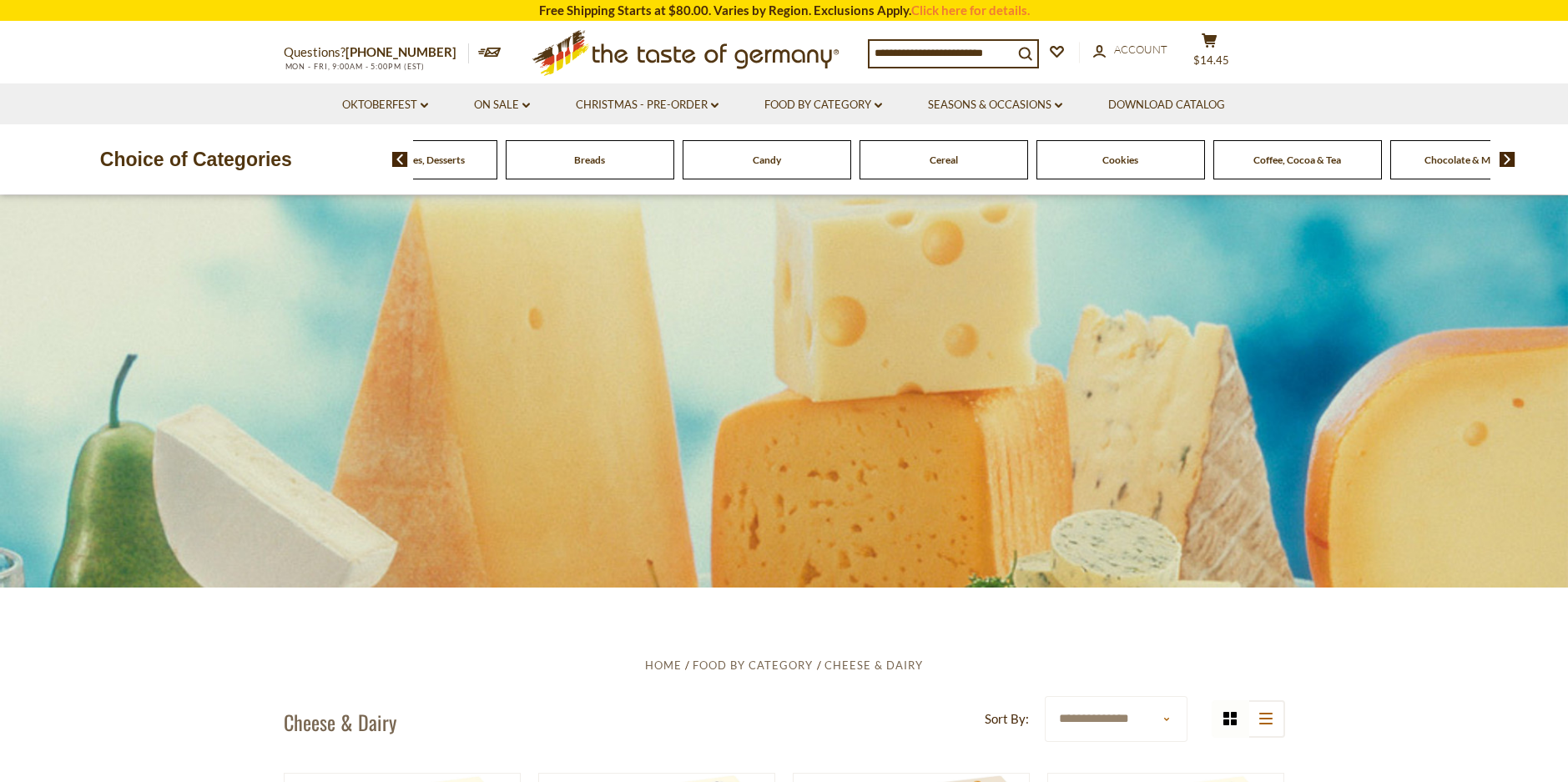
click at [1506, 155] on img at bounding box center [1507, 159] width 15 height 15
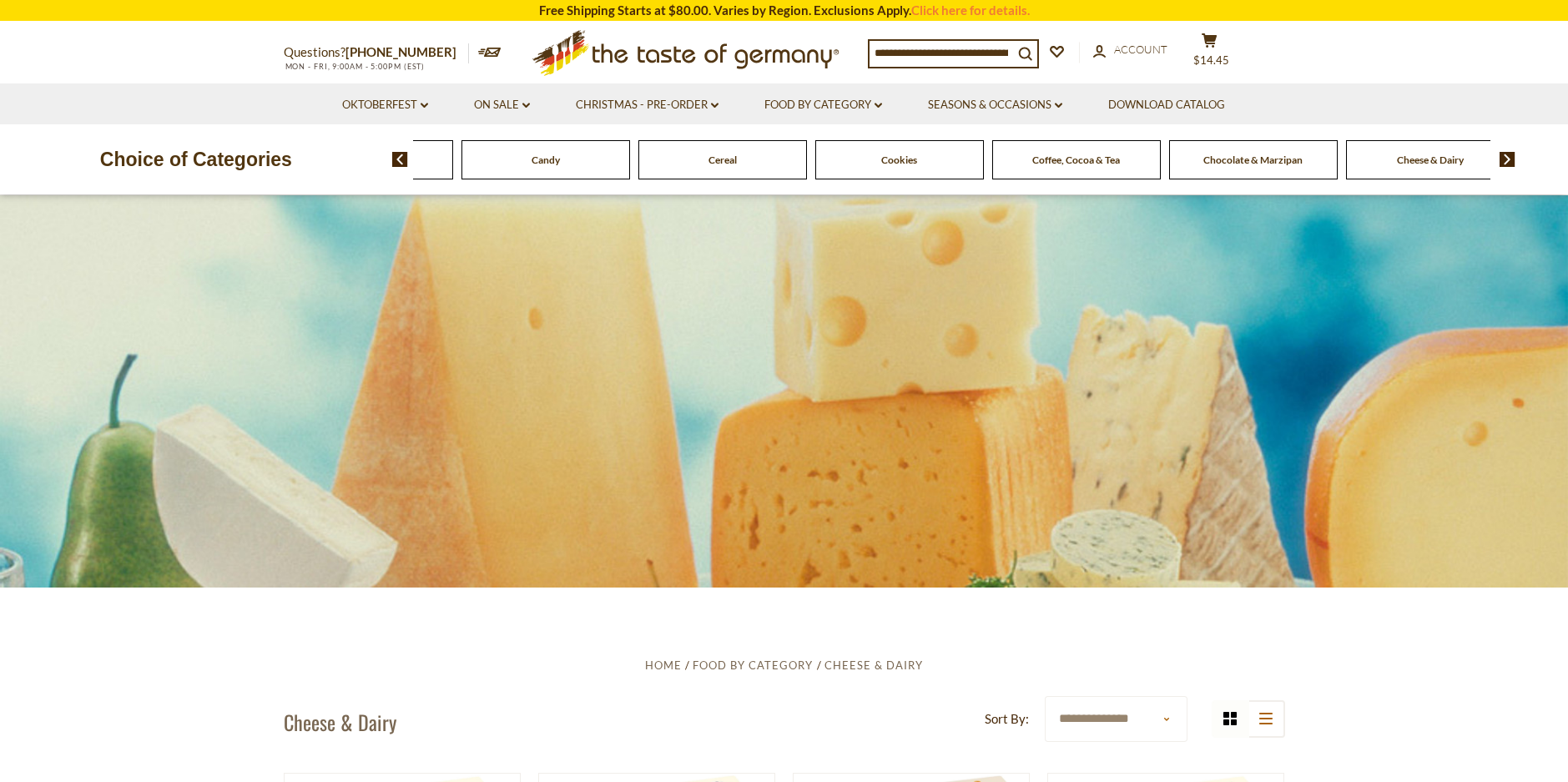
click at [1506, 155] on img at bounding box center [1507, 159] width 15 height 15
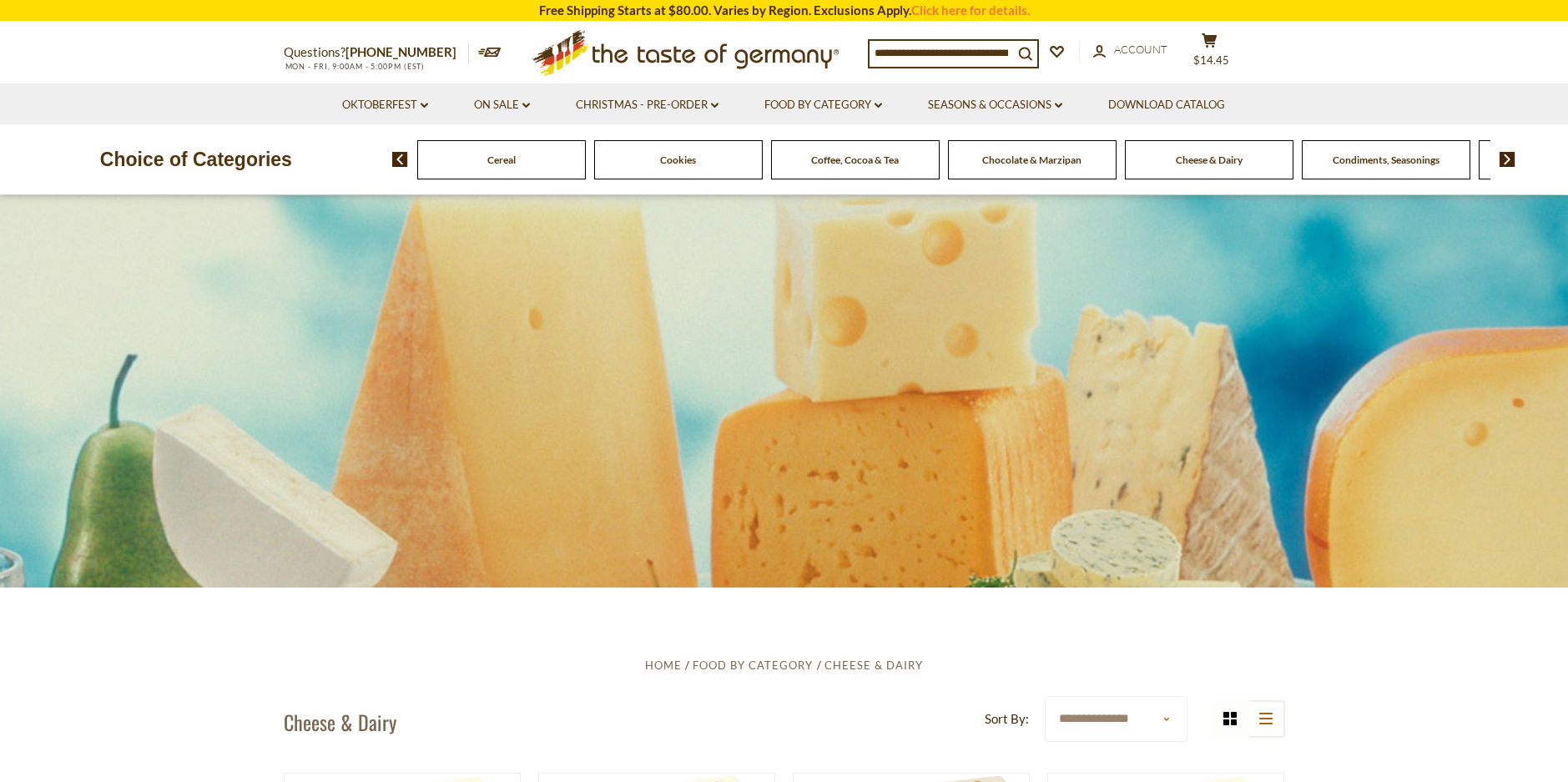
click at [1403, 166] on span "Condiments, Seasonings" at bounding box center [1386, 159] width 107 height 13
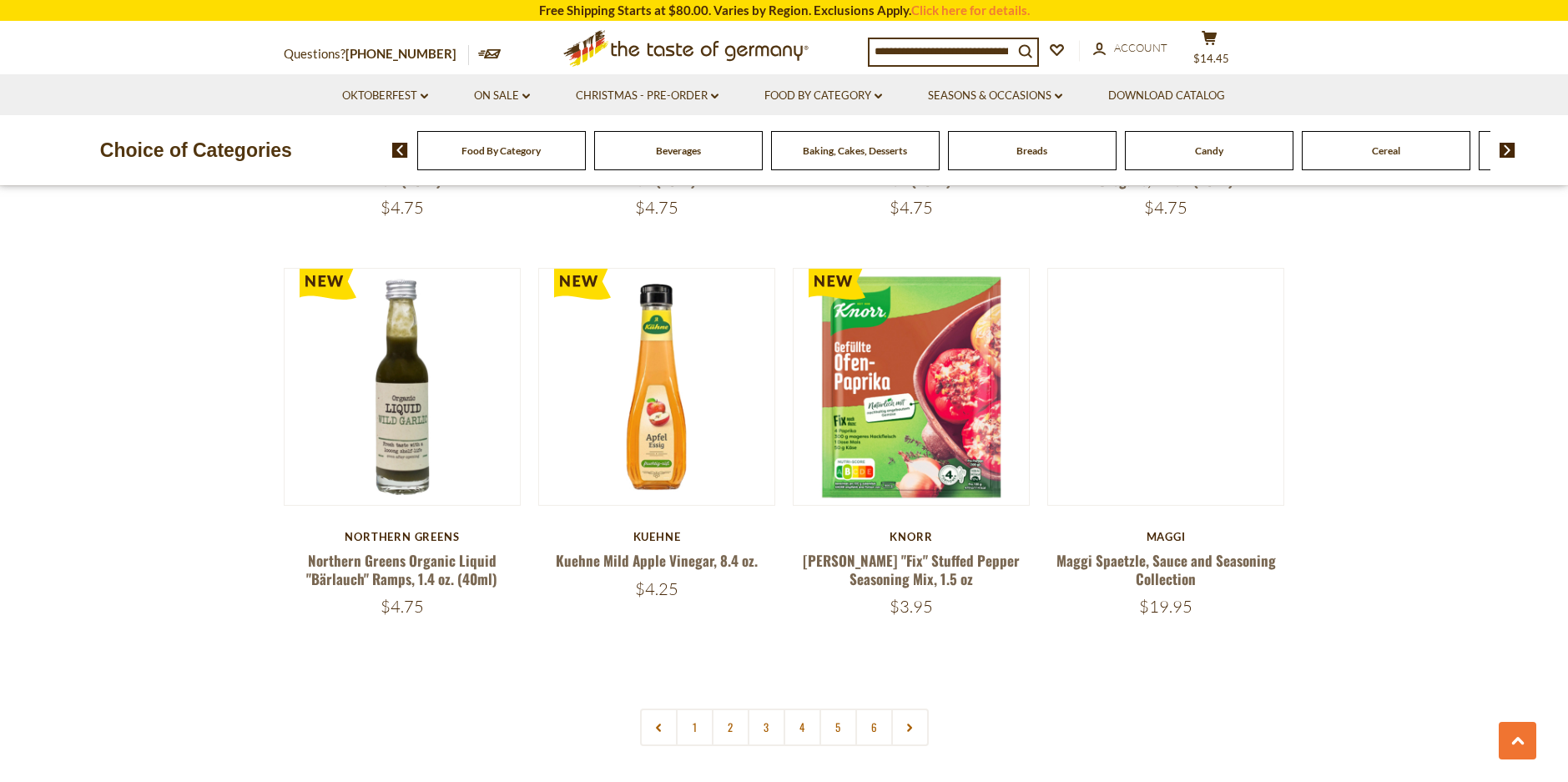
scroll to position [3781, 0]
click at [835, 707] on link "5" at bounding box center [838, 726] width 38 height 38
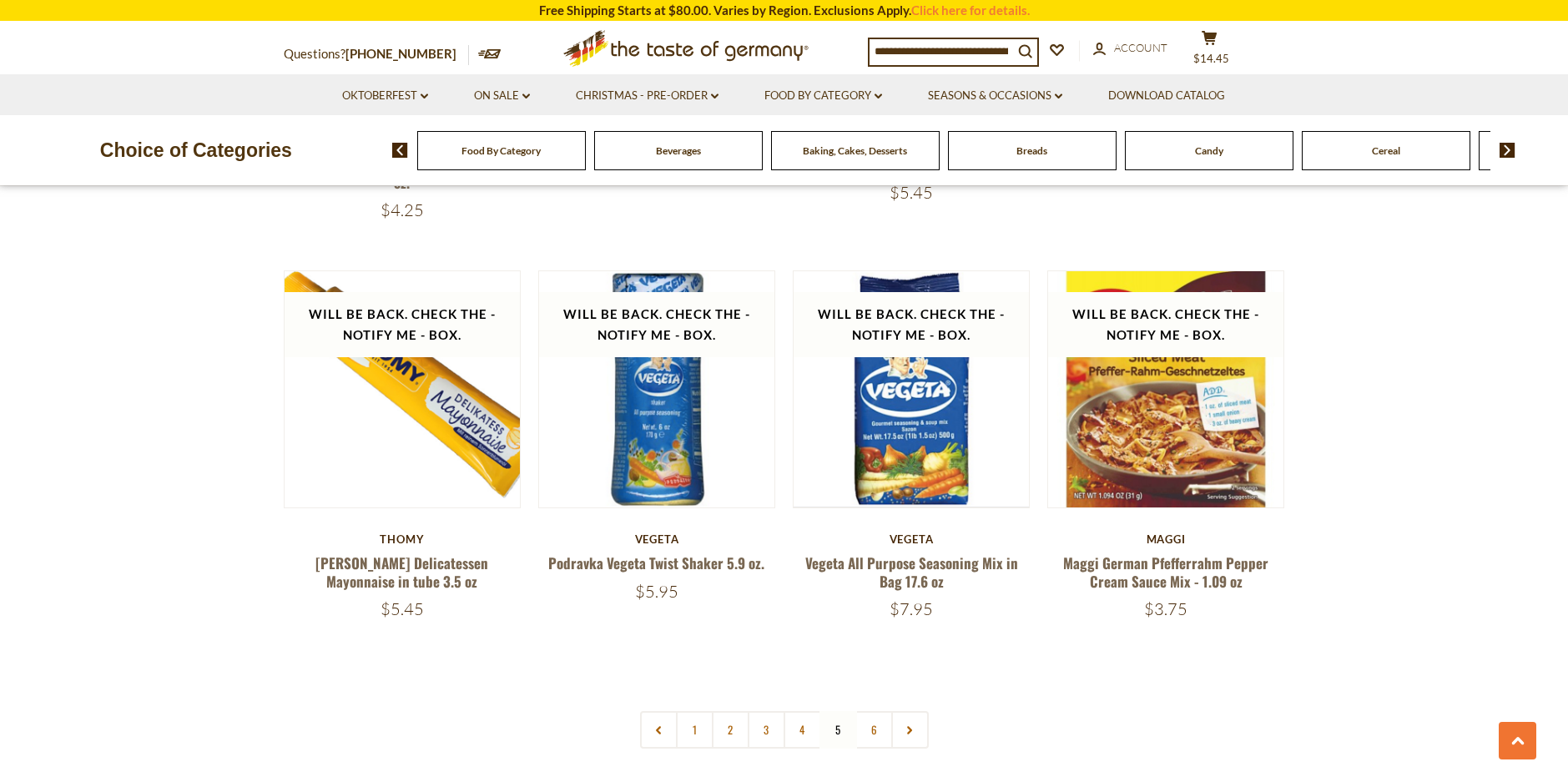
scroll to position [3799, 0]
click at [1218, 54] on span "$14.45" at bounding box center [1211, 58] width 36 height 14
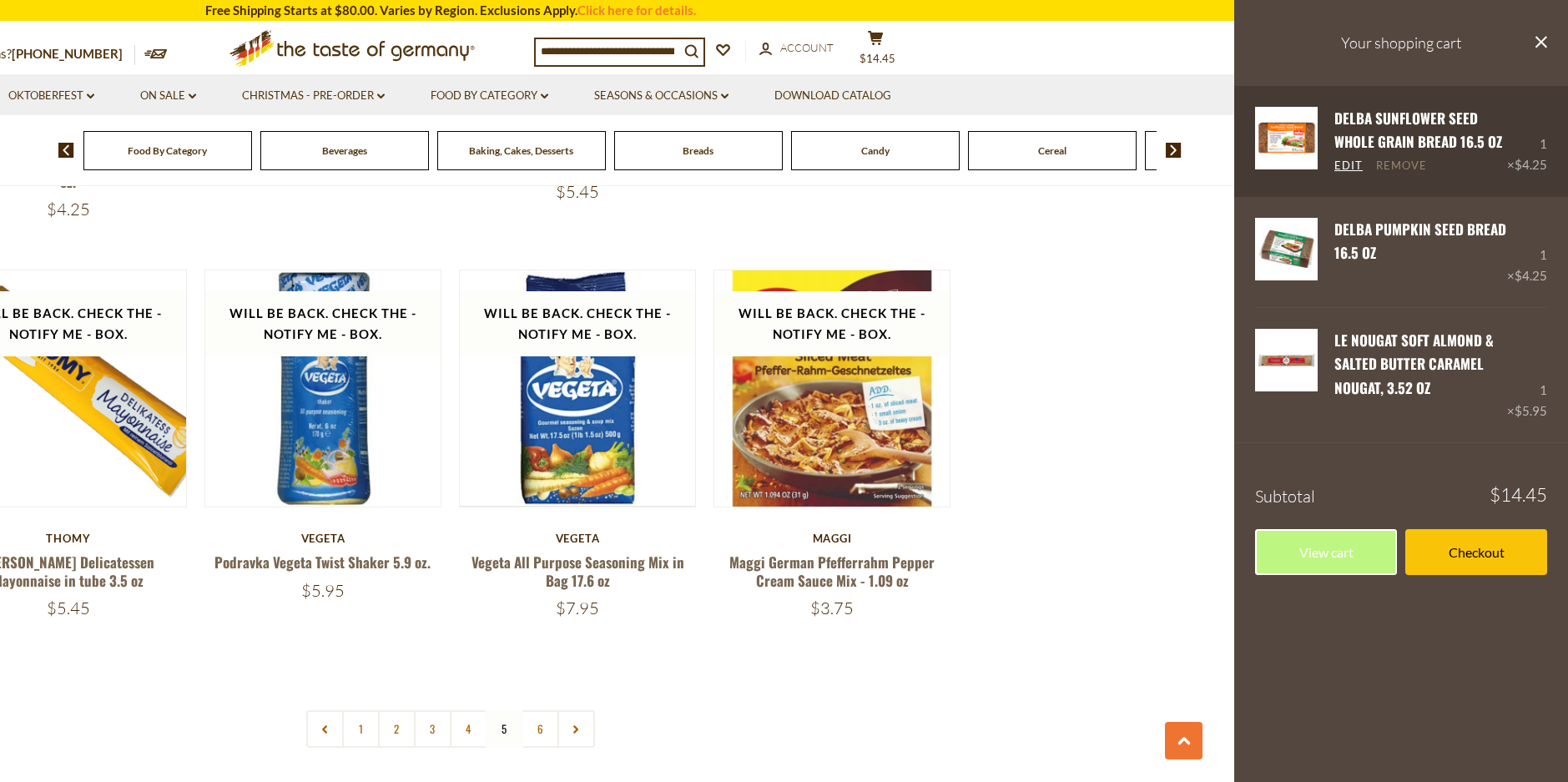
click at [1404, 163] on link "Remove" at bounding box center [1401, 166] width 51 height 15
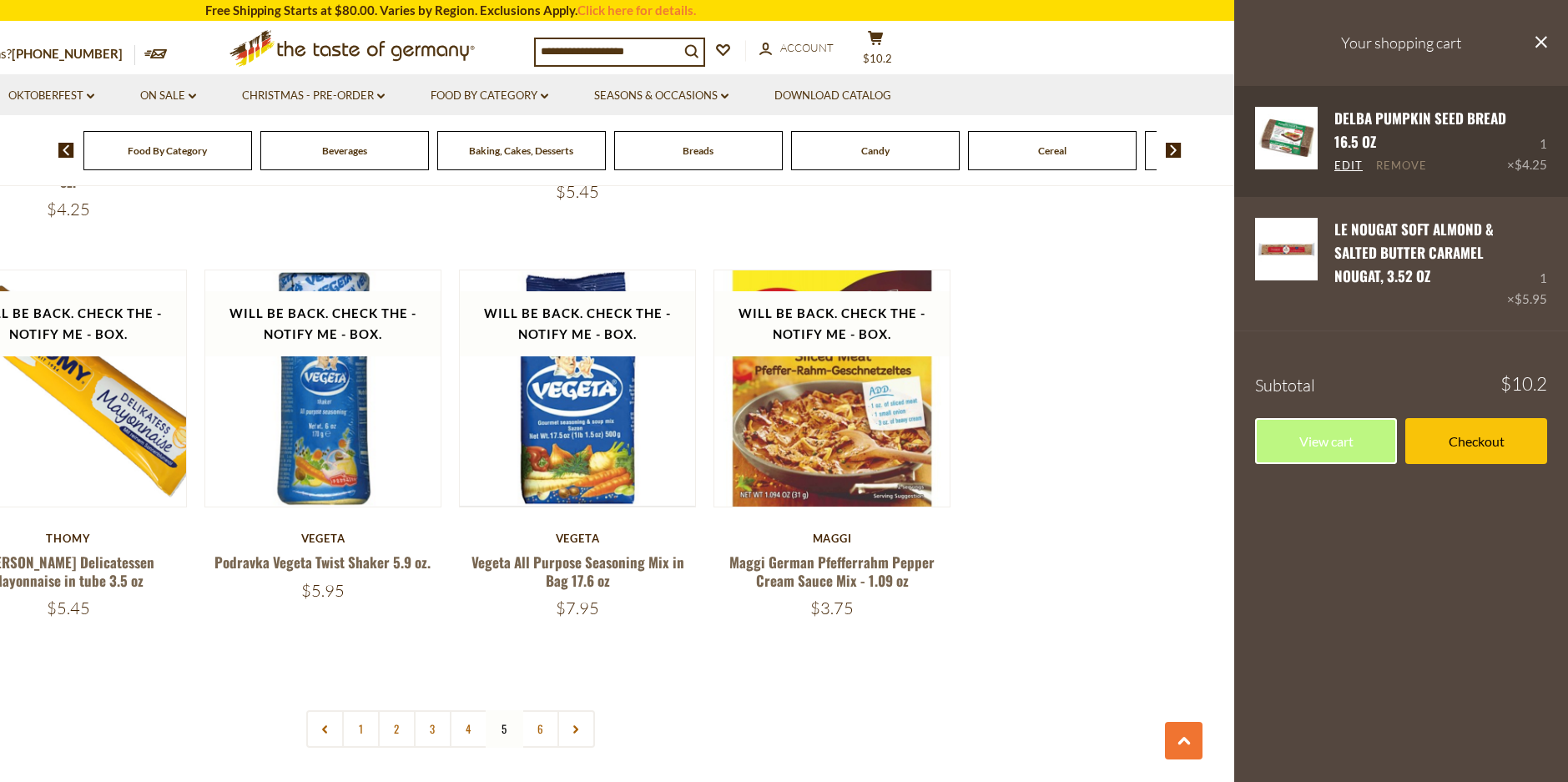
click at [1399, 163] on link "Remove" at bounding box center [1401, 166] width 51 height 15
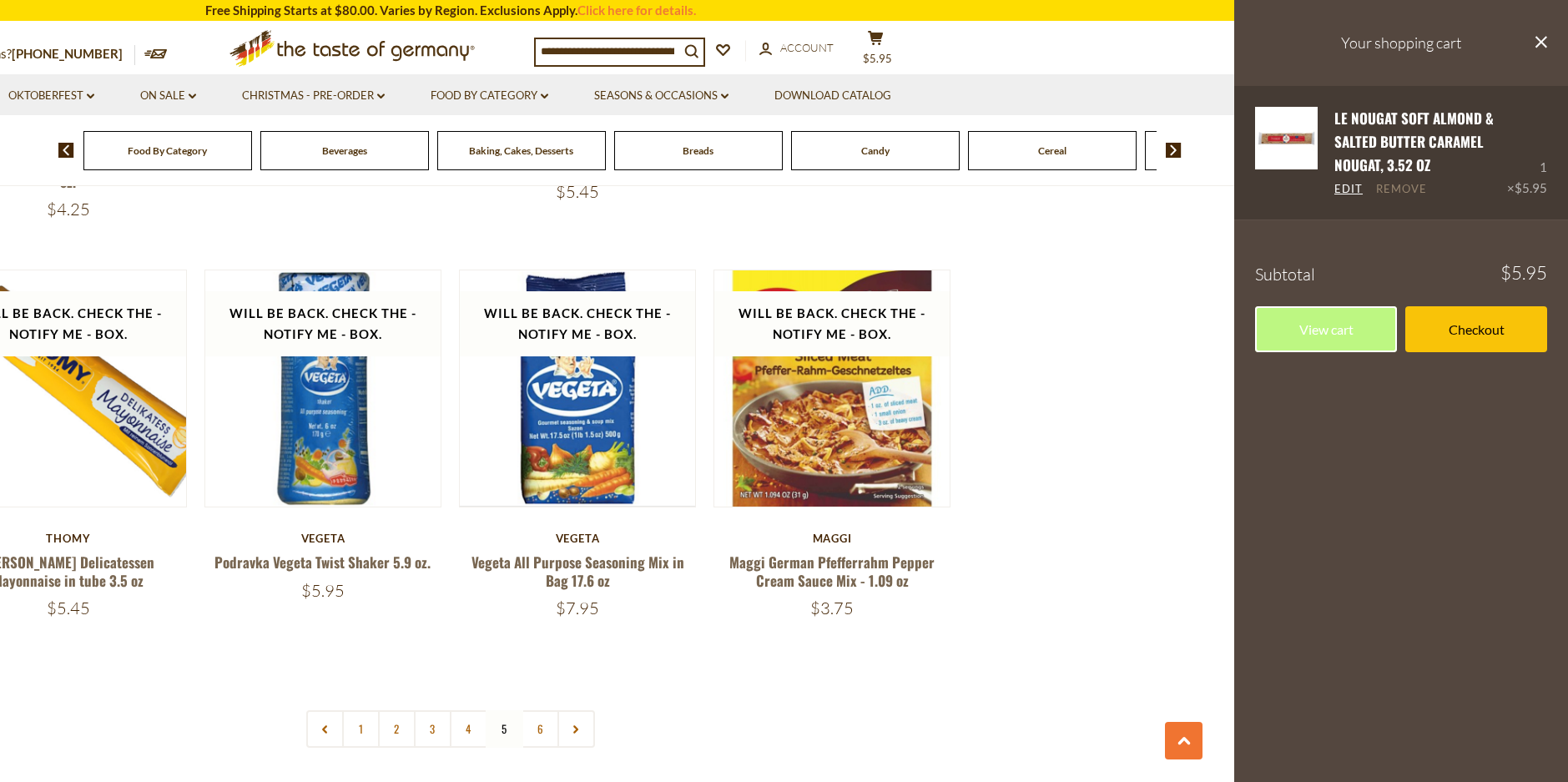
click at [1401, 189] on link "Remove" at bounding box center [1401, 189] width 51 height 15
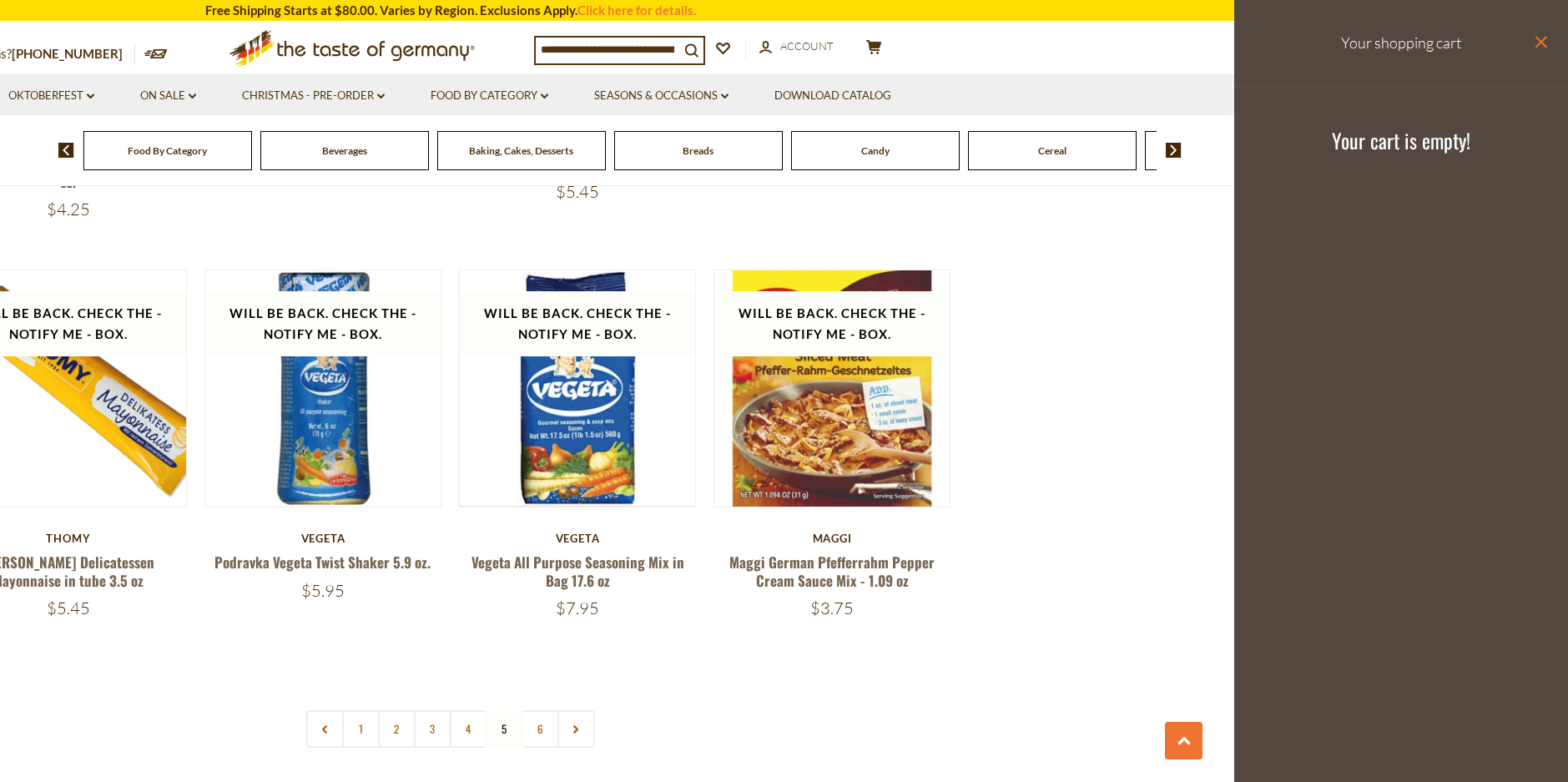
click at [1541, 43] on icon at bounding box center [1541, 42] width 12 height 12
